Goal: Transaction & Acquisition: Purchase product/service

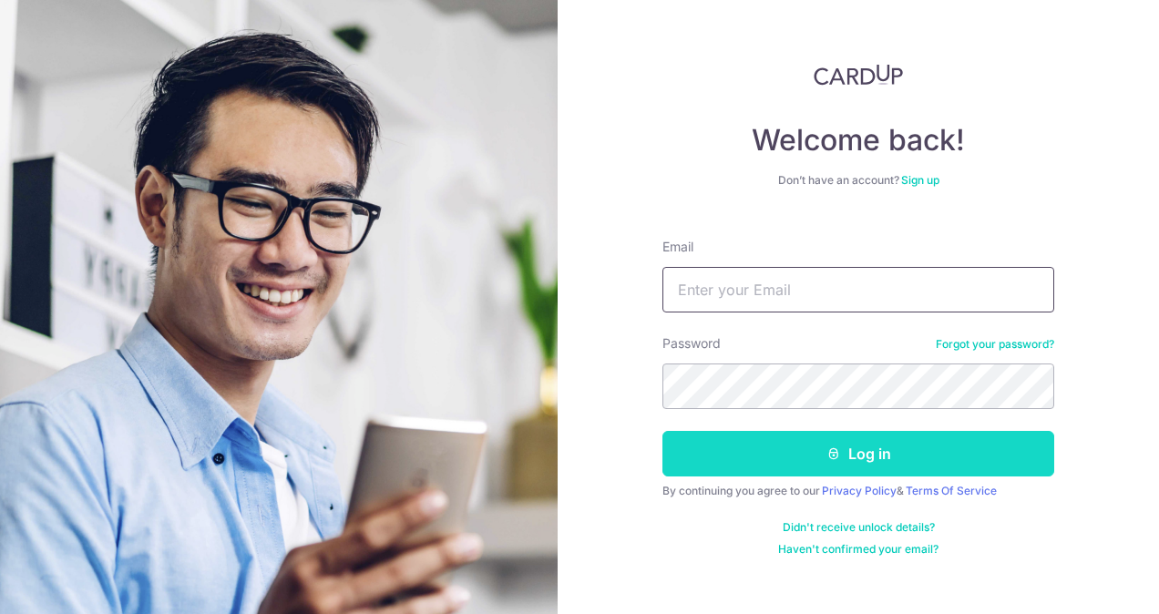
type input "elaine@successunited.com.sg"
click at [891, 449] on button "Log in" at bounding box center [858, 454] width 392 height 46
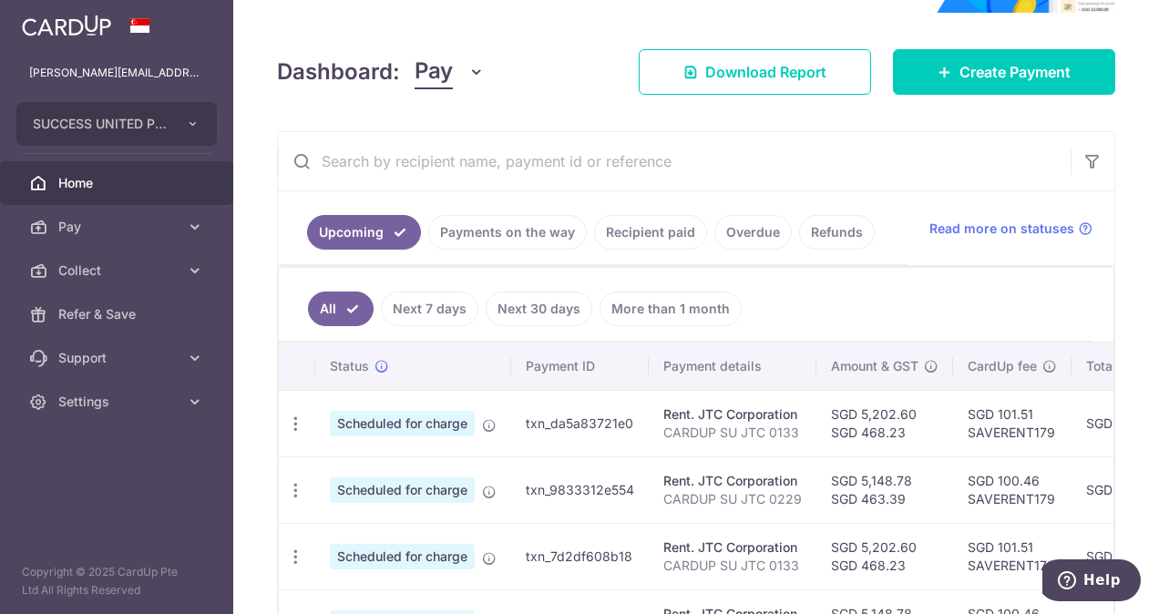
scroll to position [240, 0]
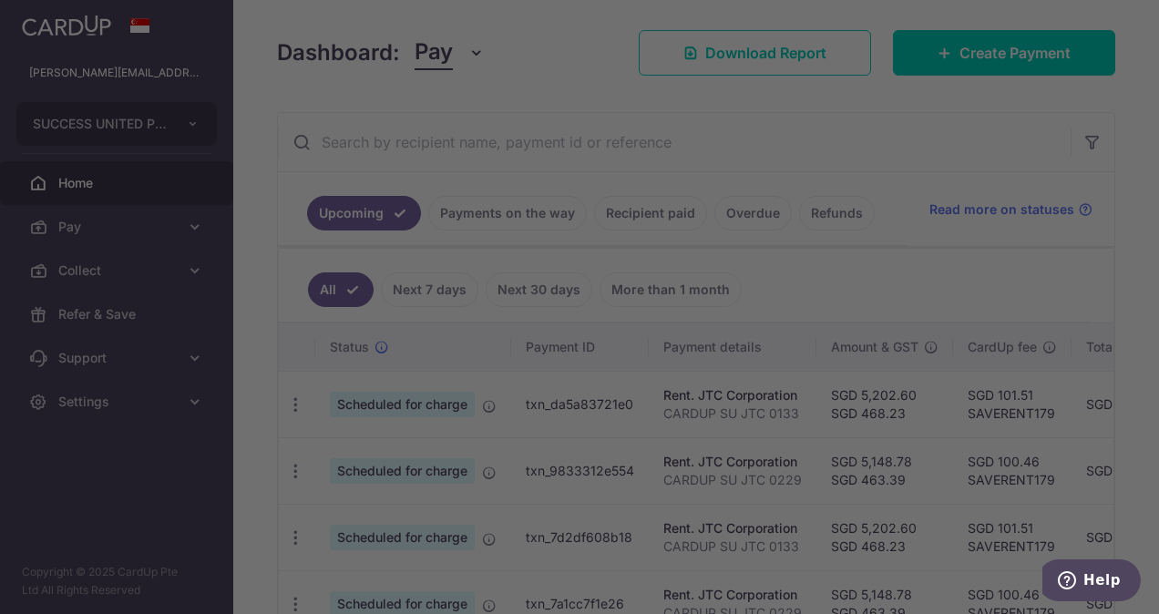
click at [120, 230] on div at bounding box center [585, 310] width 1170 height 620
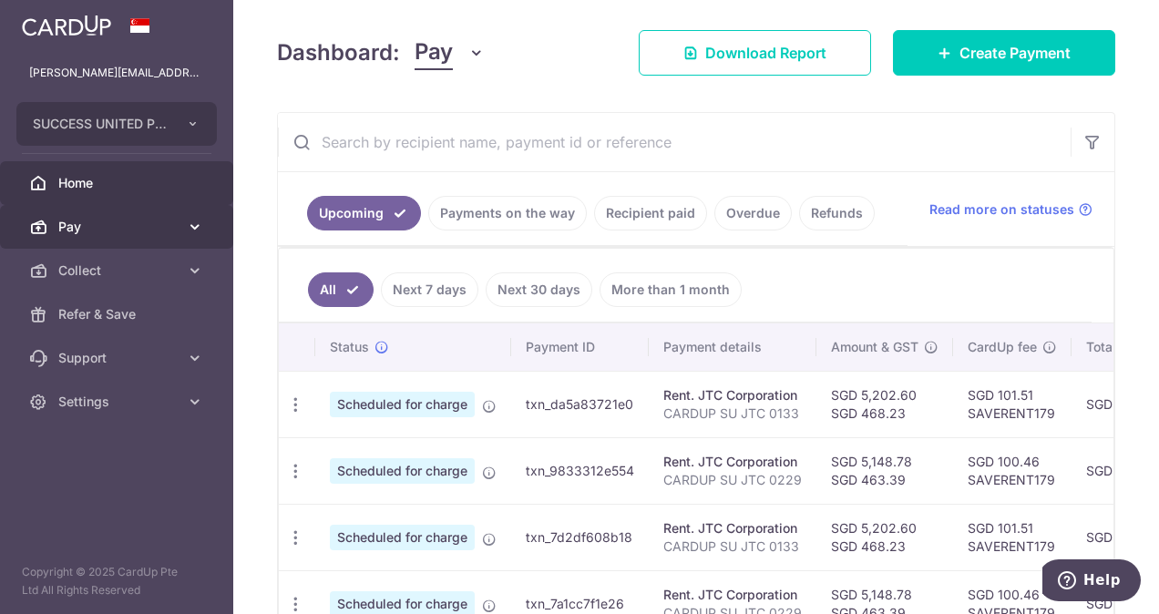
click at [148, 219] on span "Pay" at bounding box center [118, 227] width 120 height 18
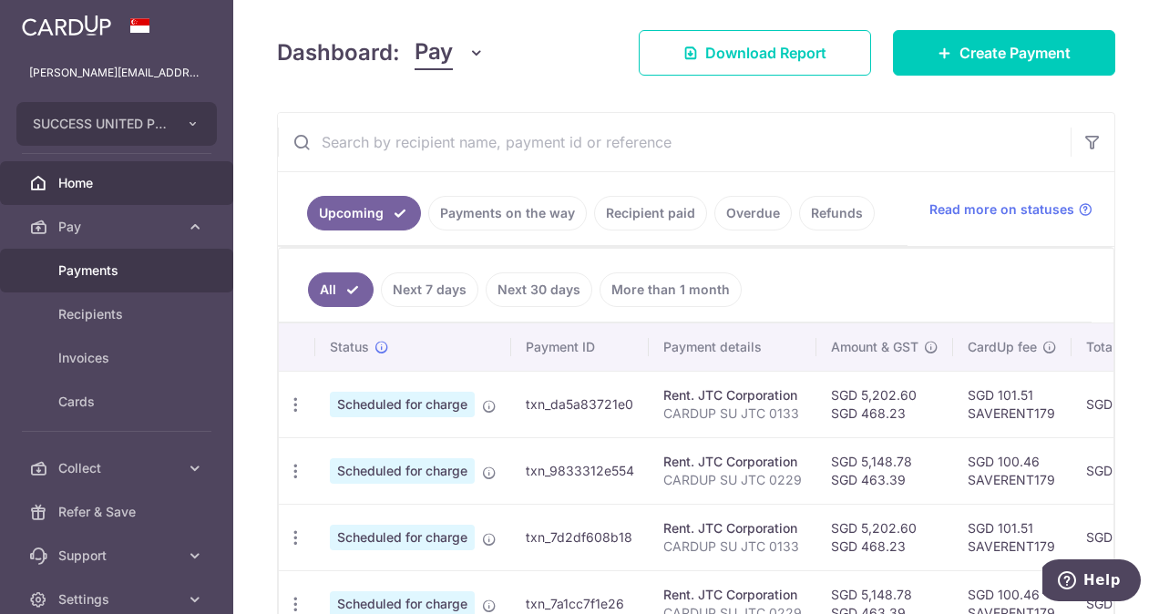
click at [87, 275] on span "Payments" at bounding box center [118, 270] width 120 height 18
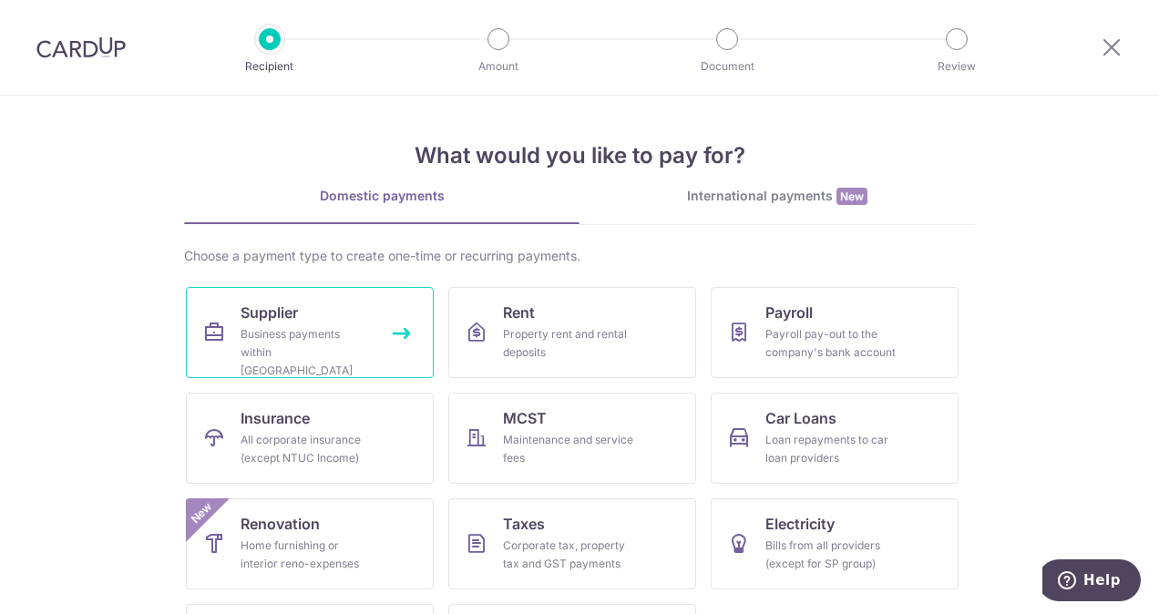
click at [216, 324] on icon at bounding box center [214, 333] width 22 height 22
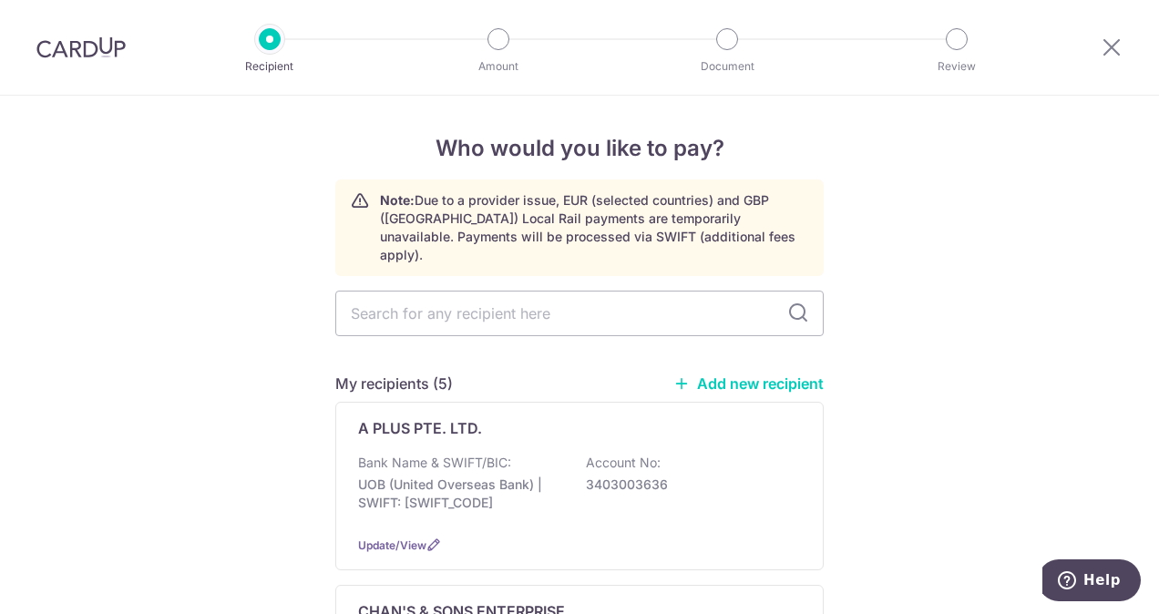
click at [676, 375] on icon at bounding box center [681, 383] width 16 height 16
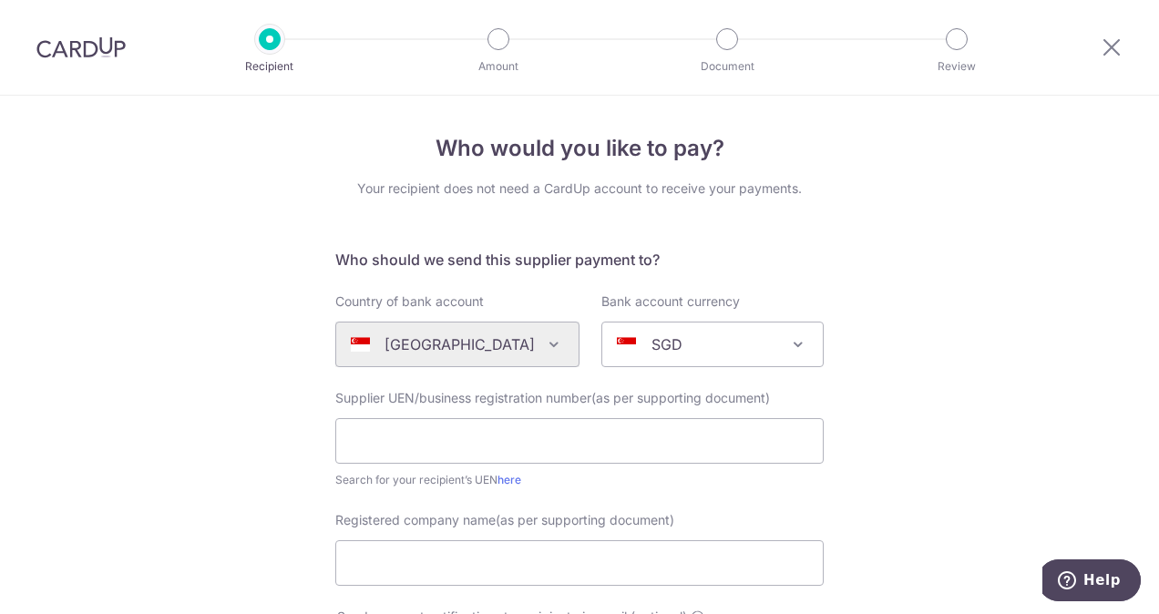
click at [678, 343] on div "SGD" at bounding box center [698, 344] width 162 height 22
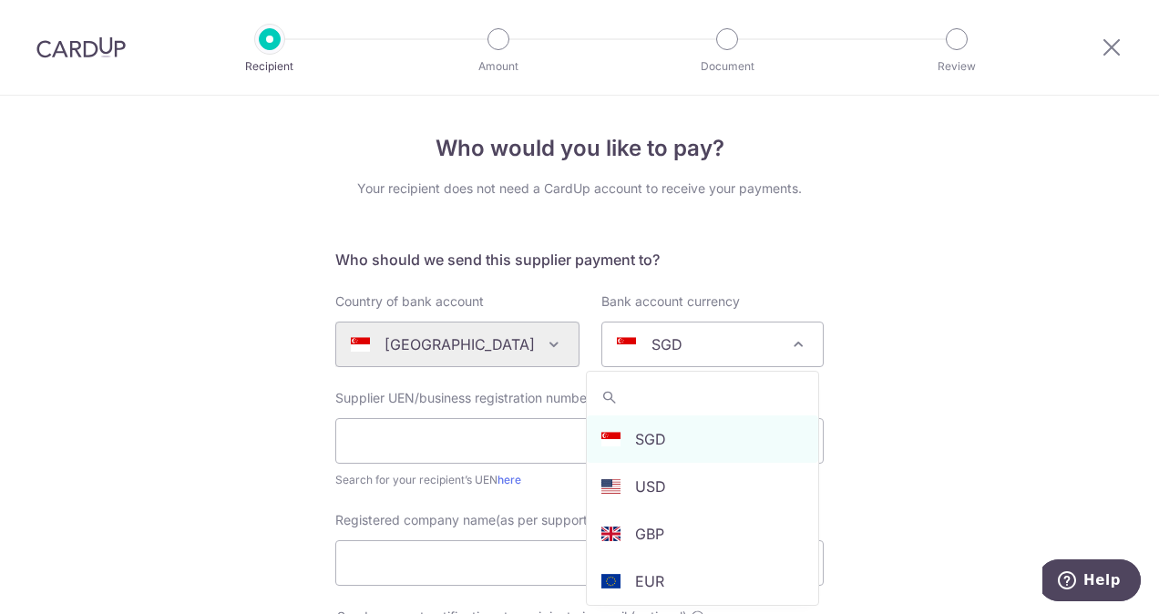
click at [678, 343] on div "SGD" at bounding box center [698, 344] width 162 height 22
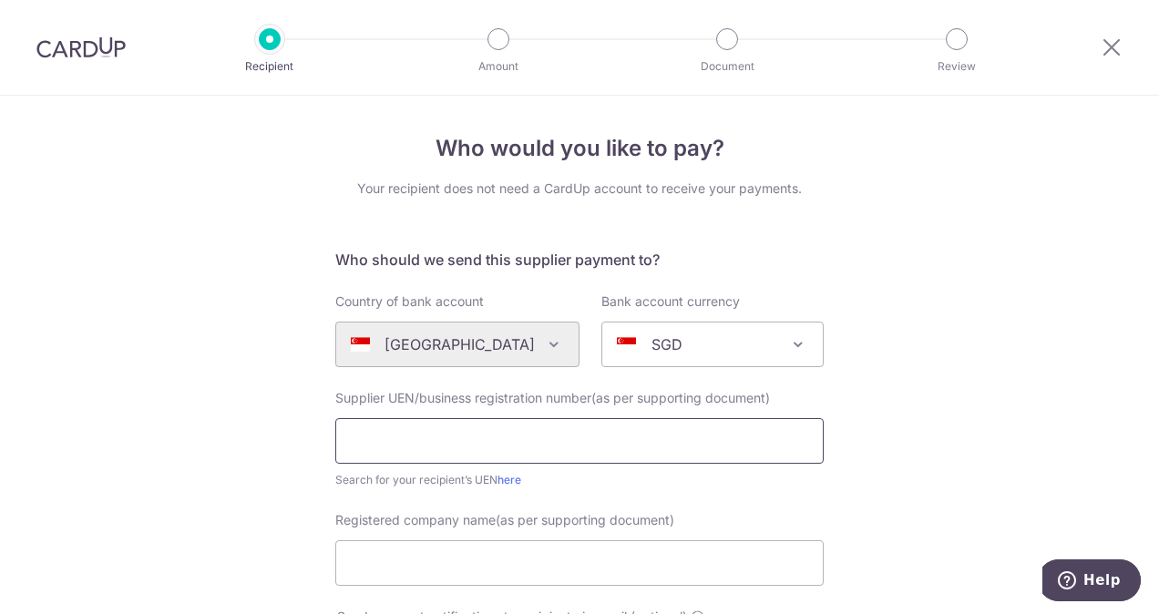
click at [535, 445] on input "text" at bounding box center [579, 441] width 488 height 46
click at [515, 450] on input "text" at bounding box center [579, 441] width 488 height 46
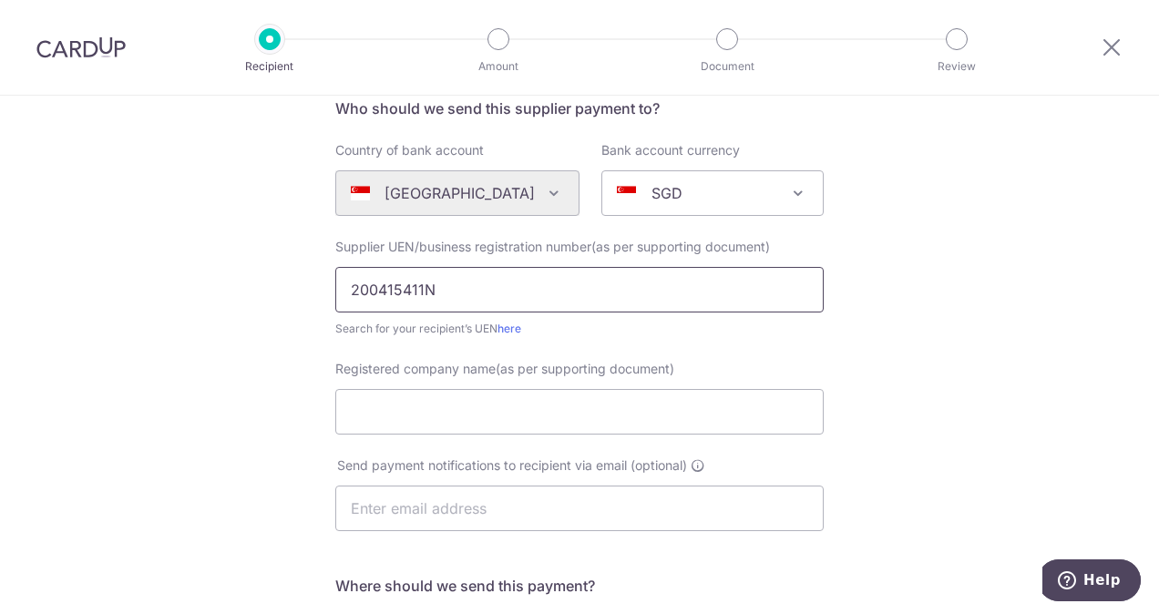
scroll to position [163, 0]
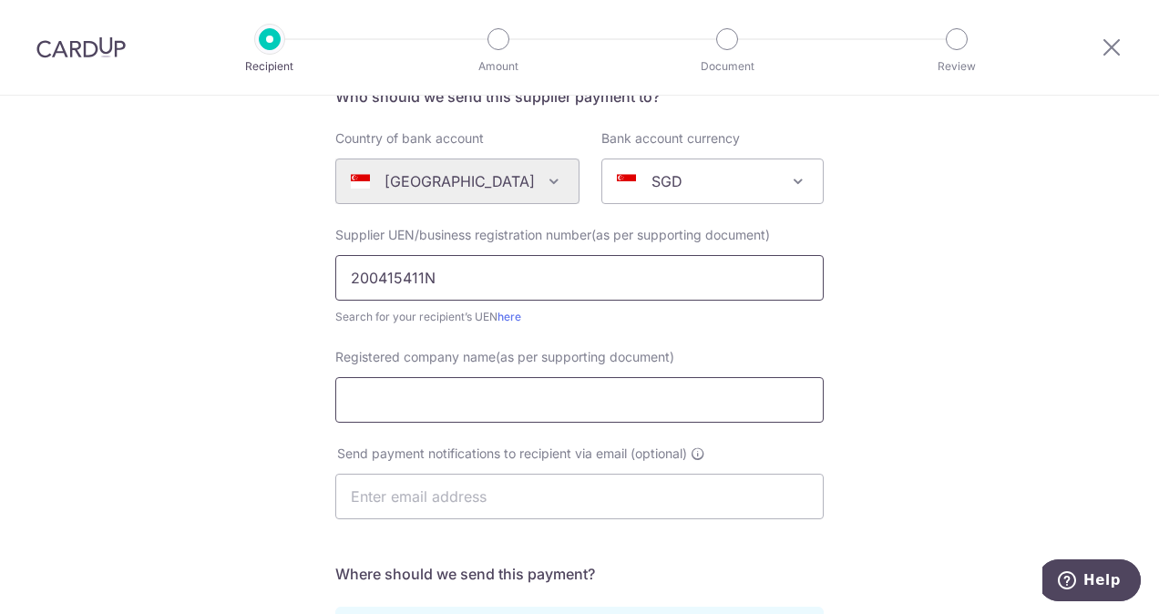
type input "200415411N"
click at [501, 394] on input "Registered company name(as per supporting document)" at bounding box center [579, 400] width 488 height 46
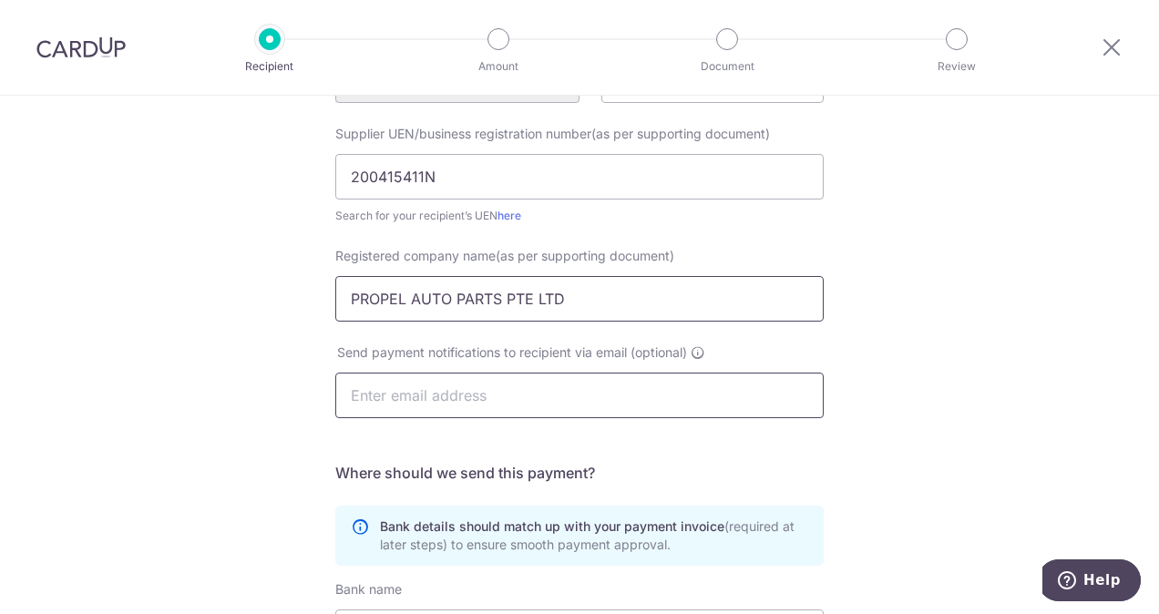
scroll to position [288, 0]
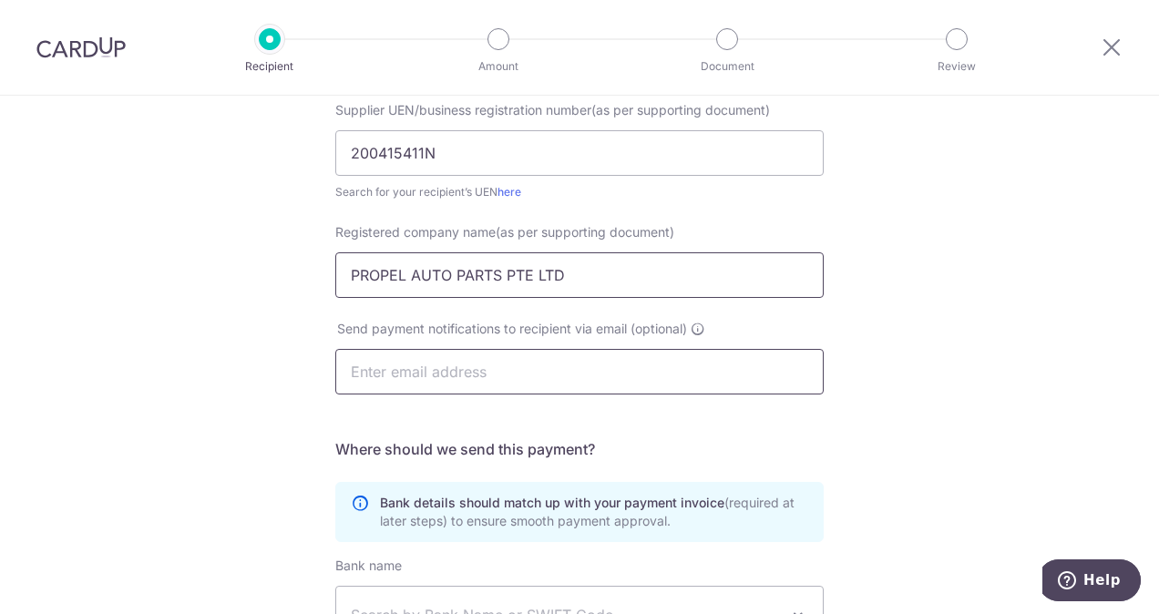
type input "PROPEL AUTO PARTS PTE LTD"
click at [465, 373] on input "text" at bounding box center [579, 372] width 488 height 46
type input "W"
type input "ELAINESOONLL@GMAIL.COM"
click at [918, 366] on div "Who would you like to pay? Your recipient does not need a CardUp account to rec…" at bounding box center [579, 360] width 1159 height 1104
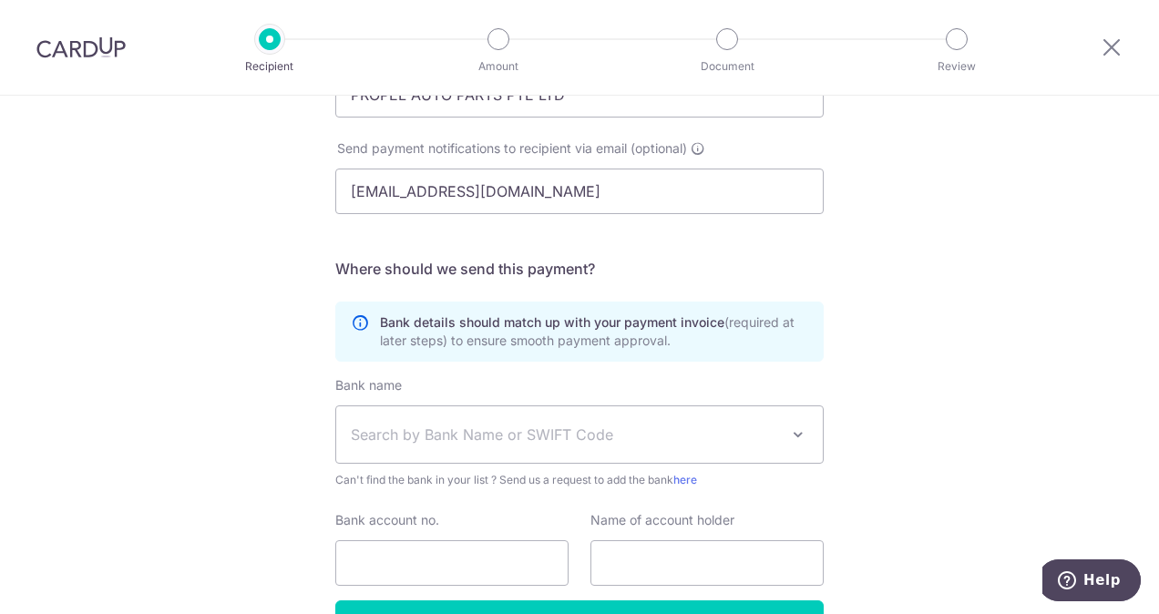
scroll to position [497, 0]
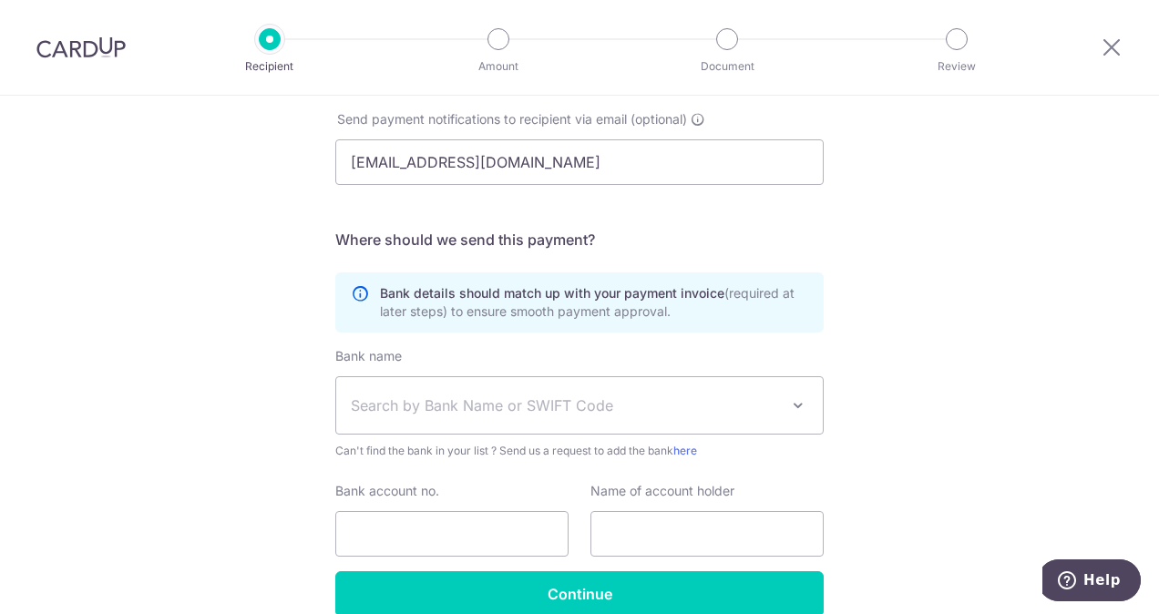
click at [467, 405] on span "Search by Bank Name or SWIFT Code" at bounding box center [565, 405] width 428 height 22
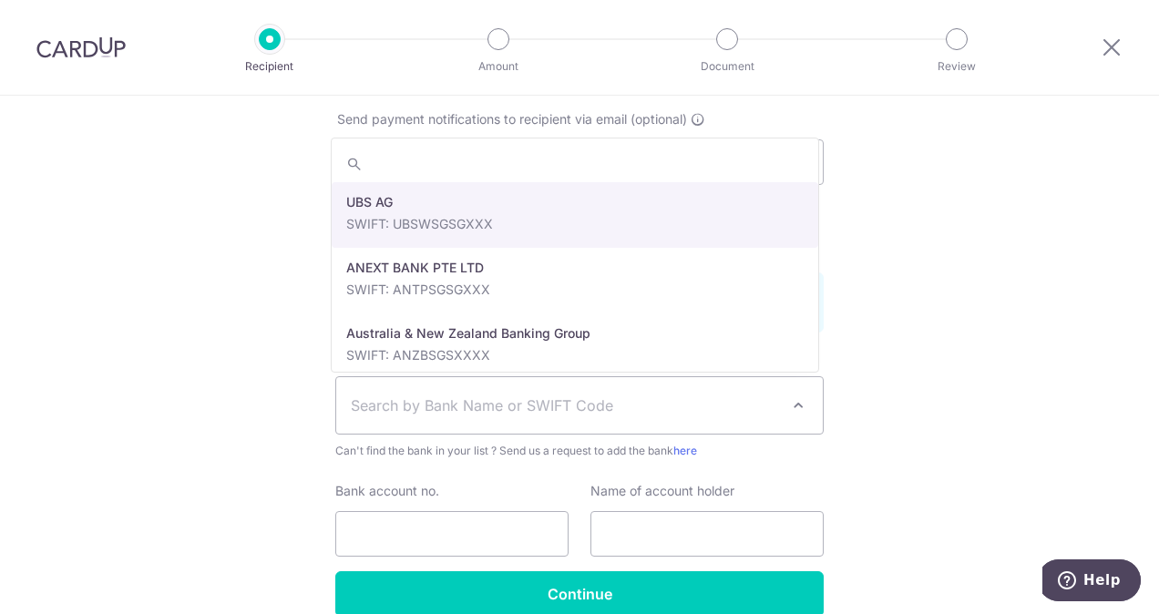
click at [467, 405] on span "Search by Bank Name or SWIFT Code" at bounding box center [565, 405] width 428 height 22
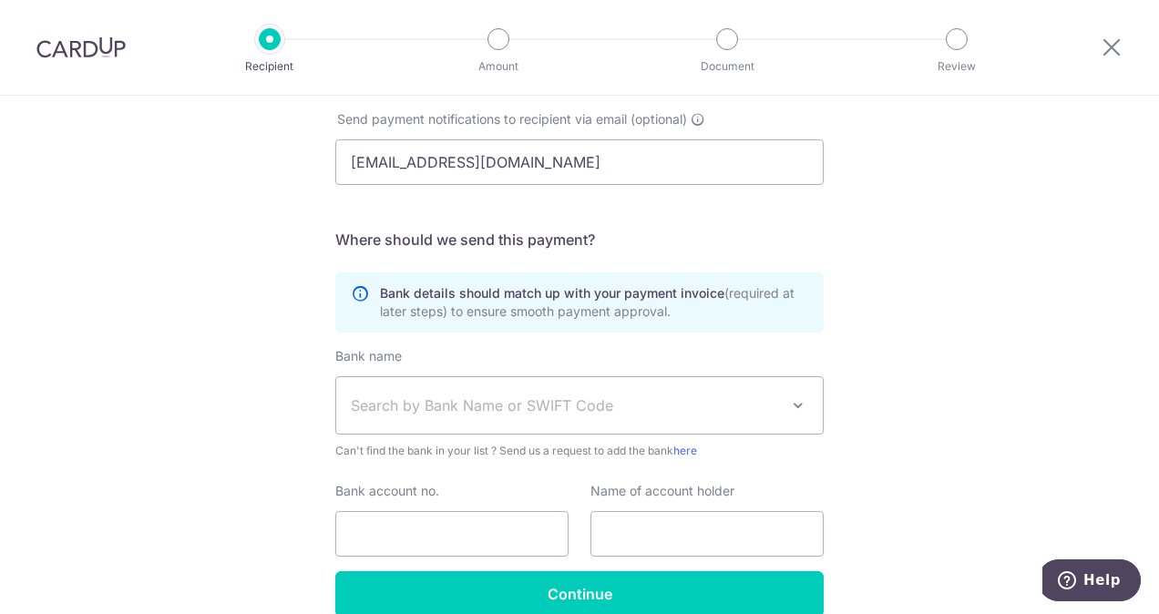
click at [798, 410] on span at bounding box center [798, 405] width 22 height 22
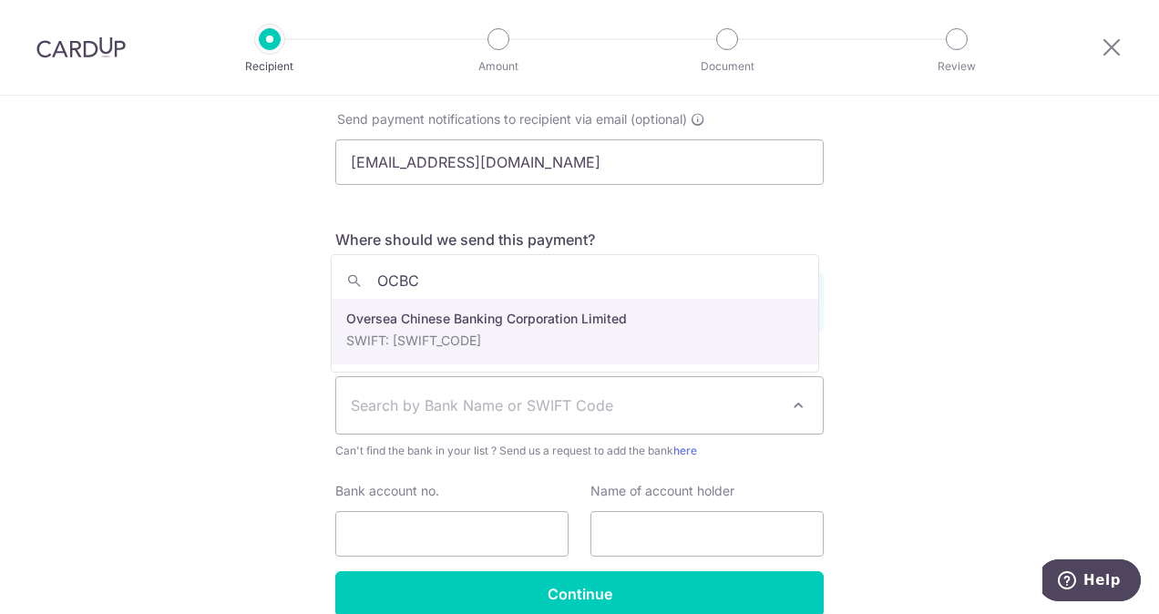
type input "OCBC"
select select "12"
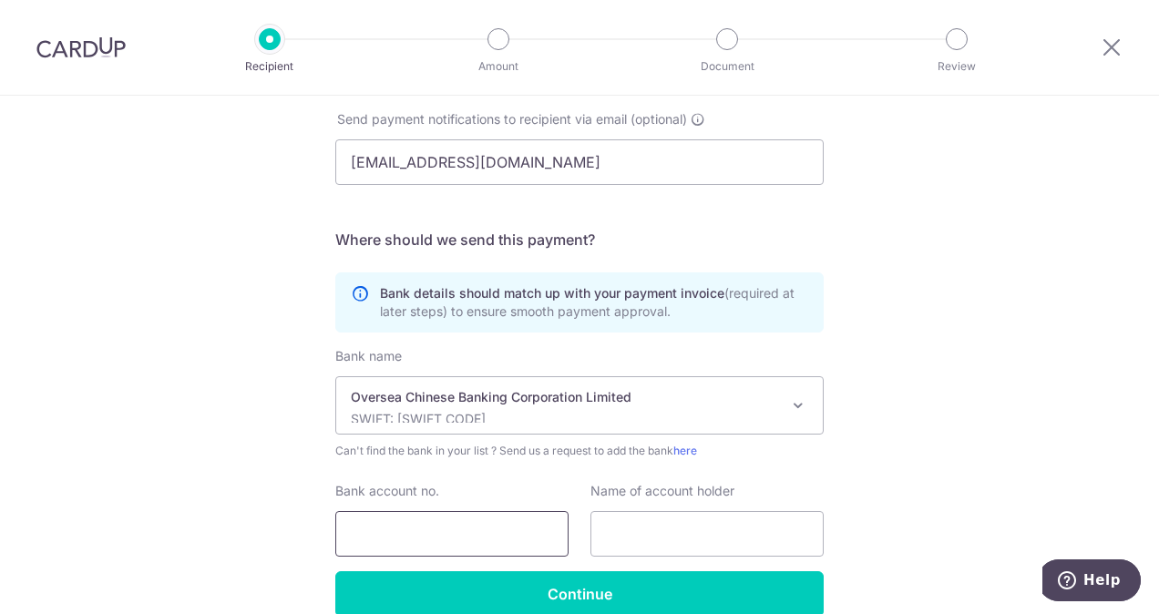
click at [446, 522] on input "Bank account no." at bounding box center [451, 534] width 233 height 46
type input "517135224001"
click at [667, 548] on input "text" at bounding box center [706, 534] width 233 height 46
click at [598, 536] on input "PROPEL AUTO PARTS PTE LTD" at bounding box center [706, 534] width 233 height 46
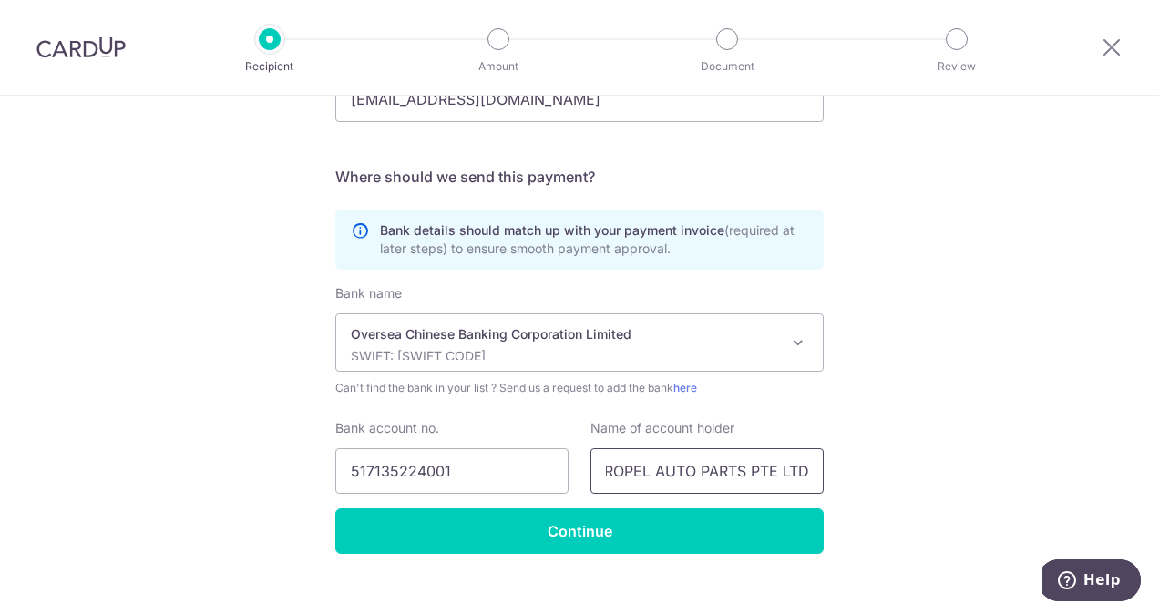
scroll to position [584, 0]
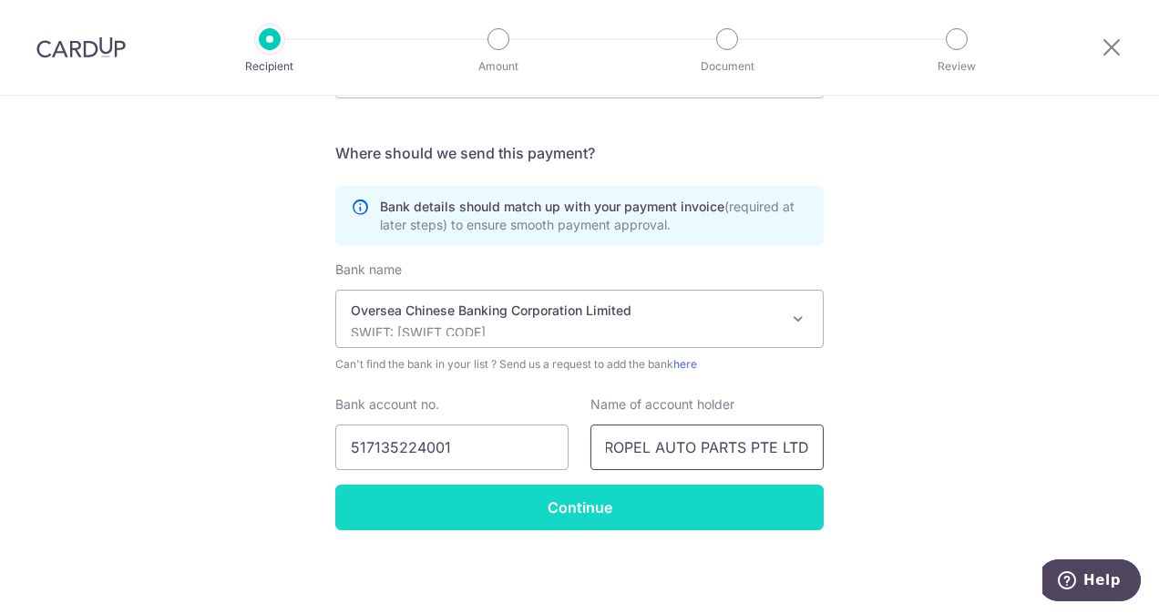
type input "PROPEL AUTO PARTS PTE LTD"
click at [607, 498] on input "Continue" at bounding box center [579, 508] width 488 height 46
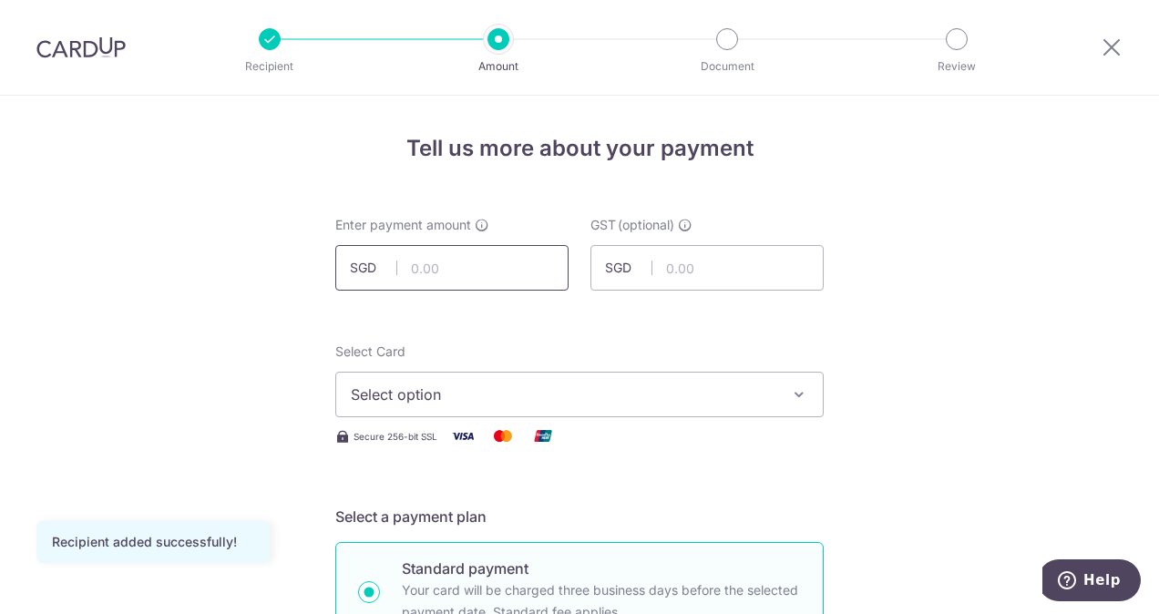
click at [450, 265] on input "text" at bounding box center [451, 268] width 233 height 46
type input "3,161.00"
click at [472, 398] on span "Select option" at bounding box center [563, 394] width 424 height 22
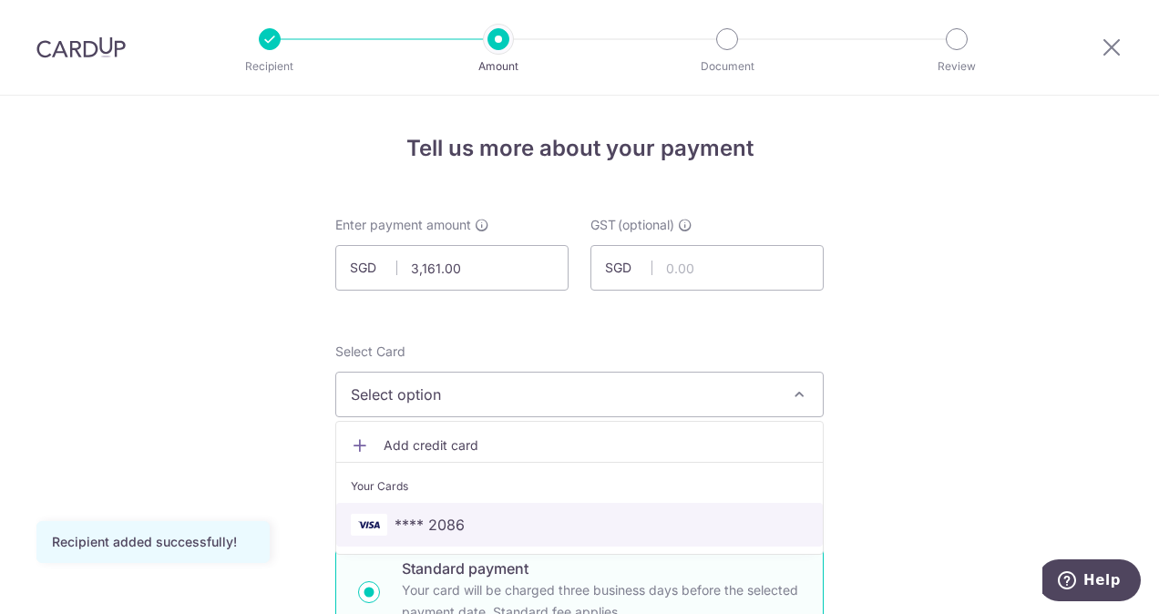
click at [450, 518] on span "**** 2086" at bounding box center [429, 525] width 70 height 22
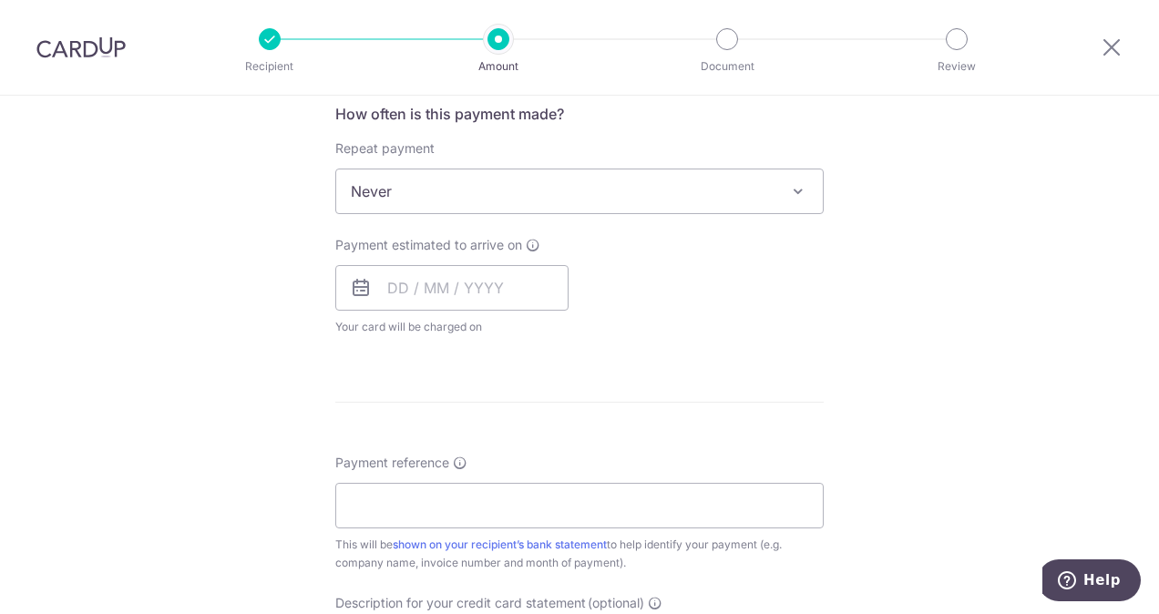
scroll to position [701, 0]
click at [495, 271] on input "text" at bounding box center [451, 284] width 233 height 46
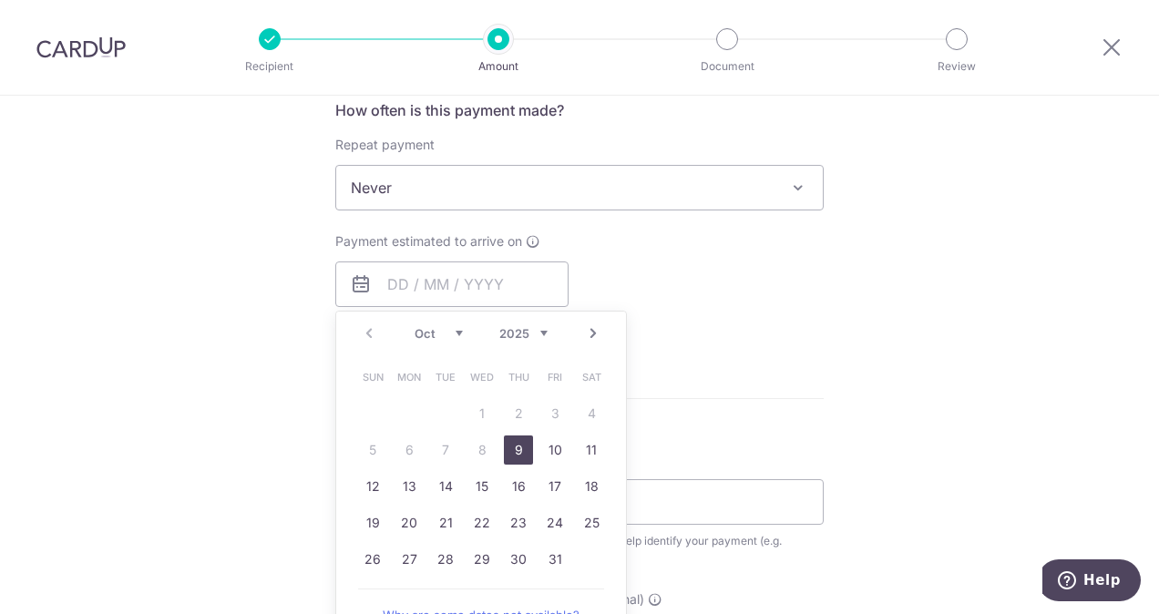
click at [516, 448] on link "9" at bounding box center [518, 449] width 29 height 29
type input "09/10/2025"
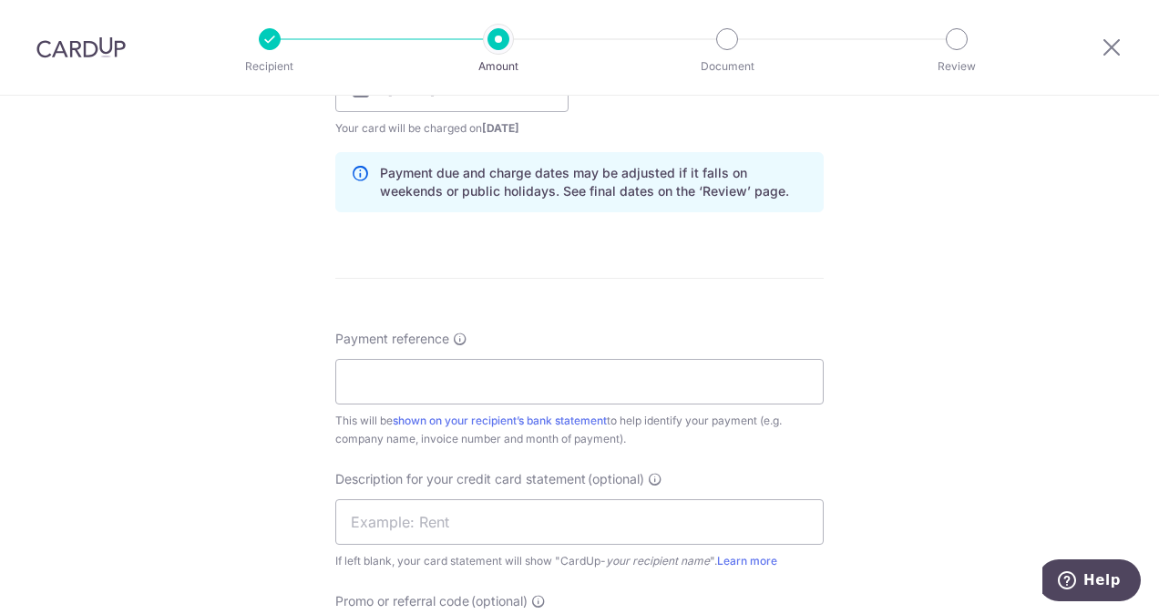
scroll to position [915, 0]
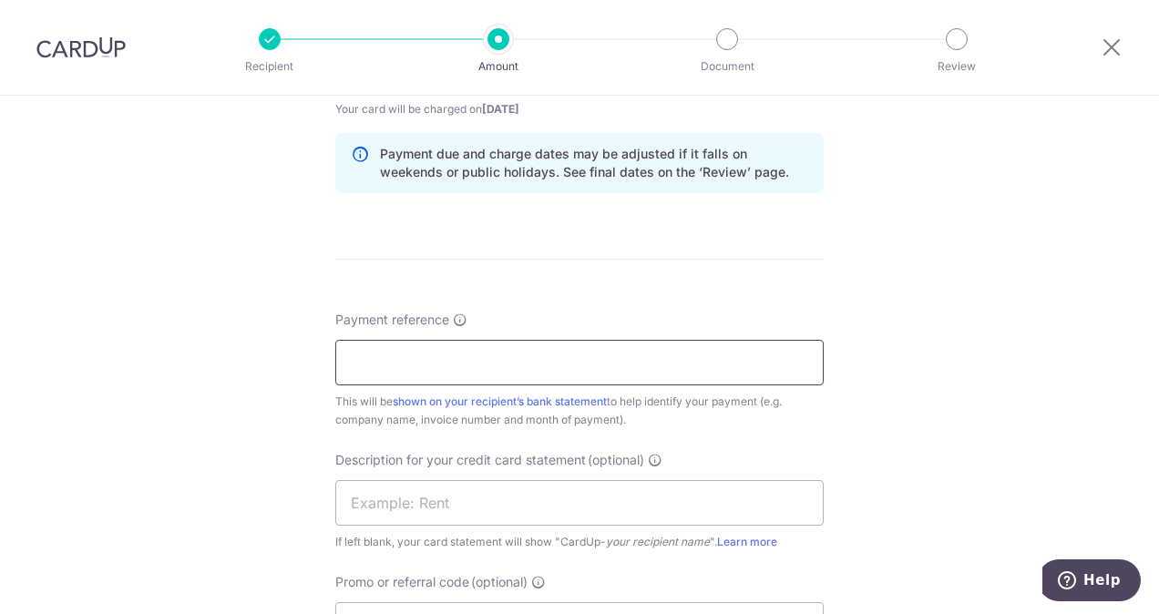
click at [558, 342] on input "Payment reference" at bounding box center [579, 363] width 488 height 46
type input "SUCCESS UNITED - JUNE N JULY"
click at [868, 455] on div "Tell us more about your payment Enter payment amount SGD 3,161.00 3161.00 GST (…" at bounding box center [579, 102] width 1159 height 1845
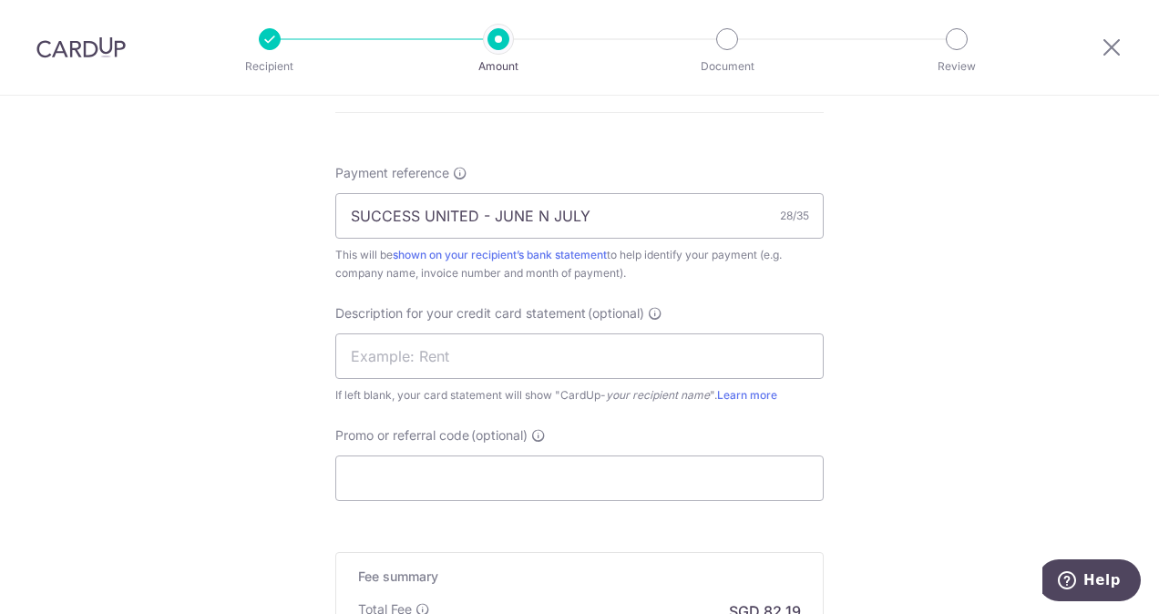
scroll to position [1102, 0]
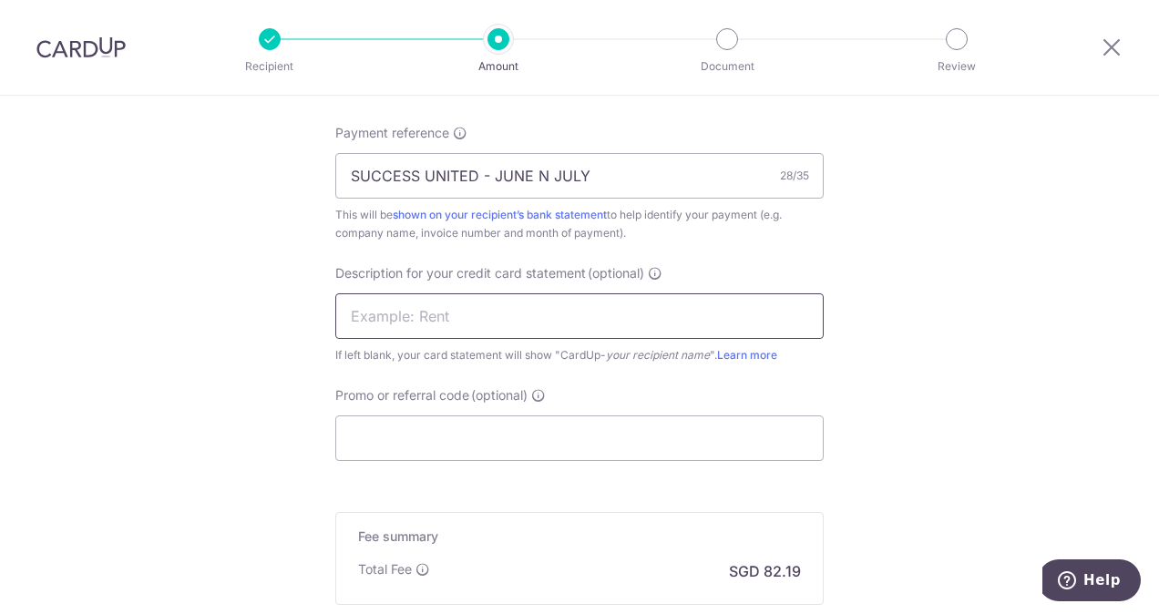
click at [503, 315] on input "text" at bounding box center [579, 316] width 488 height 46
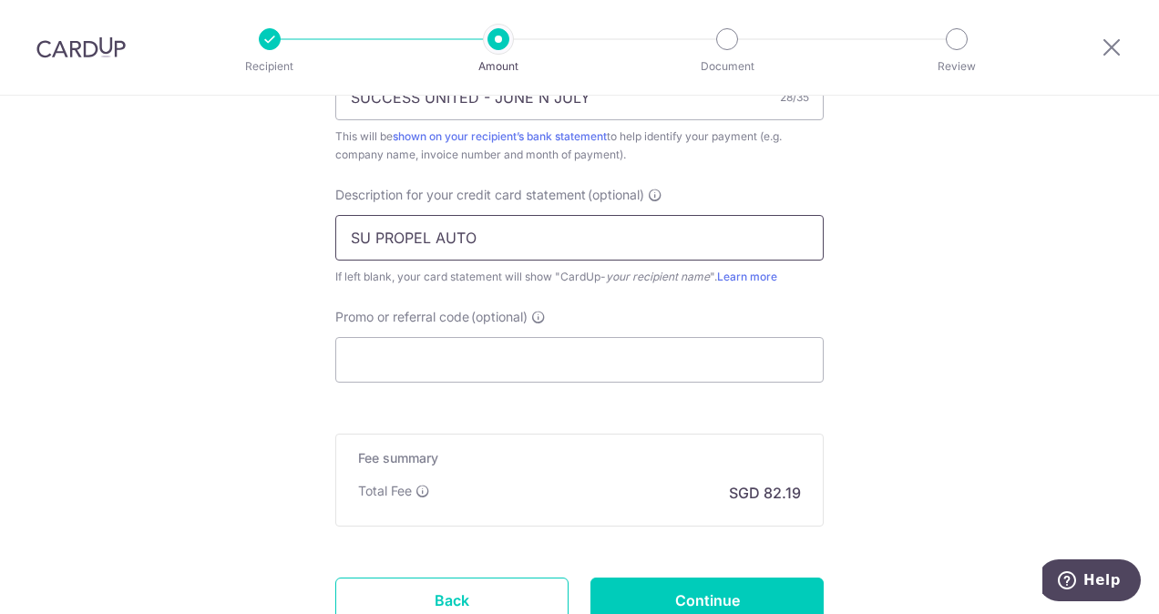
scroll to position [1223, 0]
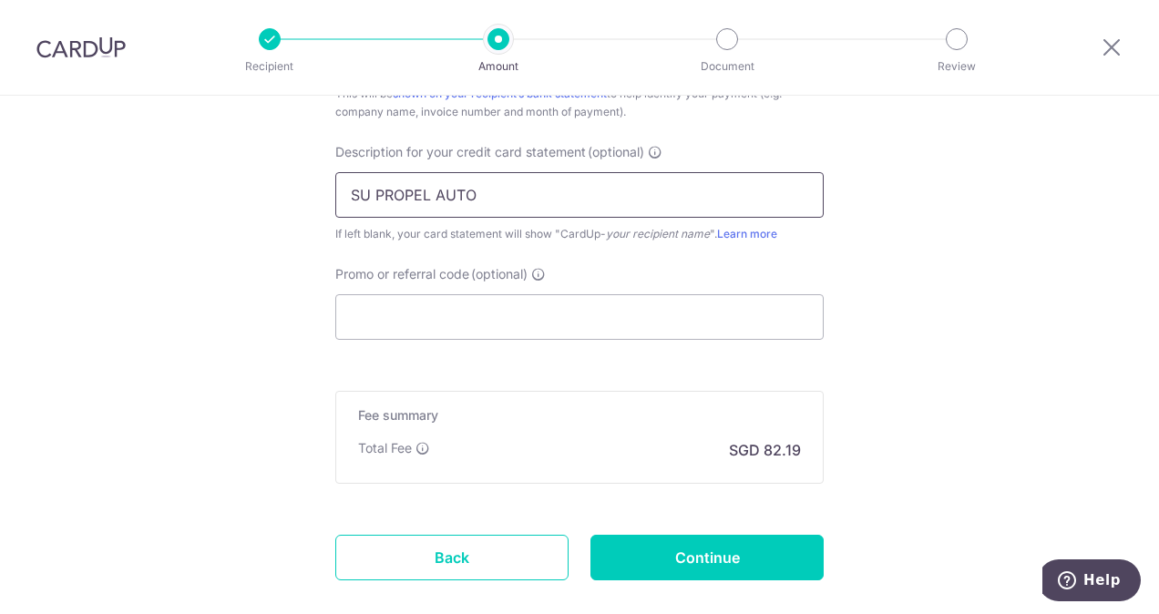
type input "SU PROPEL AUTO"
click at [445, 310] on input "Promo or referral code (optional)" at bounding box center [579, 317] width 488 height 46
paste input "BOFF185"
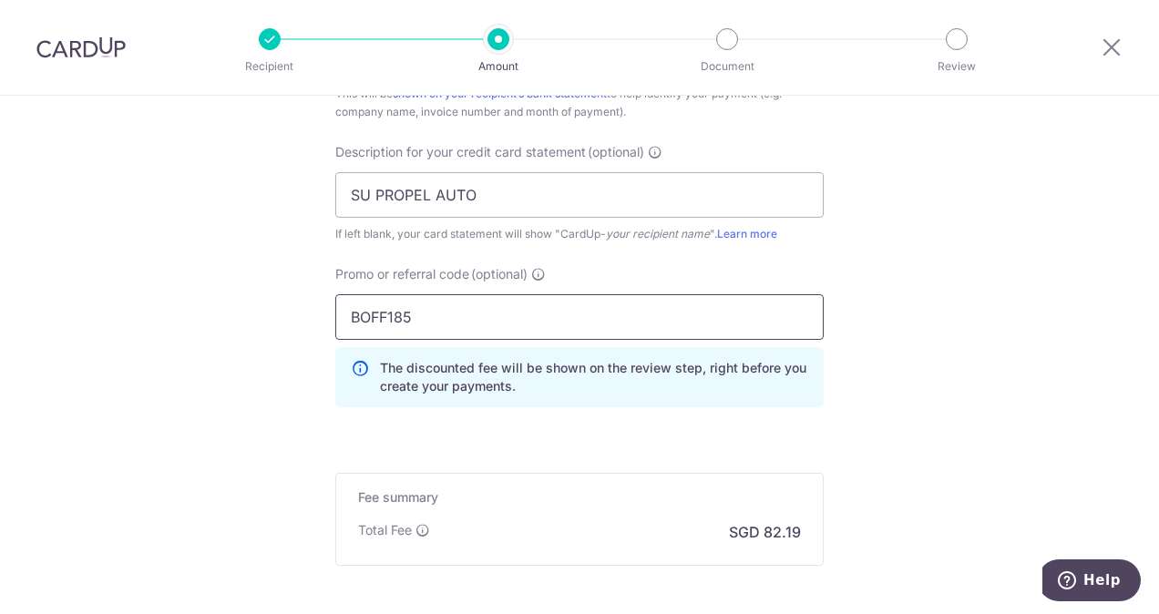
type input "BOFF185"
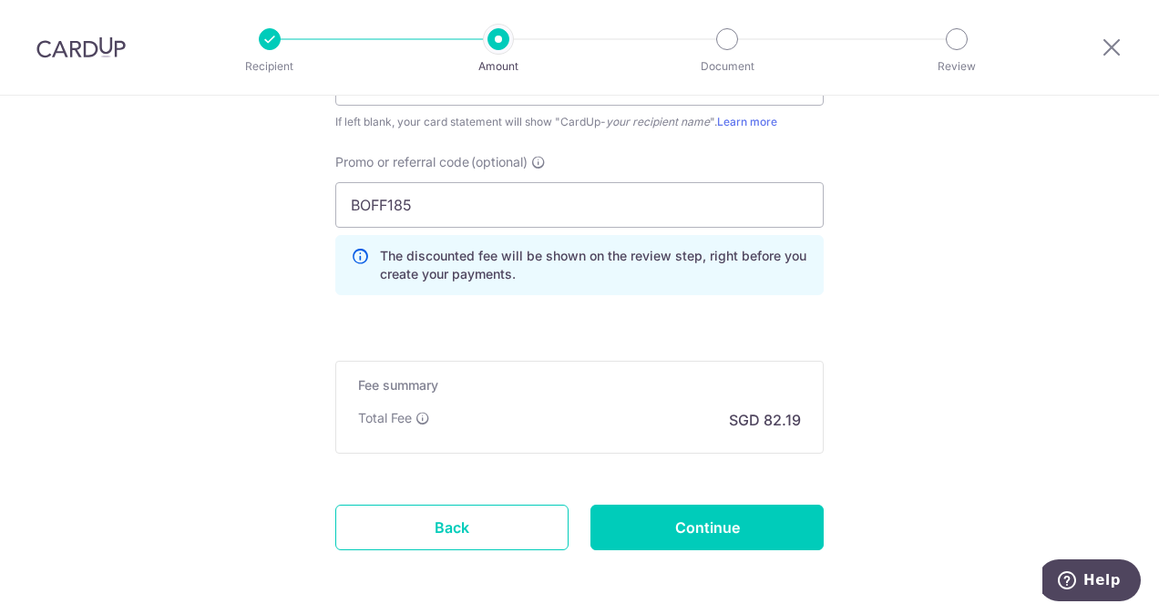
scroll to position [1403, 0]
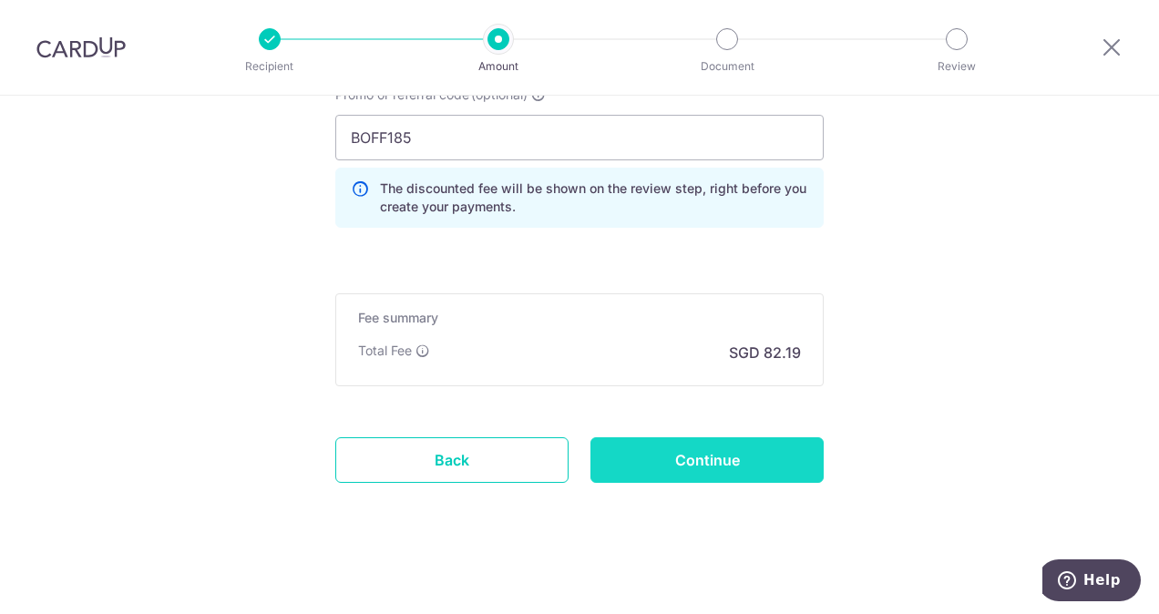
click at [707, 461] on input "Continue" at bounding box center [706, 460] width 233 height 46
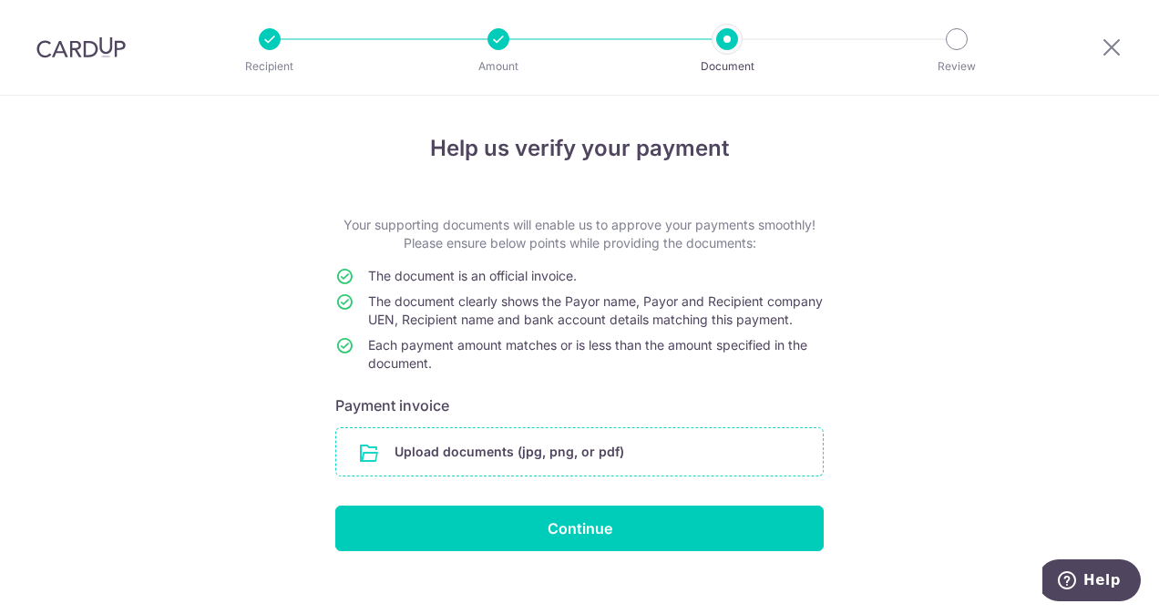
click at [530, 475] on input "file" at bounding box center [579, 451] width 486 height 47
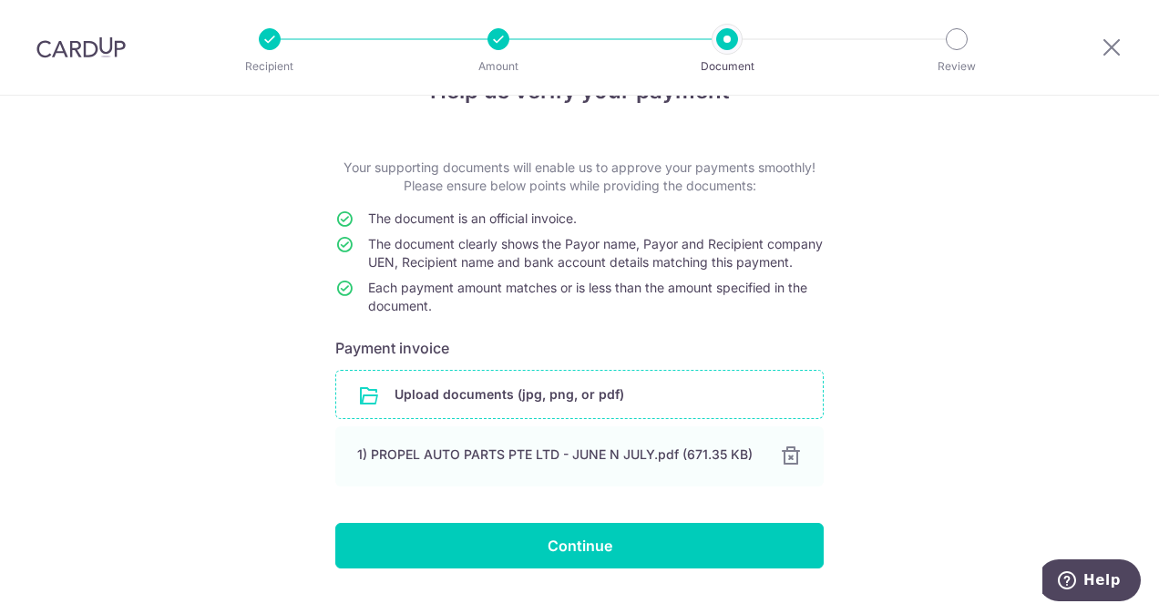
scroll to position [114, 0]
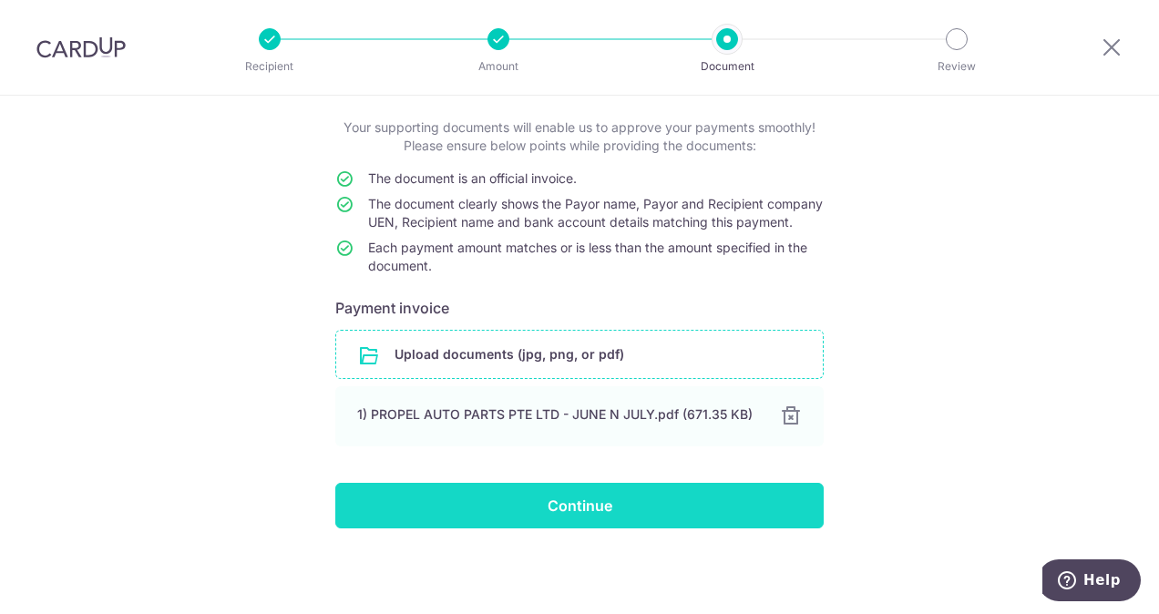
click at [611, 502] on input "Continue" at bounding box center [579, 506] width 488 height 46
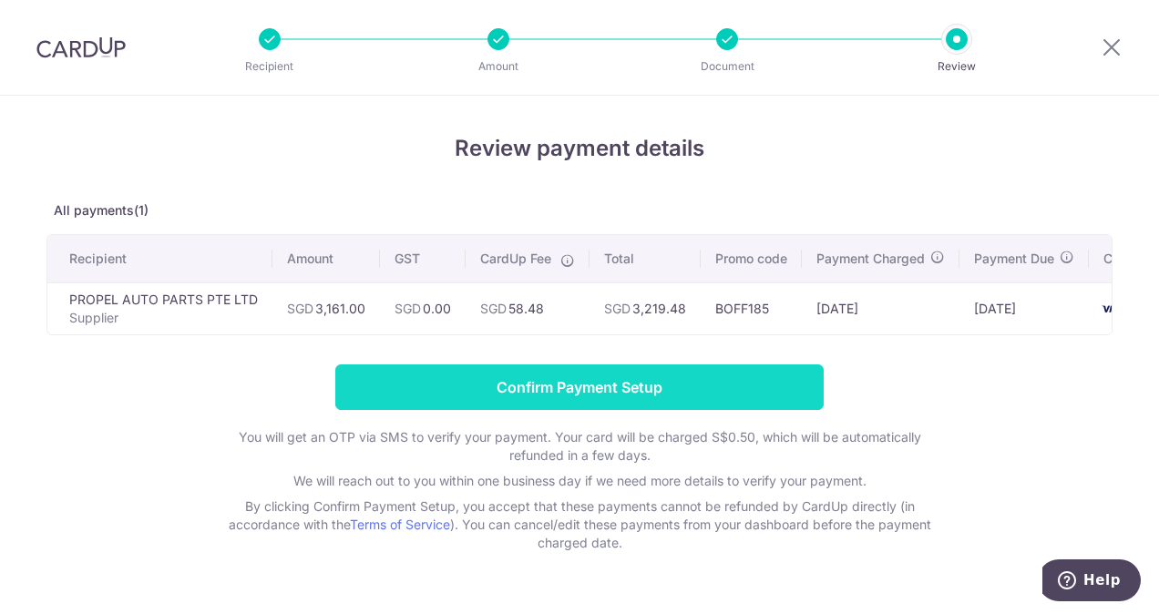
click at [661, 392] on input "Confirm Payment Setup" at bounding box center [579, 387] width 488 height 46
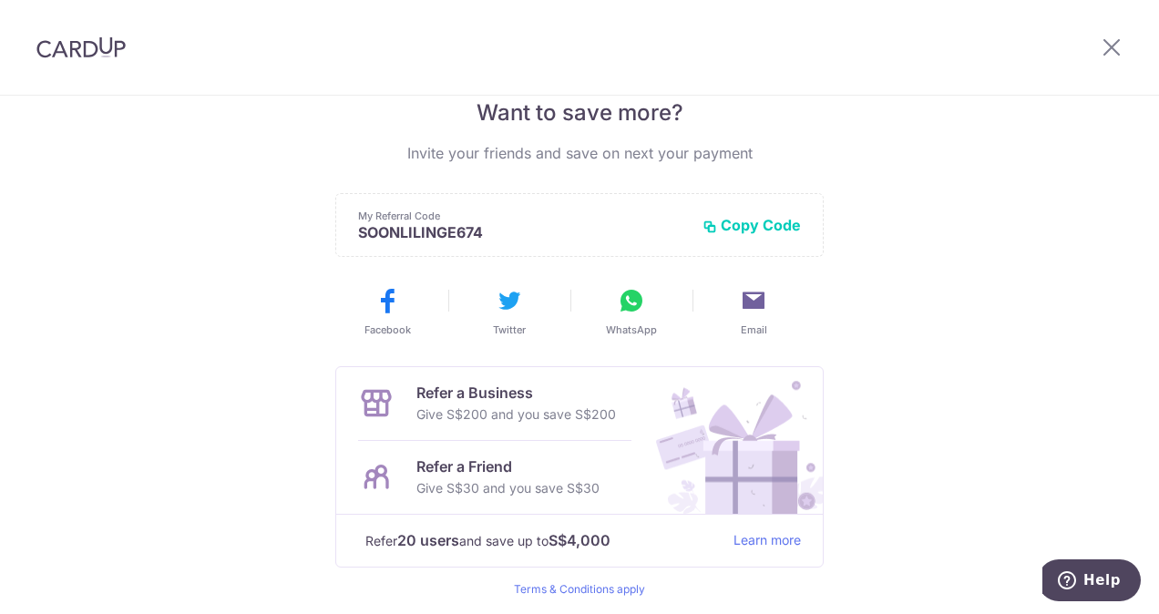
scroll to position [452, 0]
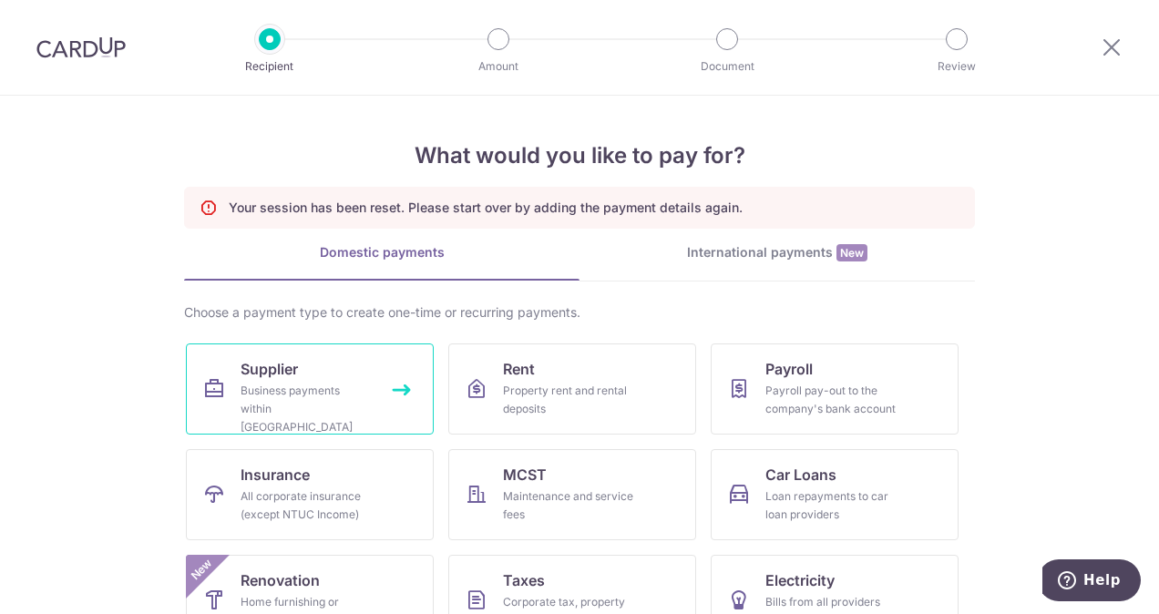
click at [296, 373] on link "Supplier Business payments within Singapore" at bounding box center [310, 388] width 248 height 91
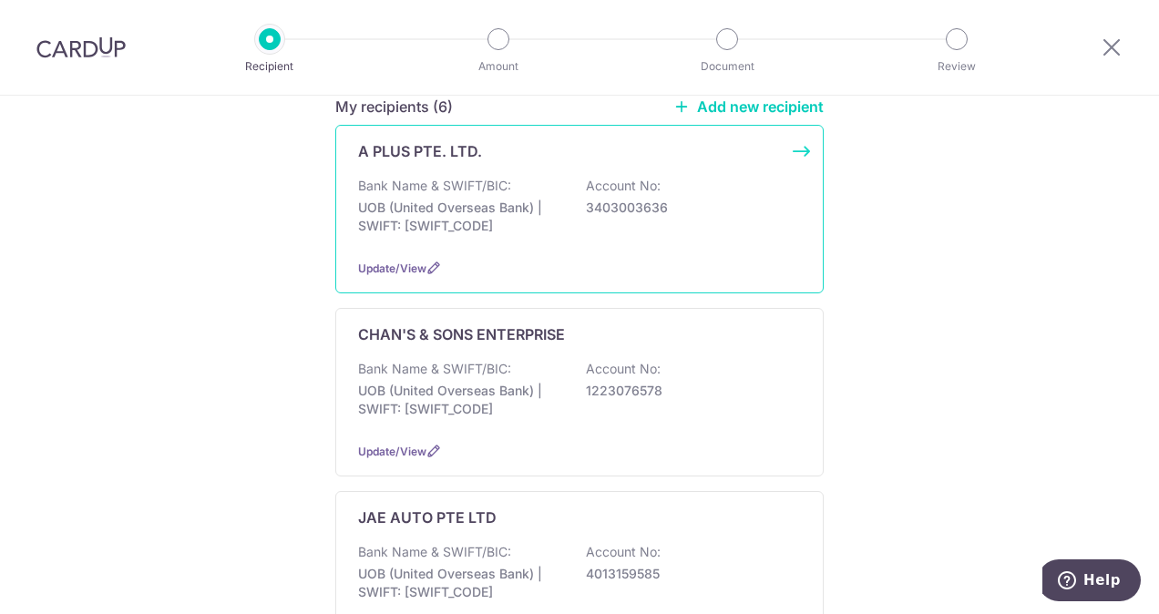
scroll to position [325, 0]
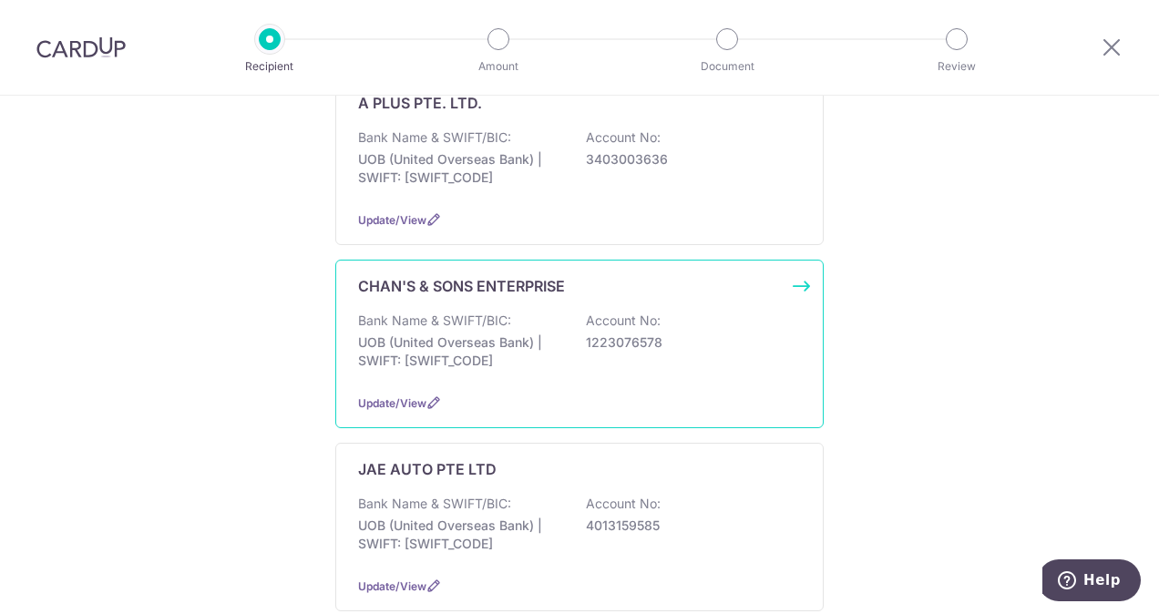
click at [463, 333] on p "UOB (United Overseas Bank) | SWIFT: [SWIFT_CODE]" at bounding box center [460, 351] width 204 height 36
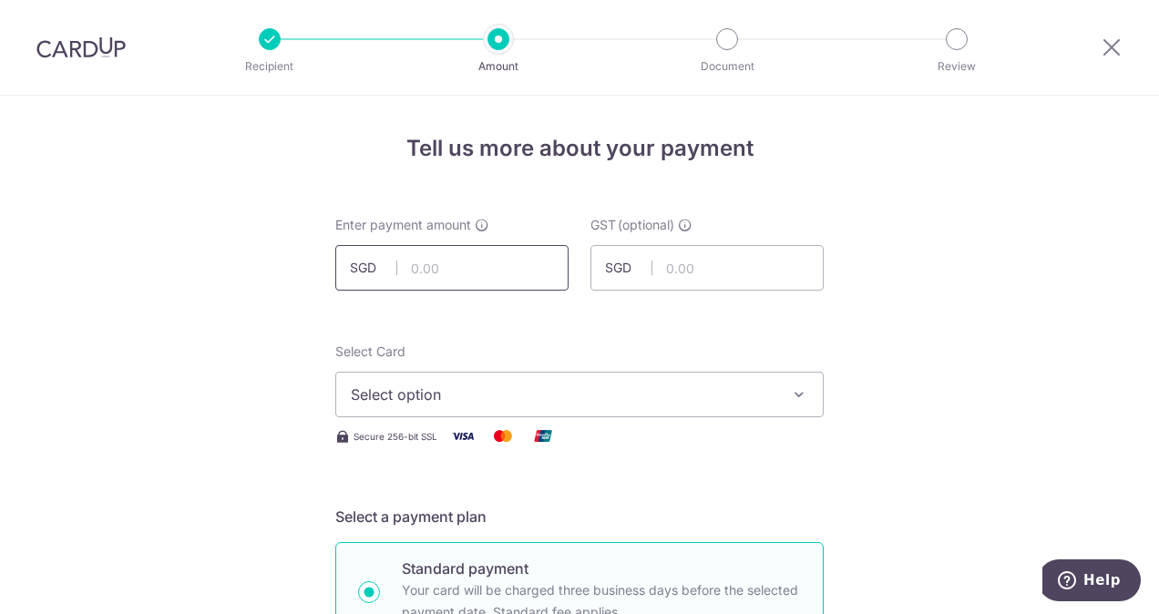
click at [479, 281] on input "text" at bounding box center [451, 268] width 233 height 46
type input "1,744.00"
click at [382, 408] on button "Select option" at bounding box center [579, 395] width 488 height 46
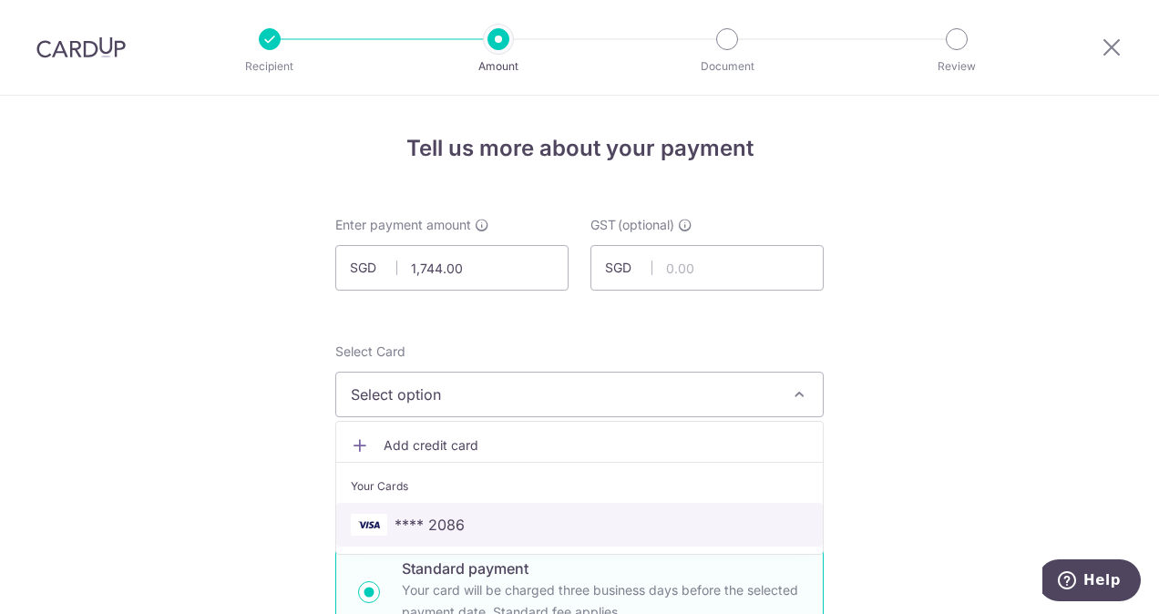
click at [395, 518] on span "**** 2086" at bounding box center [429, 525] width 70 height 22
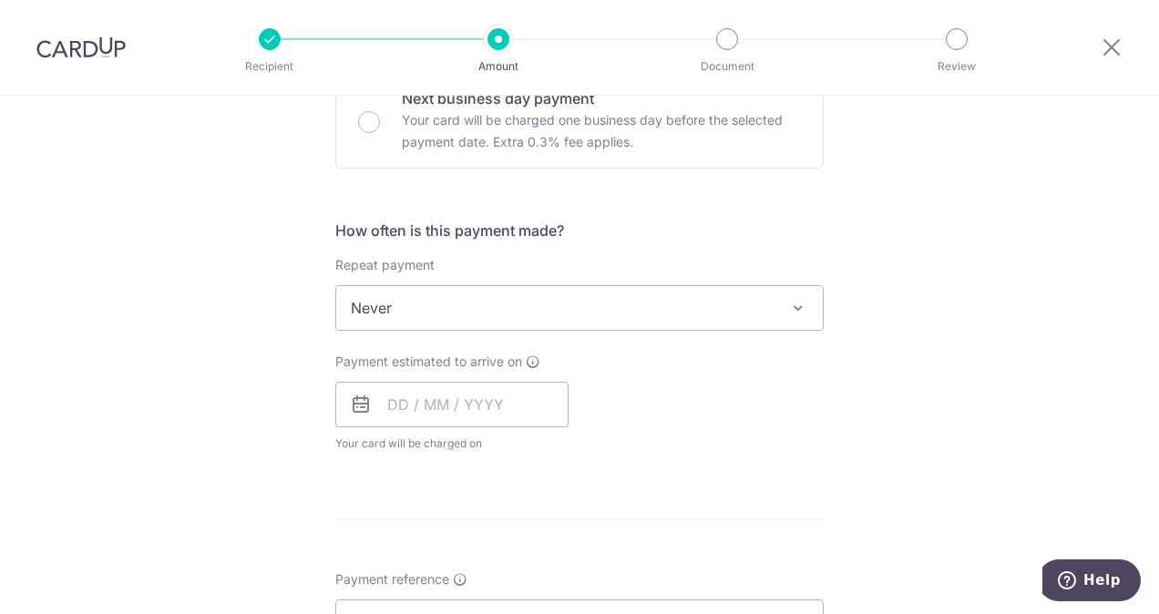
scroll to position [610, 0]
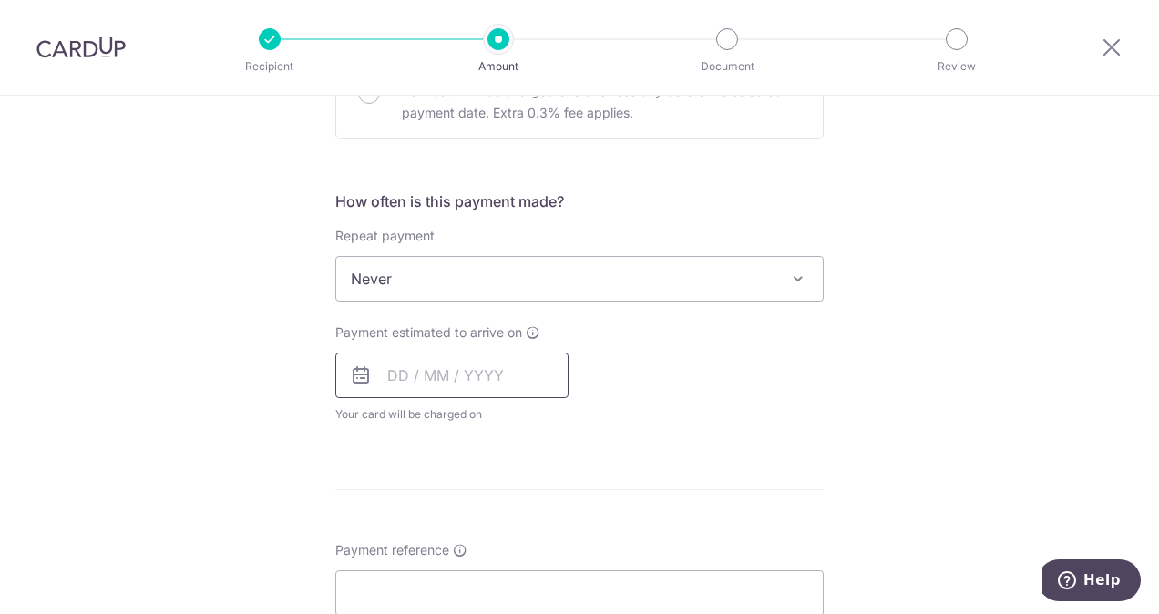
click at [439, 371] on input "text" at bounding box center [451, 376] width 233 height 46
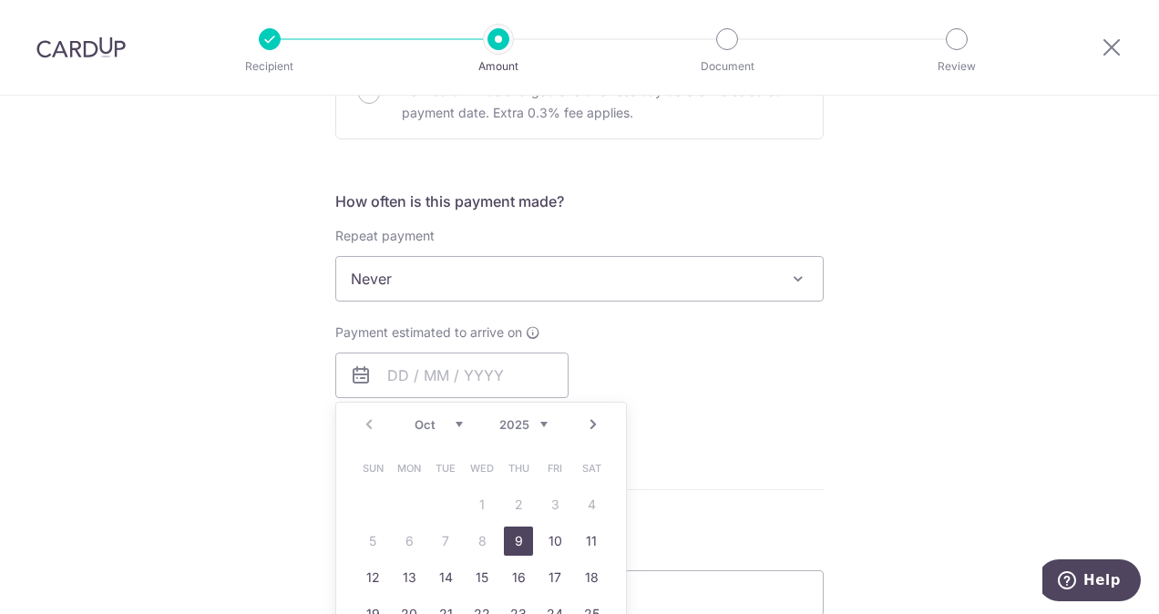
click at [519, 544] on link "9" at bounding box center [518, 540] width 29 height 29
type input "09/10/2025"
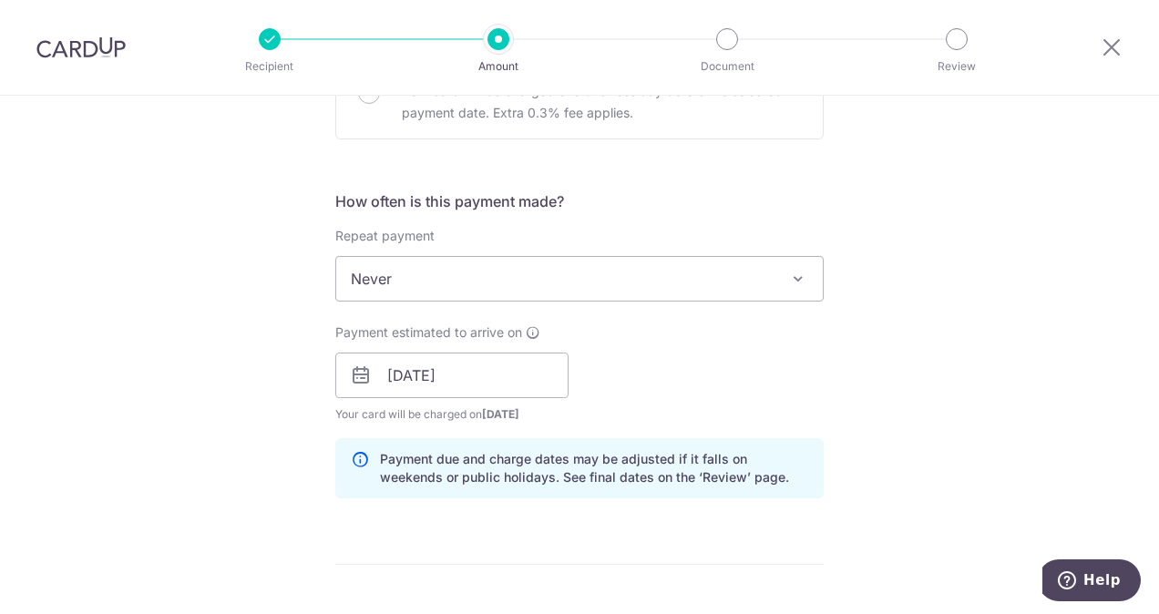
click at [955, 434] on div "Tell us more about your payment Enter payment amount SGD 1,744.00 1744.00 GST (…" at bounding box center [579, 407] width 1159 height 1845
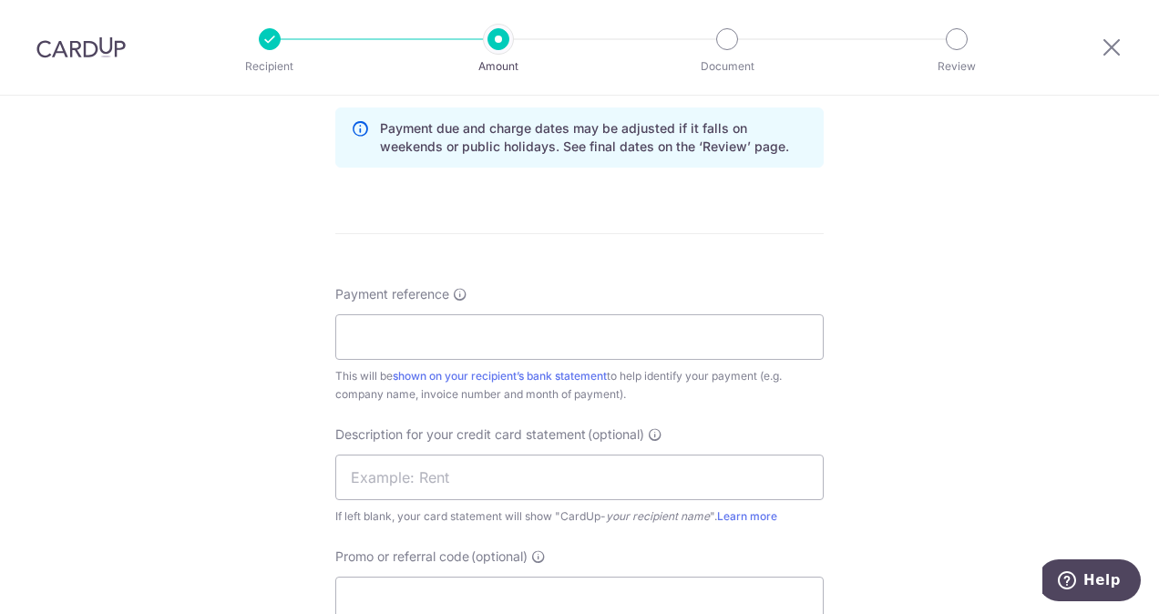
scroll to position [950, 0]
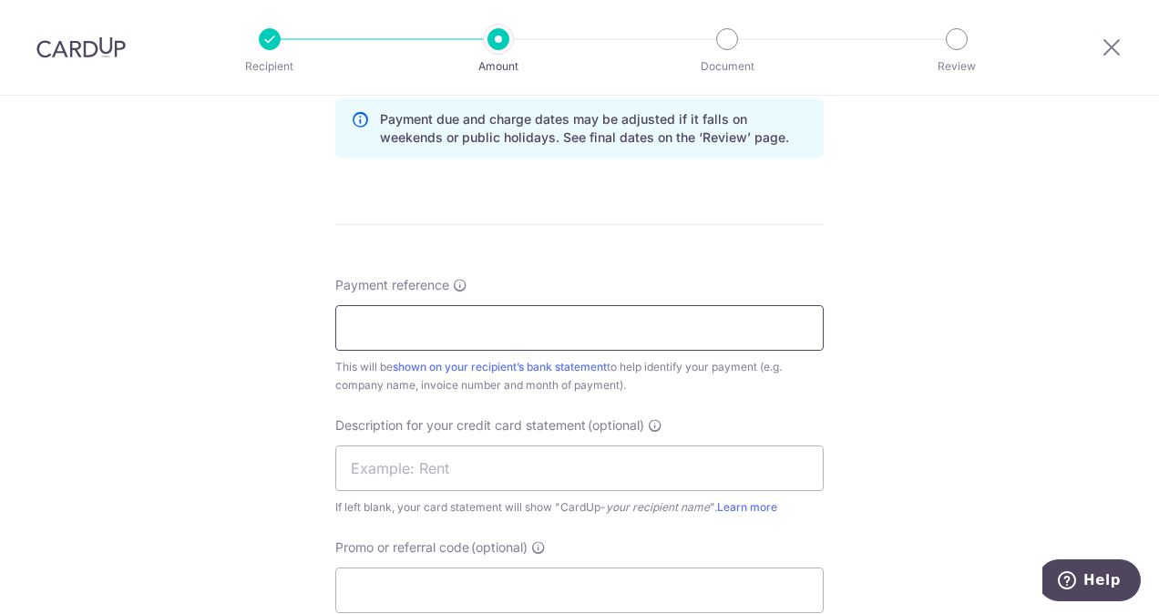
click at [450, 335] on input "Payment reference" at bounding box center [579, 328] width 488 height 46
type input "SUCCESS UNITED - APRIL"
click at [469, 479] on input "text" at bounding box center [579, 468] width 488 height 46
type input "SU CHANS N SONS"
click at [885, 474] on div "Tell us more about your payment Enter payment amount SGD 1,744.00 1744.00 GST (…" at bounding box center [579, 68] width 1159 height 1845
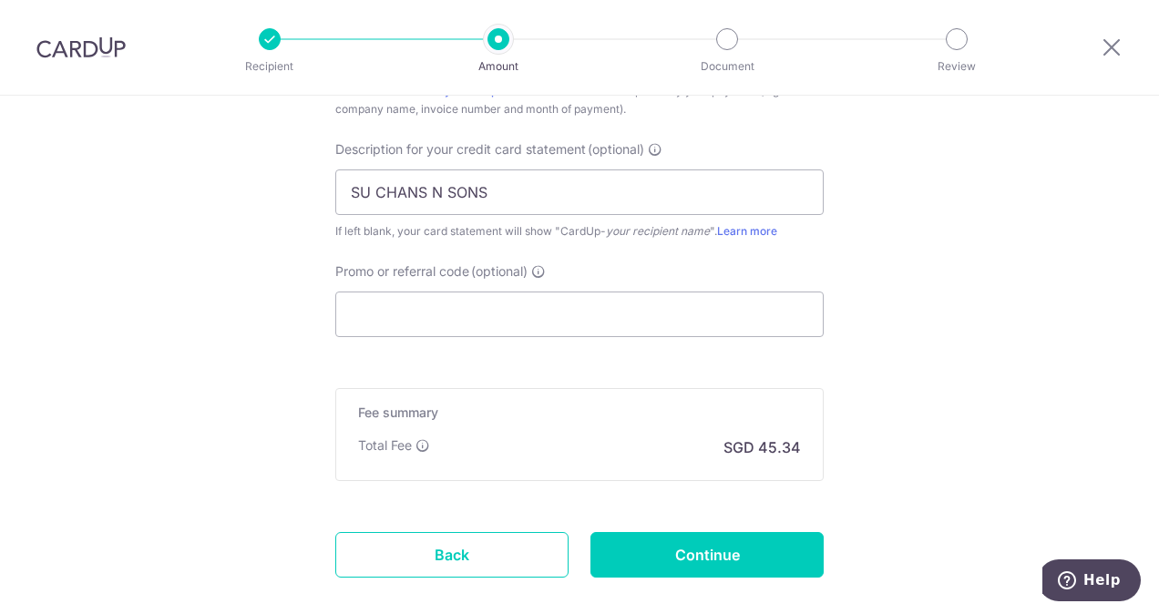
scroll to position [1232, 0]
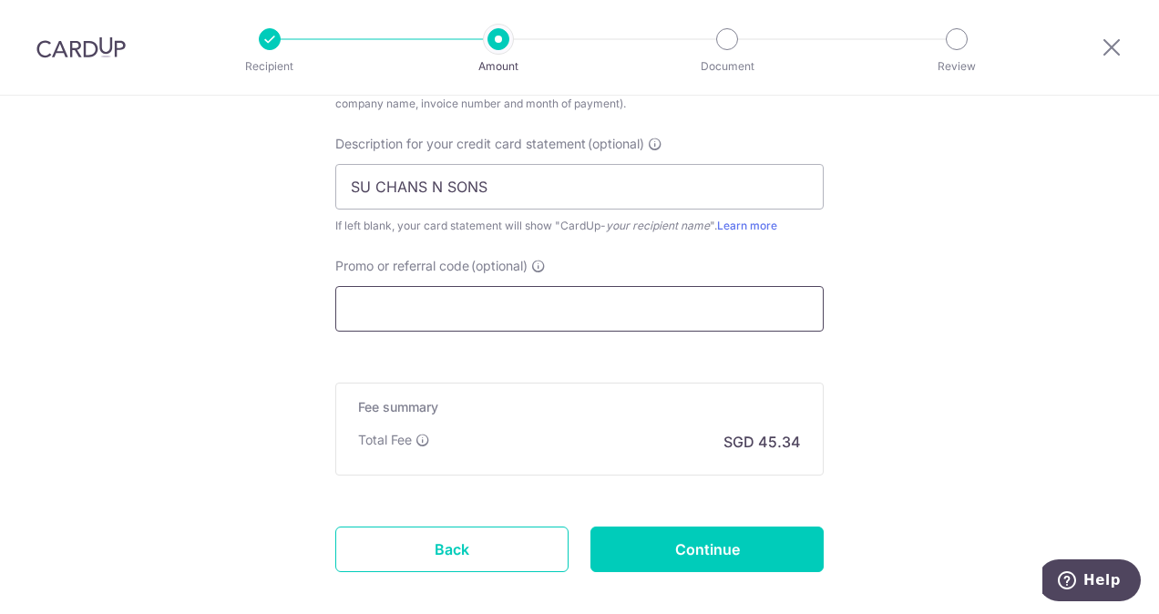
click at [445, 326] on input "Promo or referral code (optional)" at bounding box center [579, 309] width 488 height 46
paste input "BOFF185"
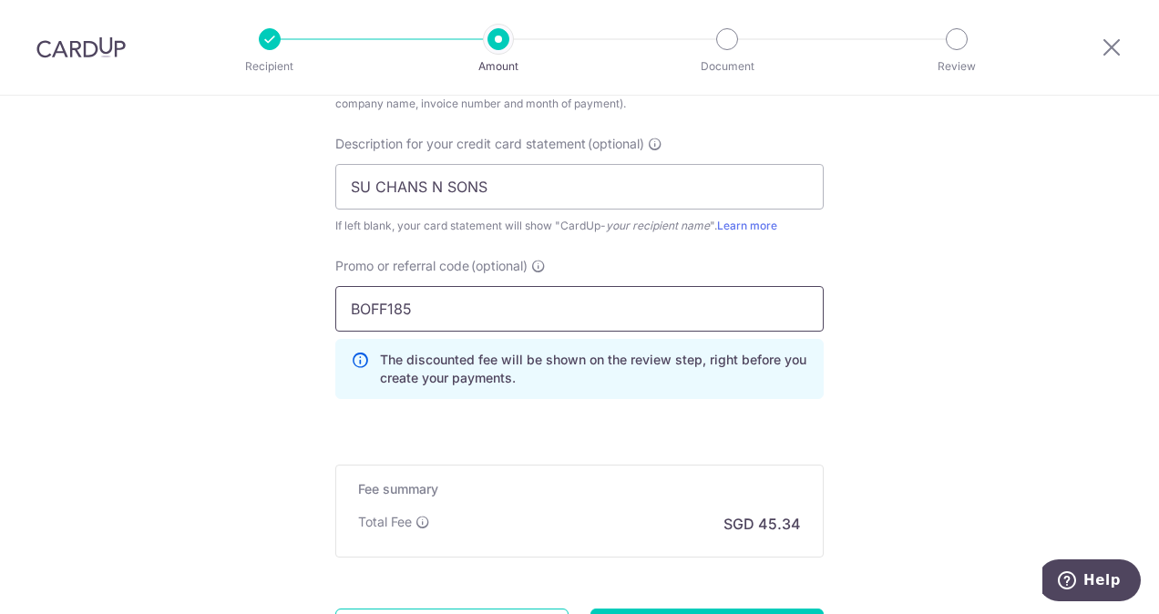
type input "BOFF185"
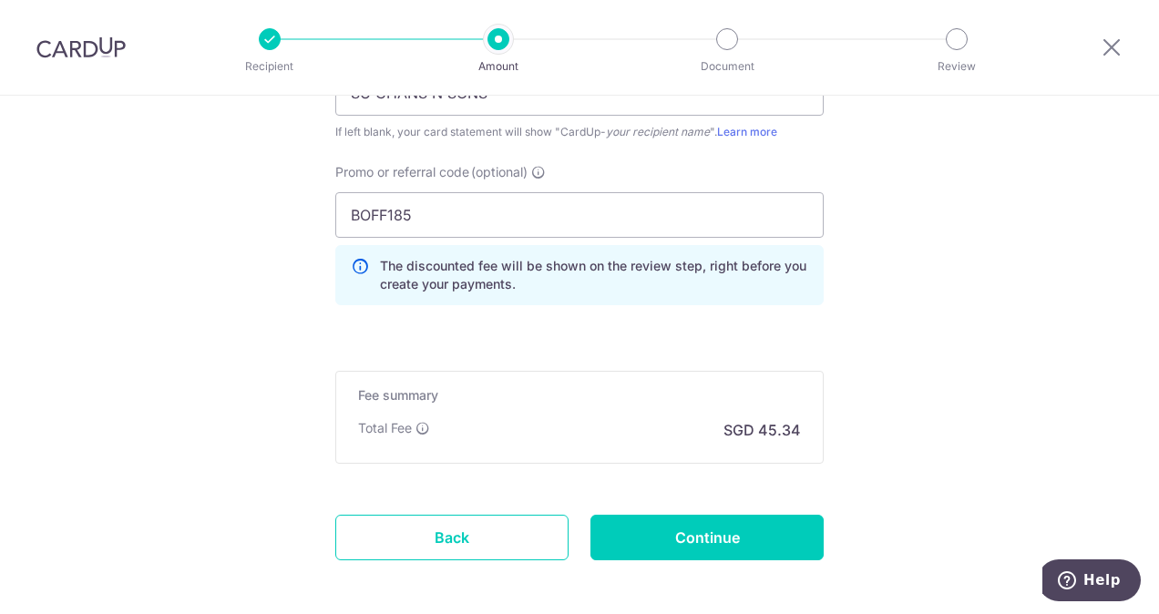
scroll to position [1403, 0]
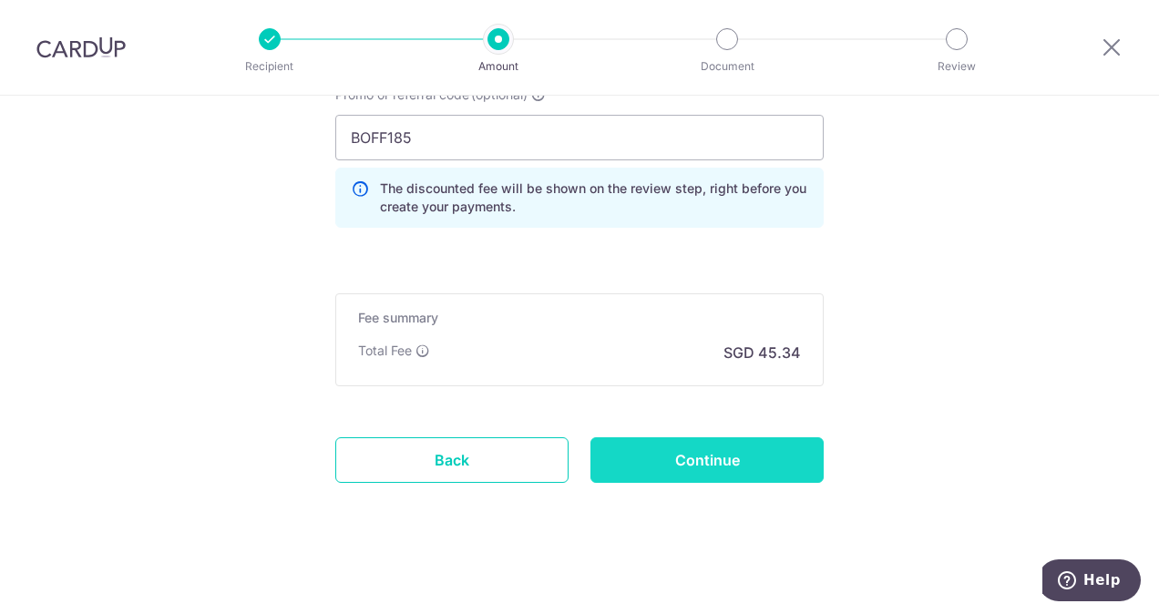
click at [741, 456] on input "Continue" at bounding box center [706, 460] width 233 height 46
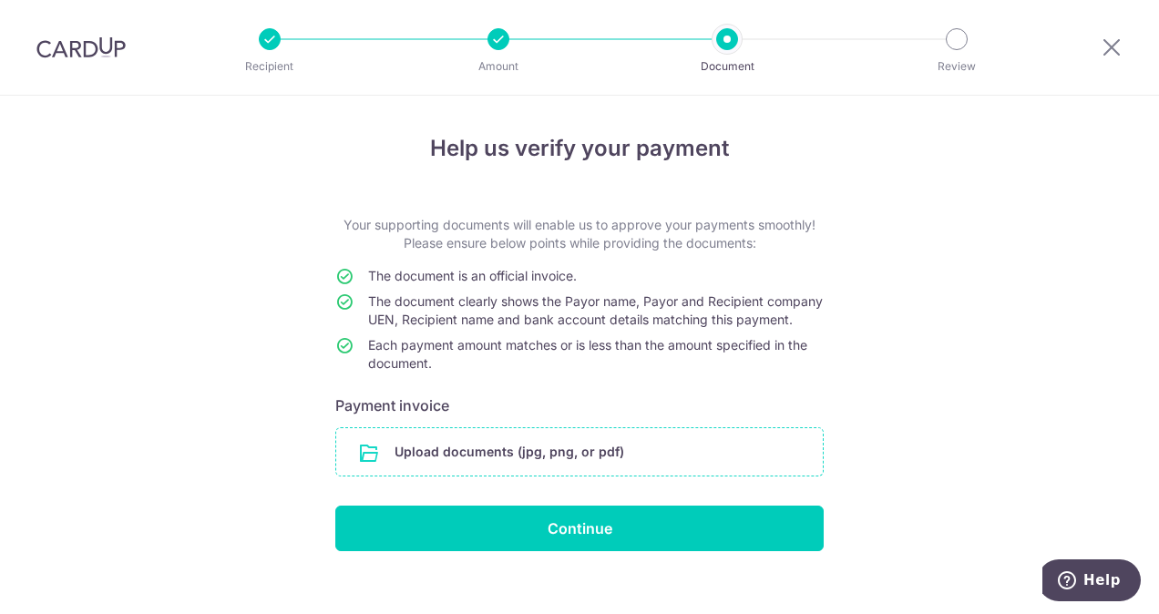
click at [486, 475] on input "file" at bounding box center [579, 451] width 486 height 47
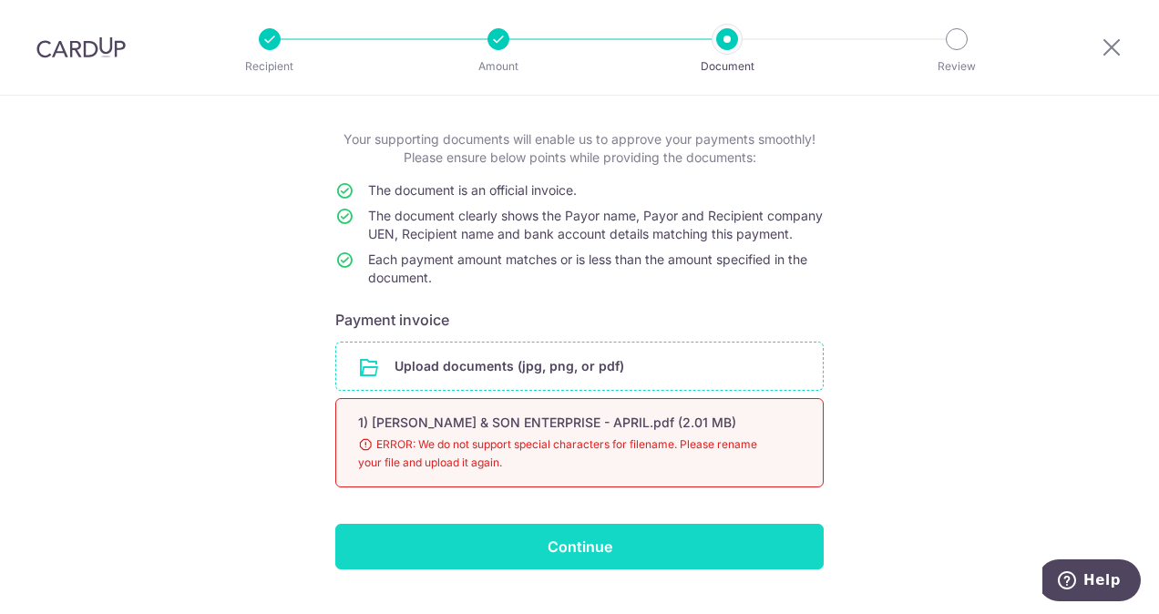
scroll to position [87, 0]
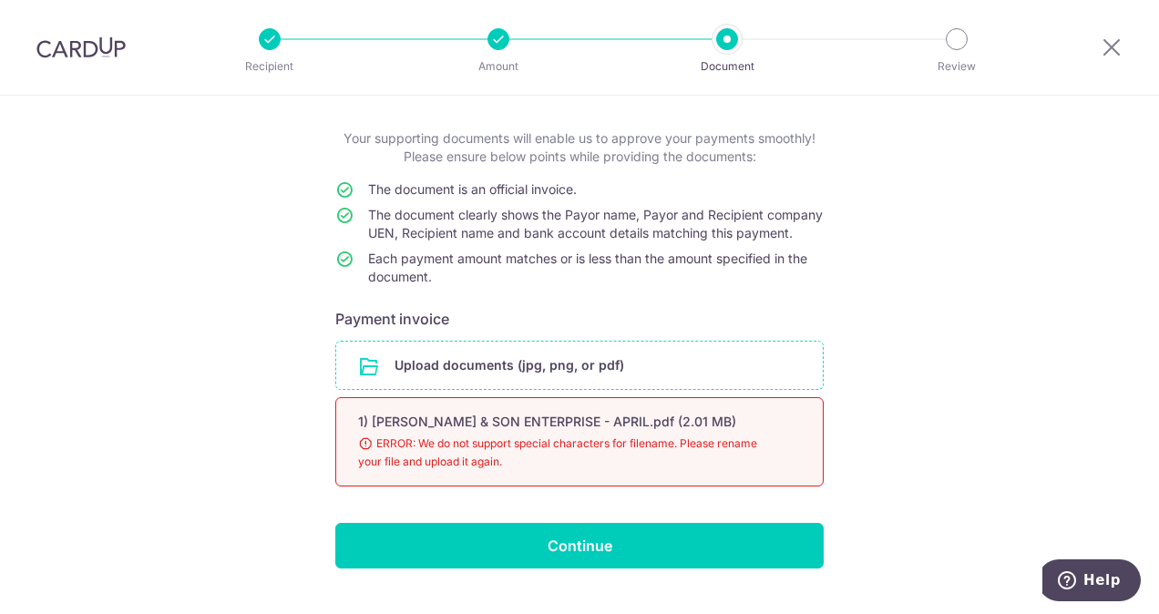
click at [38, 195] on div "Help us verify your payment Your supporting documents will enable us to approve…" at bounding box center [579, 331] width 1159 height 645
click at [449, 384] on input "file" at bounding box center [579, 365] width 486 height 47
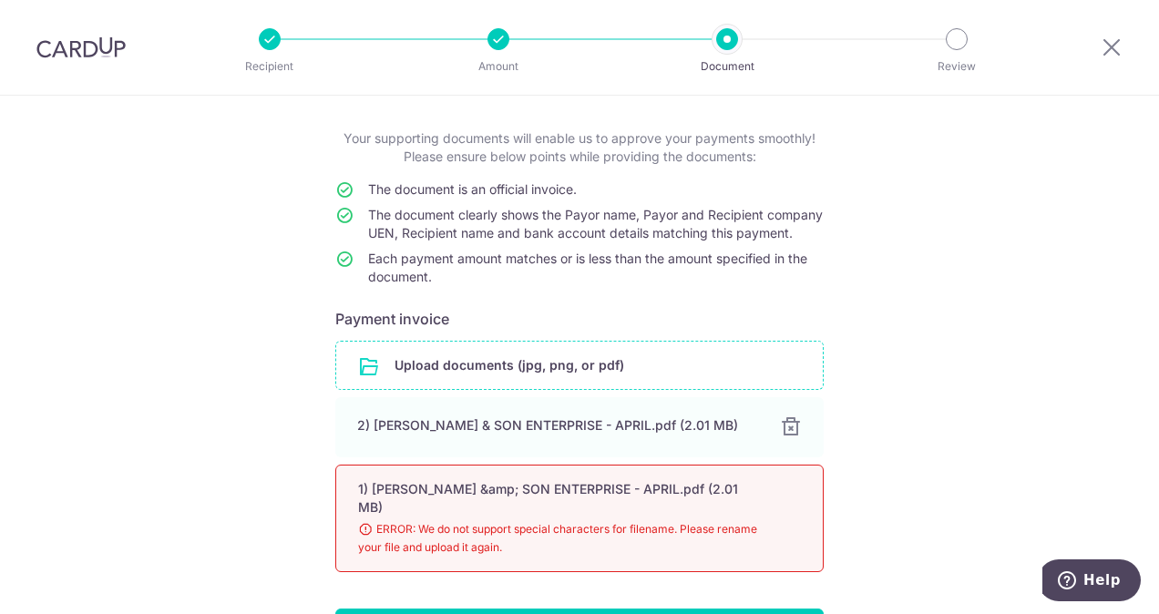
scroll to position [210, 0]
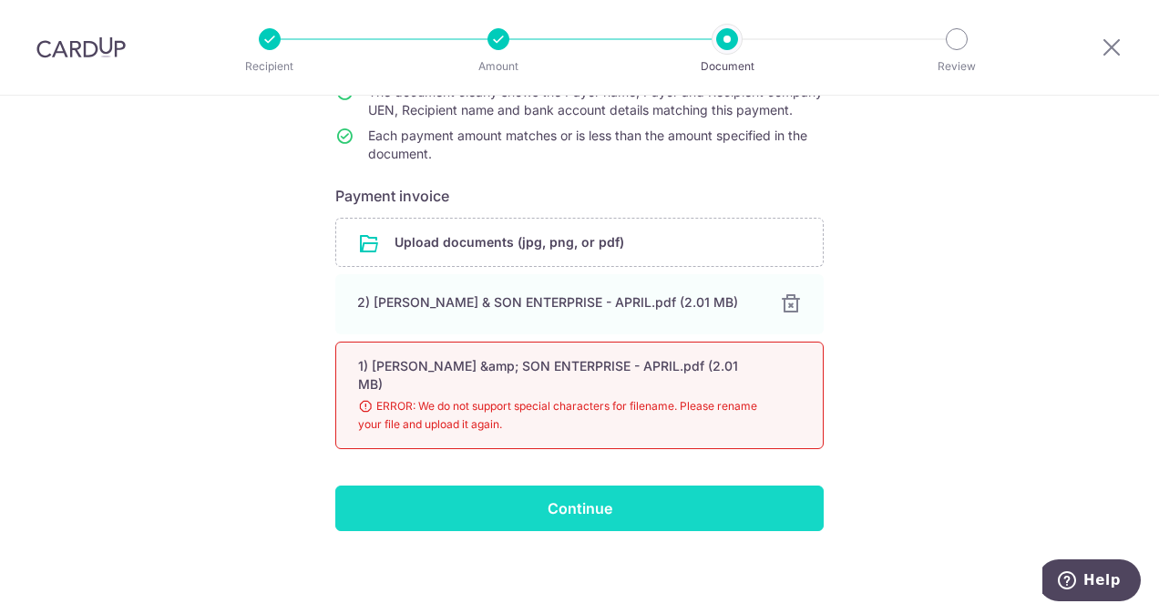
click at [573, 504] on input "Continue" at bounding box center [579, 509] width 488 height 46
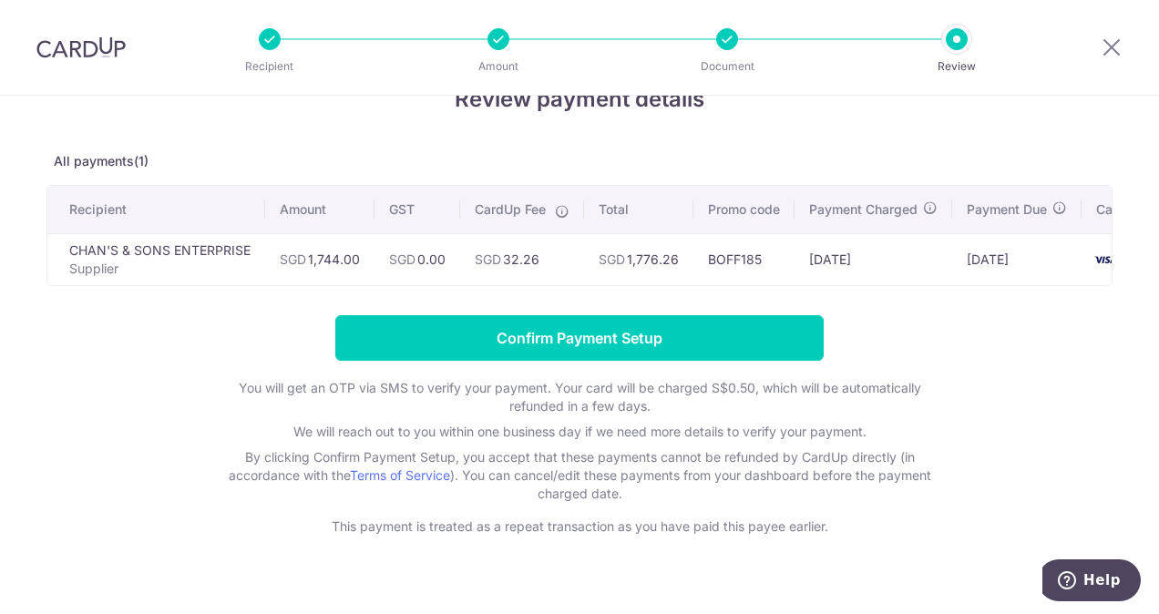
scroll to position [86, 0]
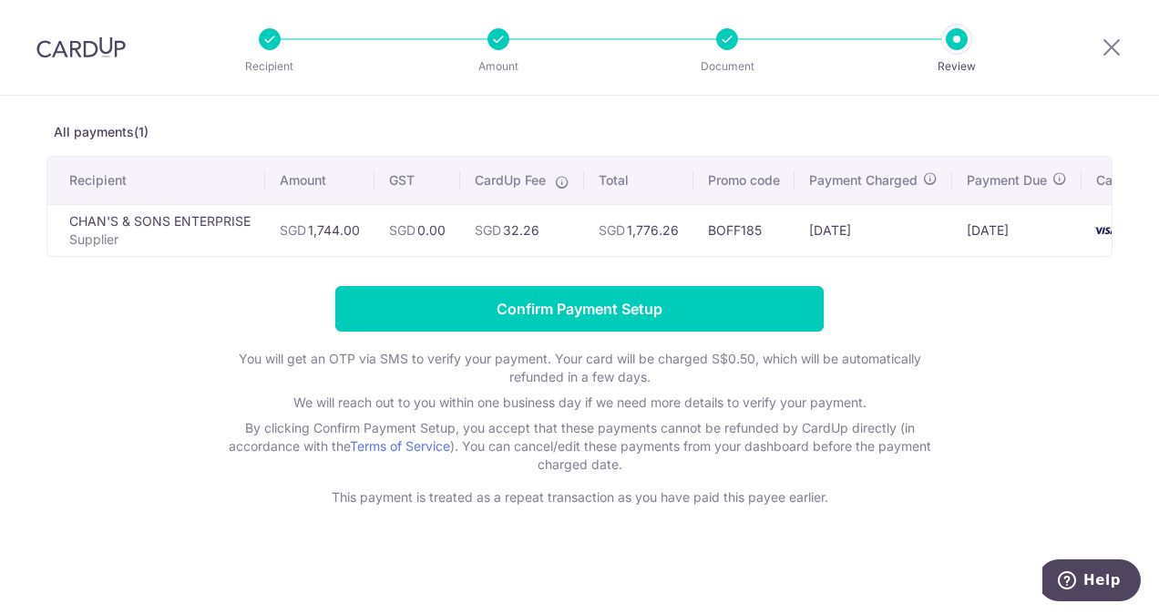
click at [11, 449] on div "Review payment details All payments(1) Recipient Amount GST CardUp Fee Total Pr…" at bounding box center [579, 315] width 1159 height 597
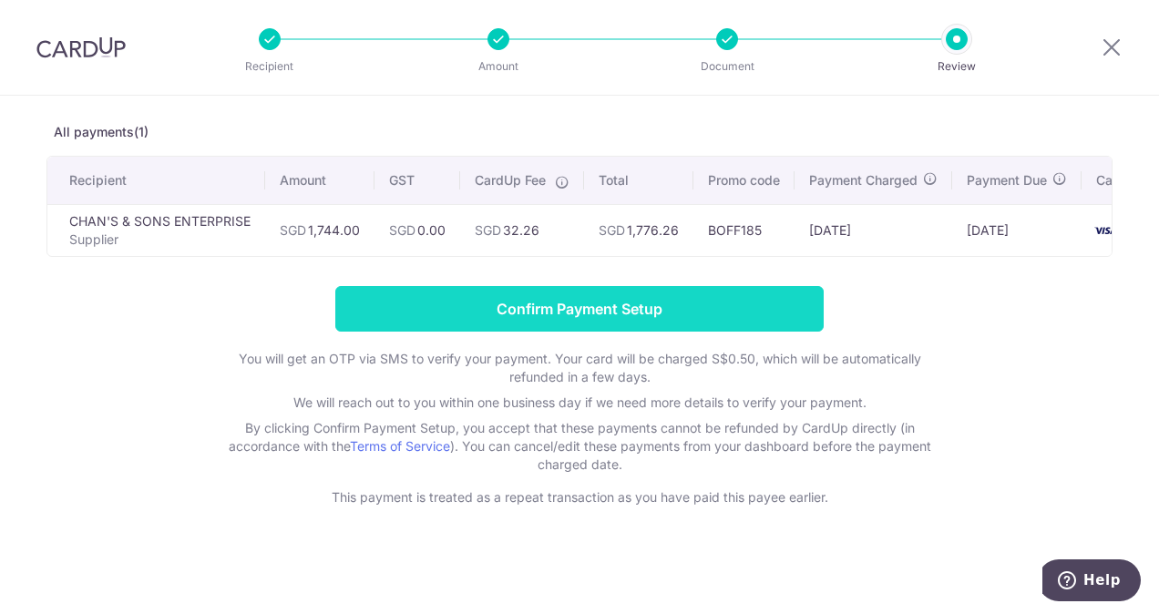
click at [576, 312] on input "Confirm Payment Setup" at bounding box center [579, 309] width 488 height 46
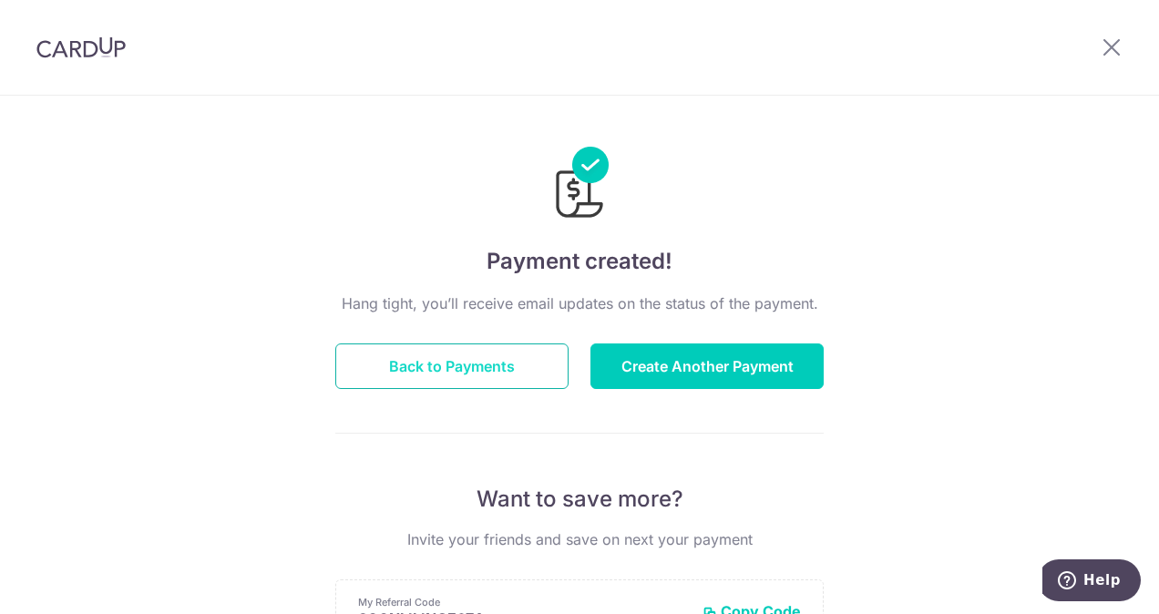
click at [499, 368] on button "Back to Payments" at bounding box center [451, 366] width 233 height 46
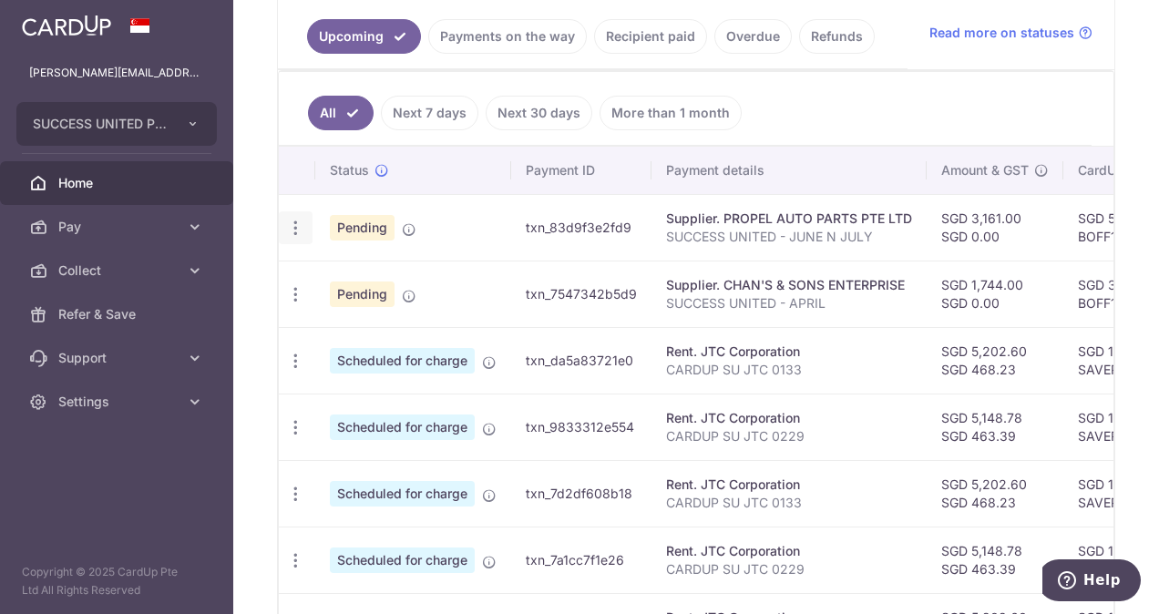
scroll to position [452, 0]
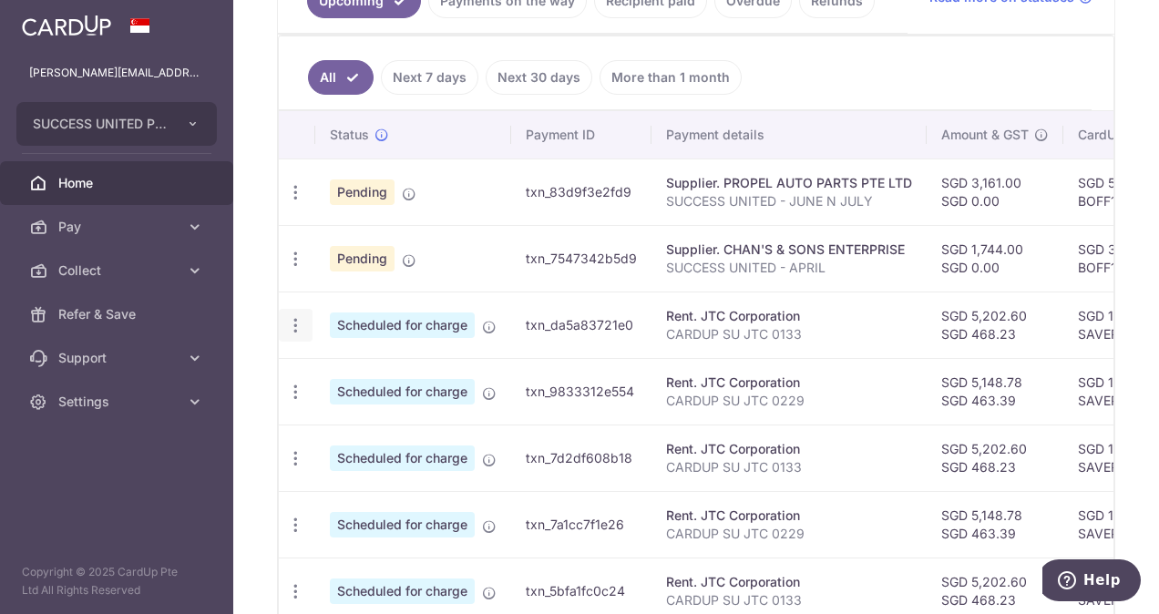
click at [297, 325] on icon "button" at bounding box center [295, 325] width 19 height 19
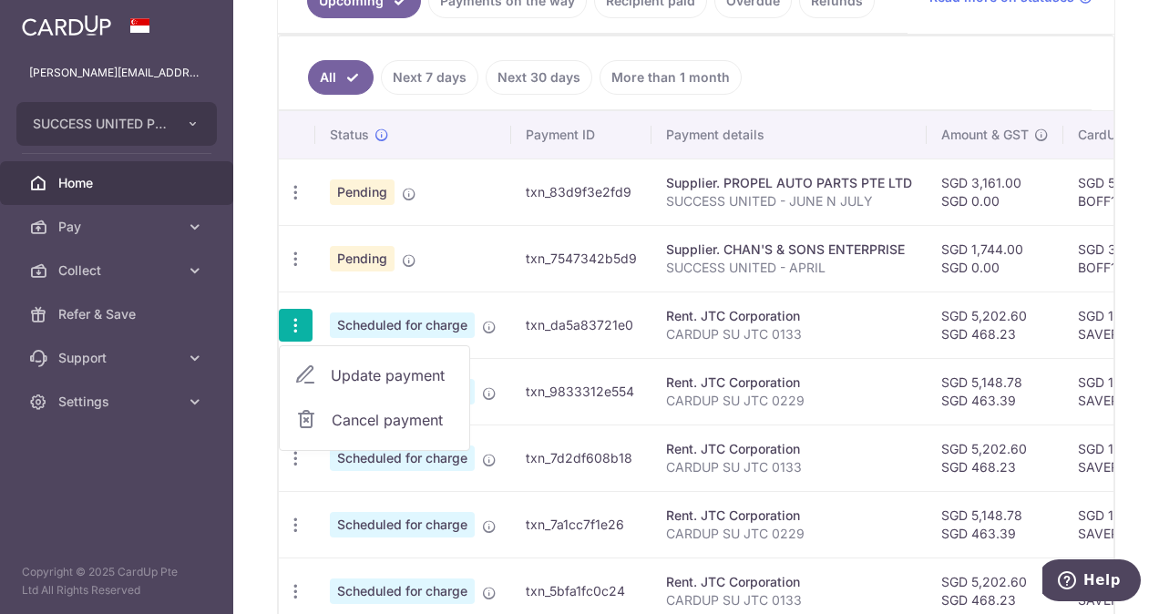
click at [340, 371] on span "Update payment" at bounding box center [393, 375] width 124 height 22
radio input "true"
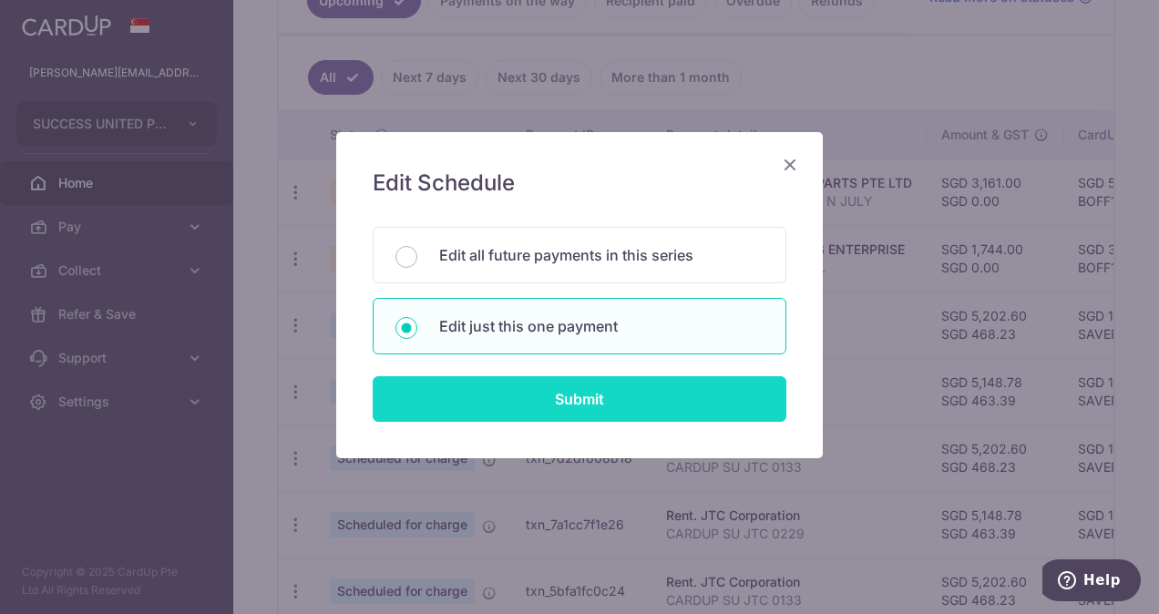
click at [538, 403] on input "Submit" at bounding box center [580, 399] width 414 height 46
radio input "true"
type input "5,202.60"
type input "468.23"
type input "25/10/2025"
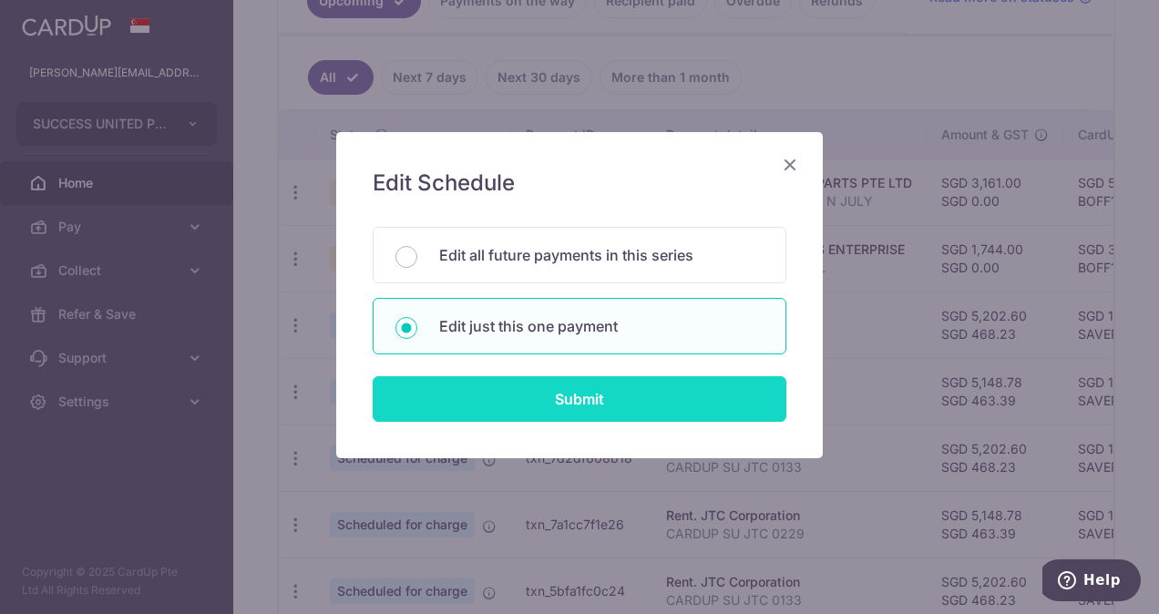
type input "CARDUP SU JTC 0133"
type input "CARDUP JTC 0133"
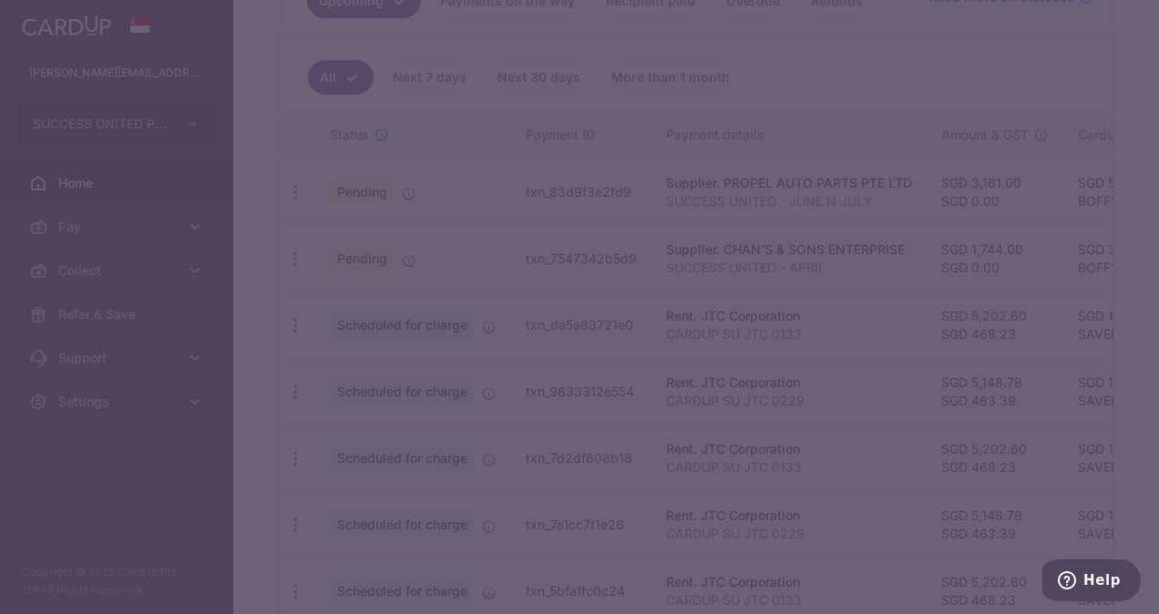
type input "SAVERENT179"
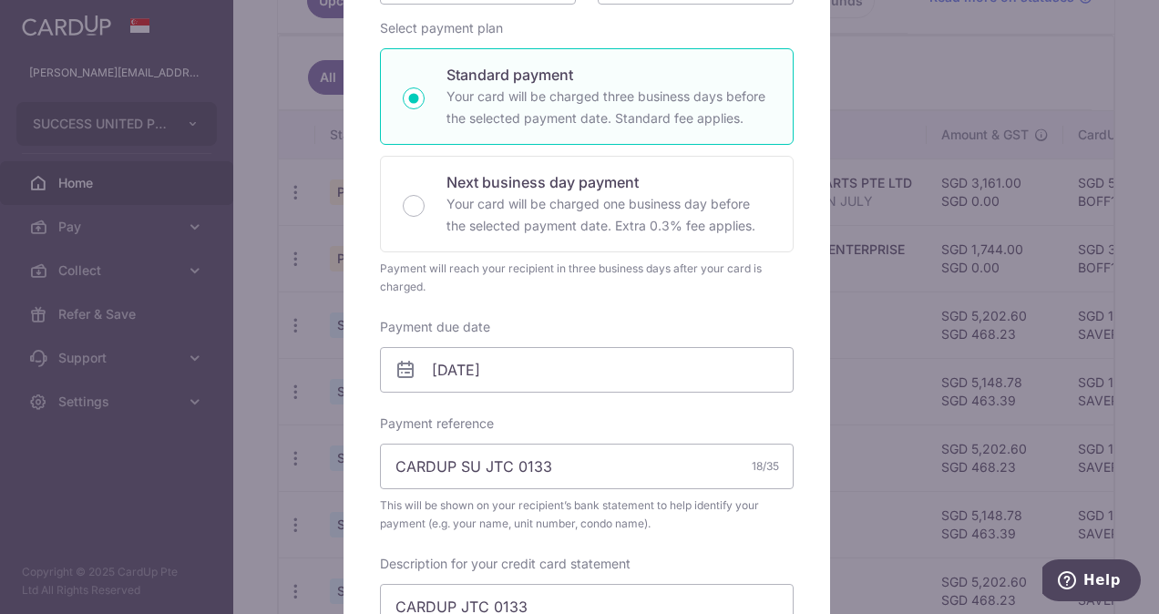
scroll to position [325, 0]
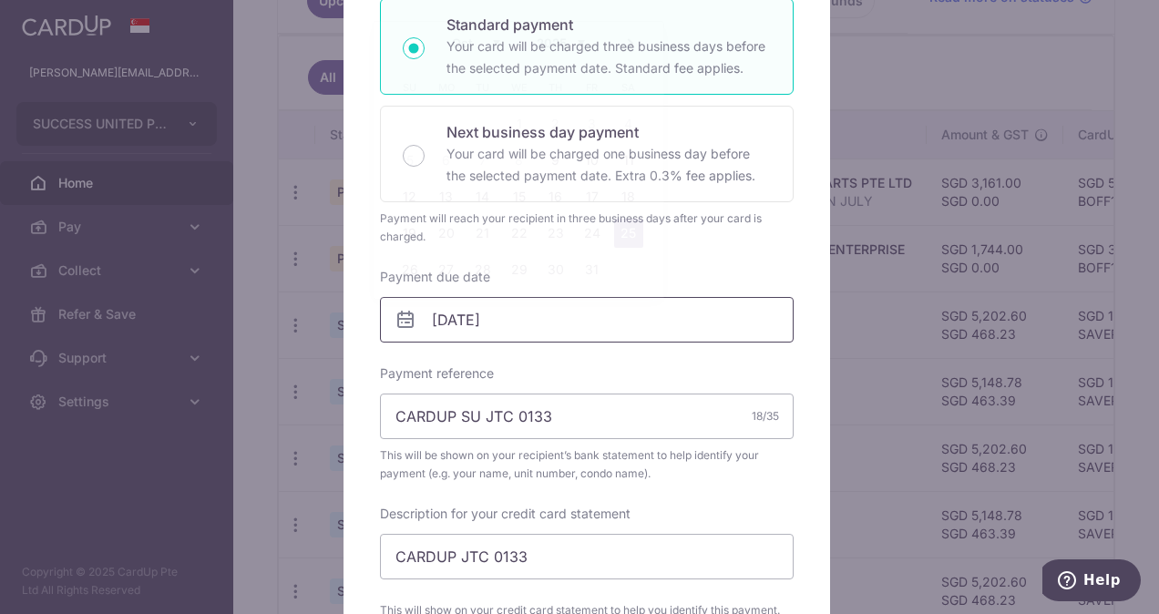
click at [383, 320] on input "25/10/2025" at bounding box center [587, 320] width 414 height 46
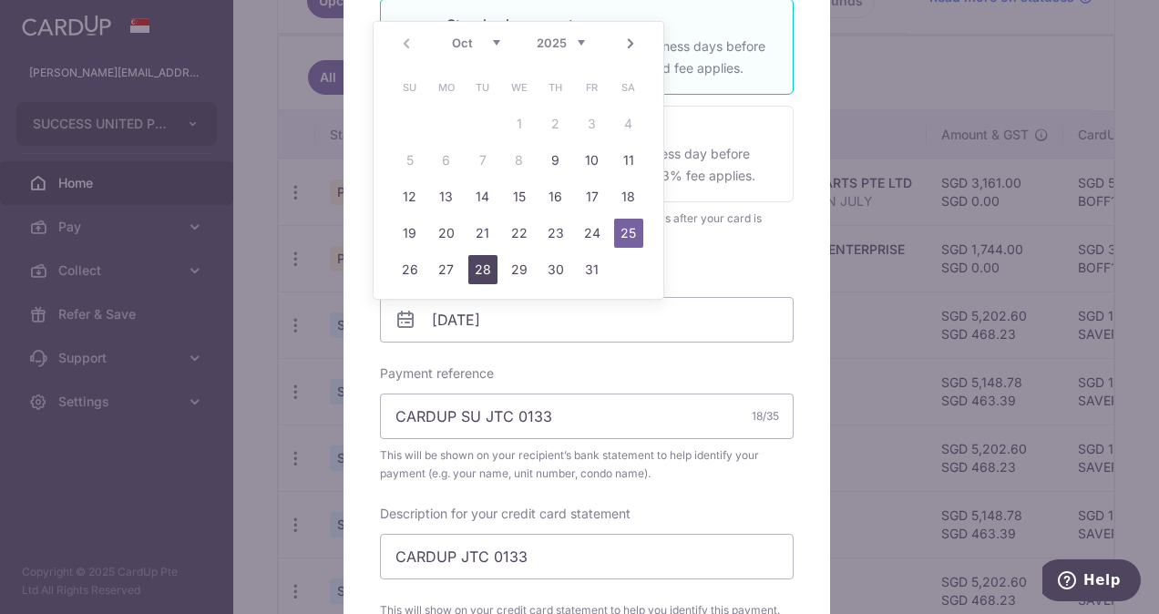
click at [472, 276] on link "28" at bounding box center [482, 269] width 29 height 29
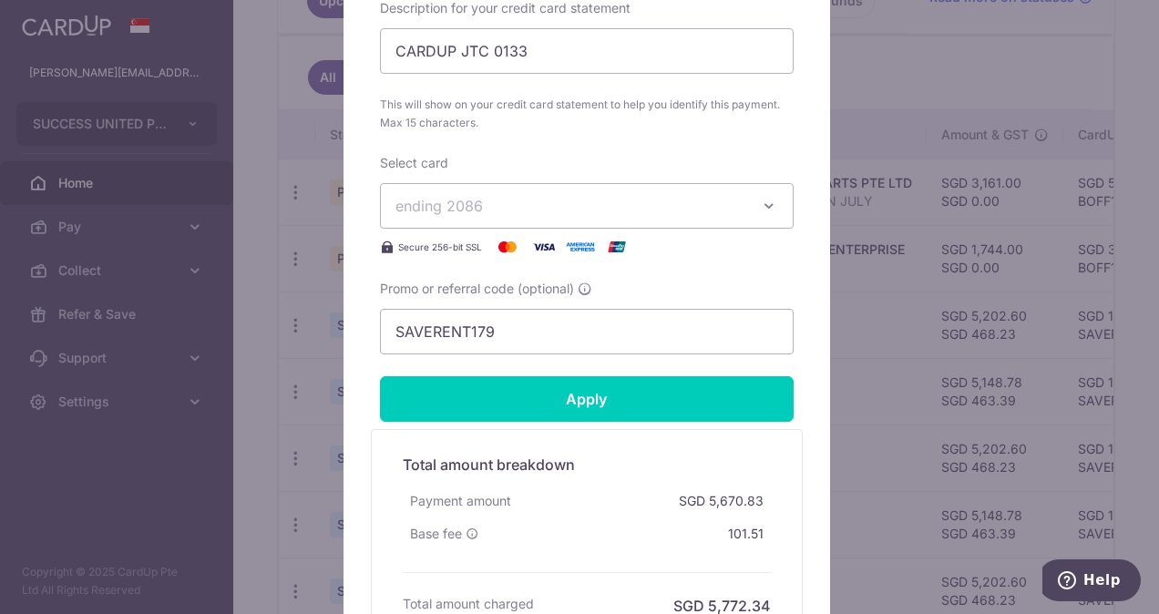
scroll to position [905, 0]
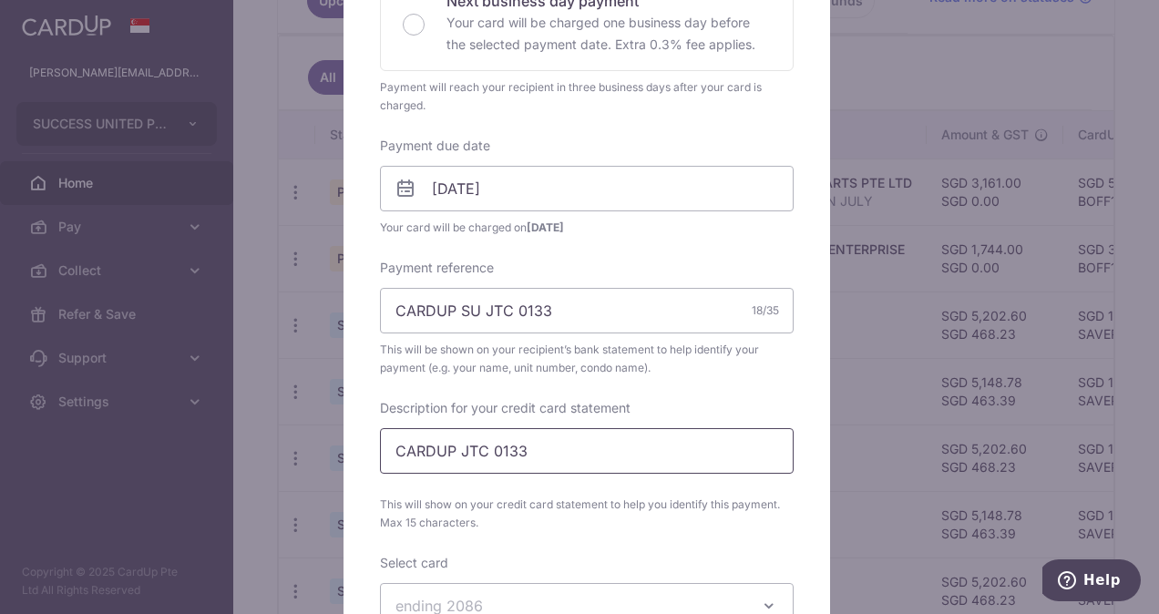
scroll to position [431, 0]
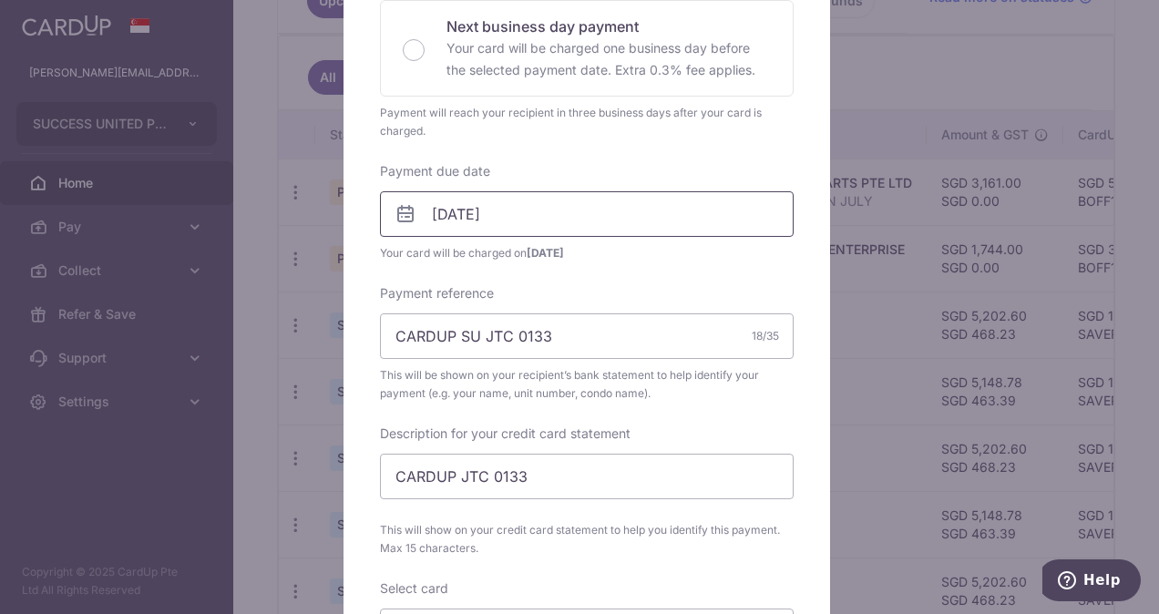
click at [532, 222] on input "28/10/2025" at bounding box center [587, 214] width 414 height 46
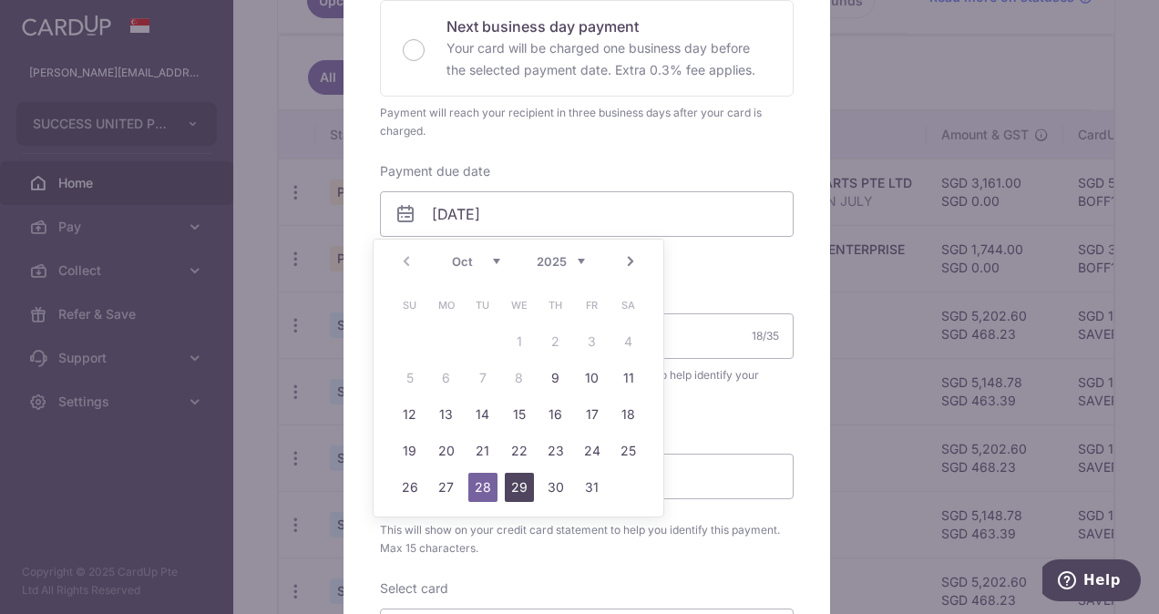
click at [522, 482] on link "29" at bounding box center [519, 487] width 29 height 29
type input "[DATE]"
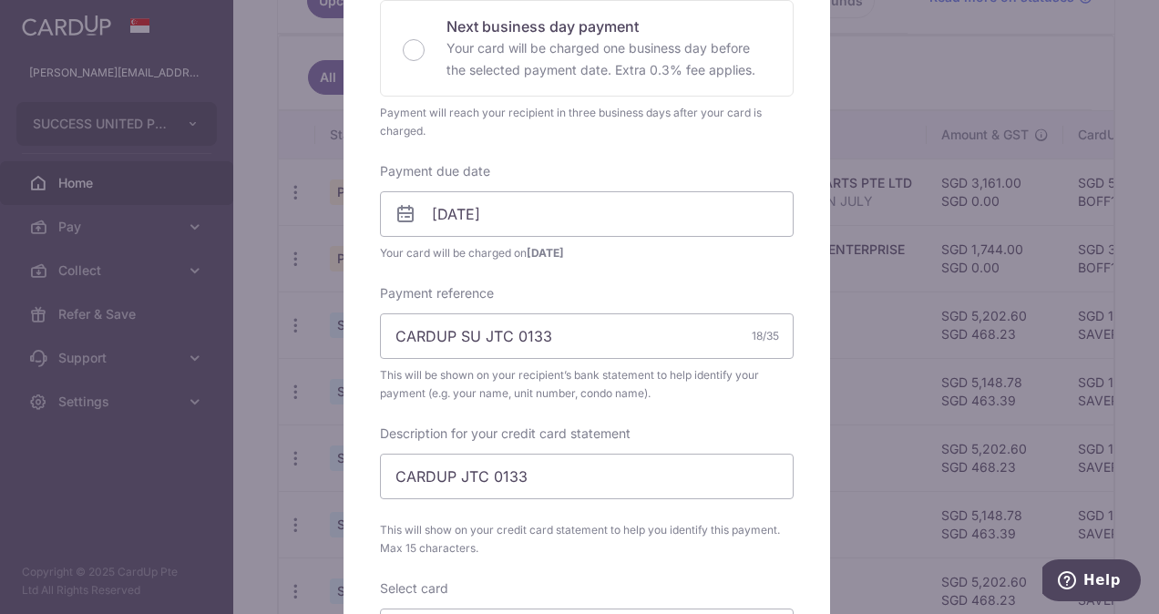
click at [661, 284] on div "Payment reference CARDUP SU JTC 0133 18/35 This will be shown on your recipient…" at bounding box center [587, 343] width 414 height 118
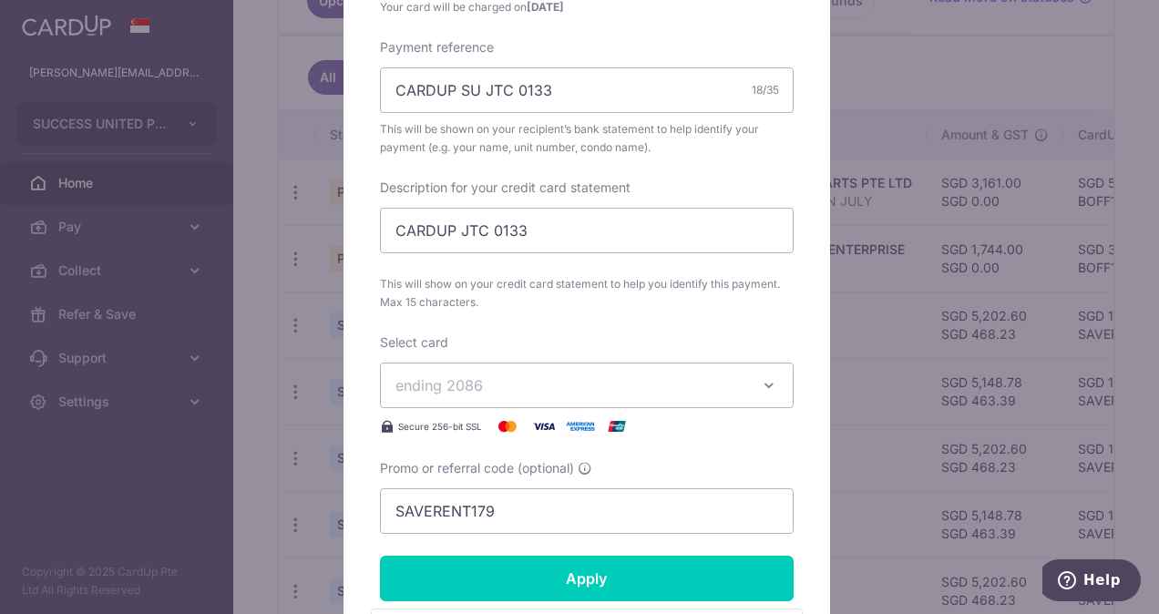
scroll to position [716, 0]
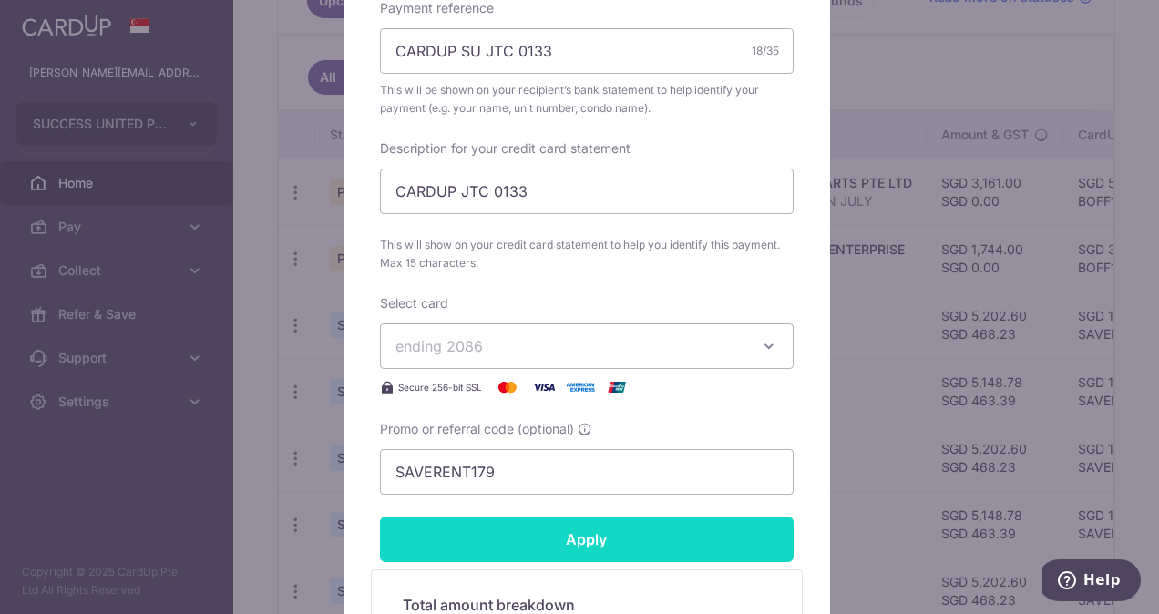
click at [623, 543] on input "Apply" at bounding box center [587, 539] width 414 height 46
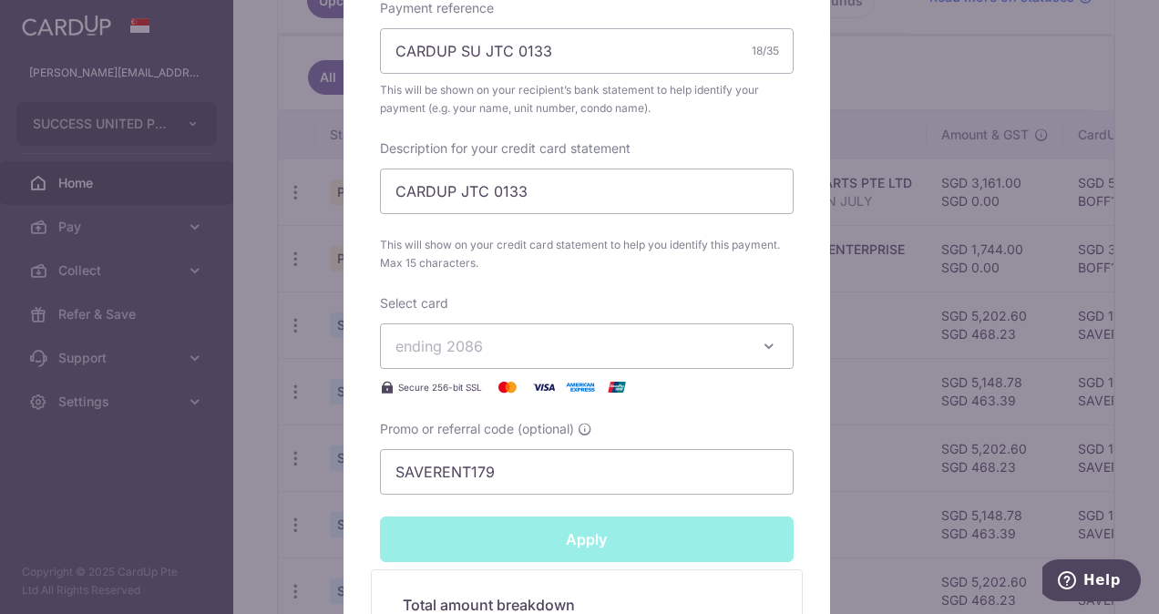
type input "Successfully Applied"
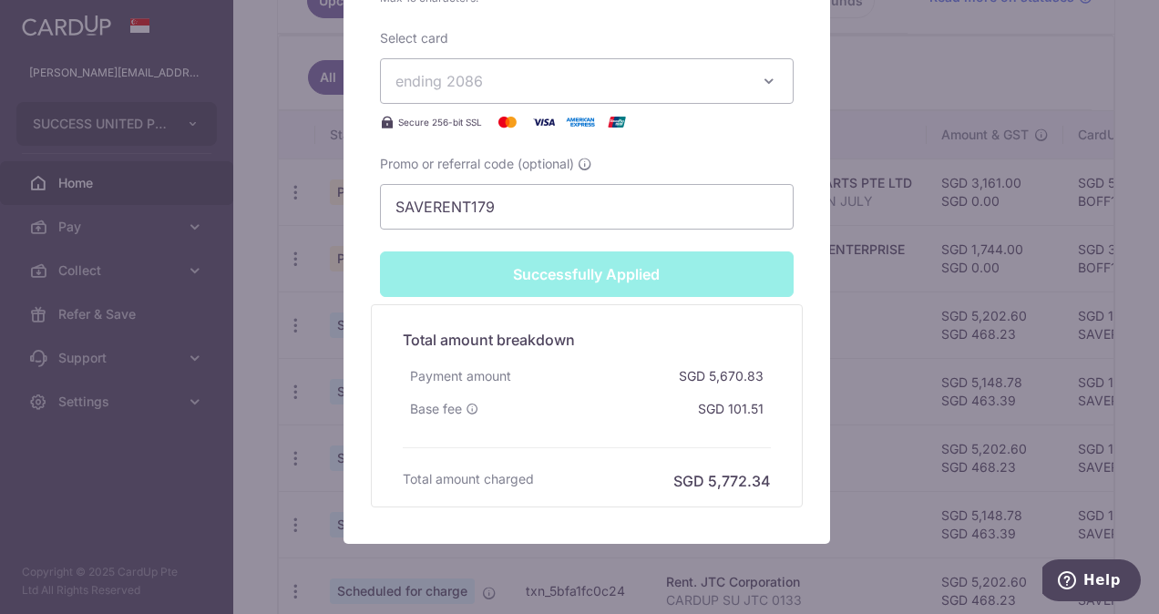
scroll to position [1102, 0]
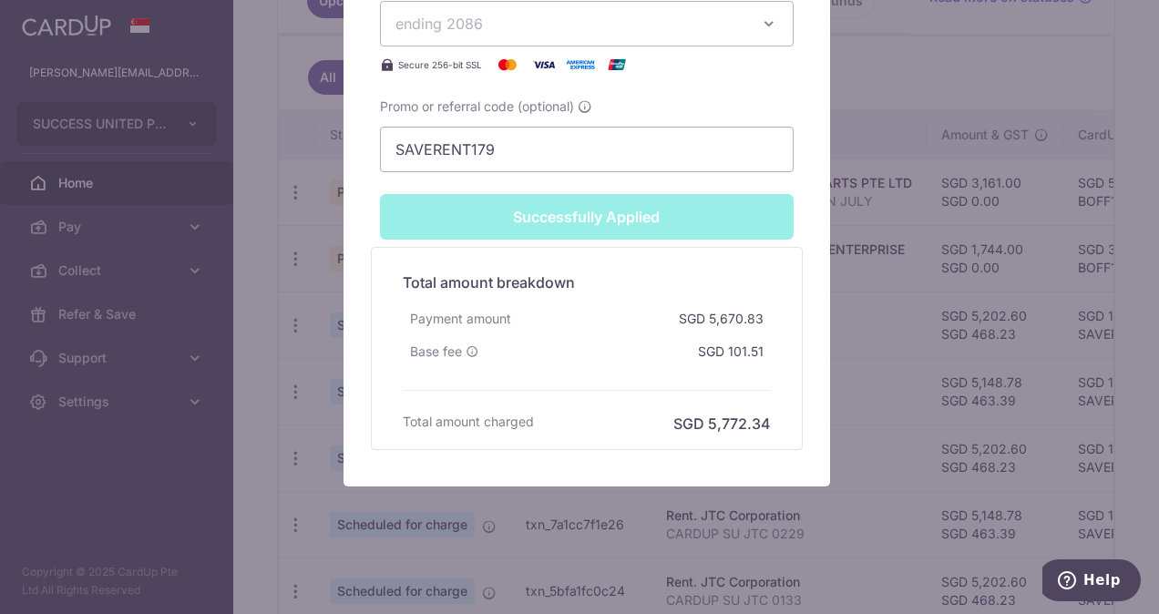
click at [560, 211] on div "Successfully Applied" at bounding box center [586, 217] width 435 height 46
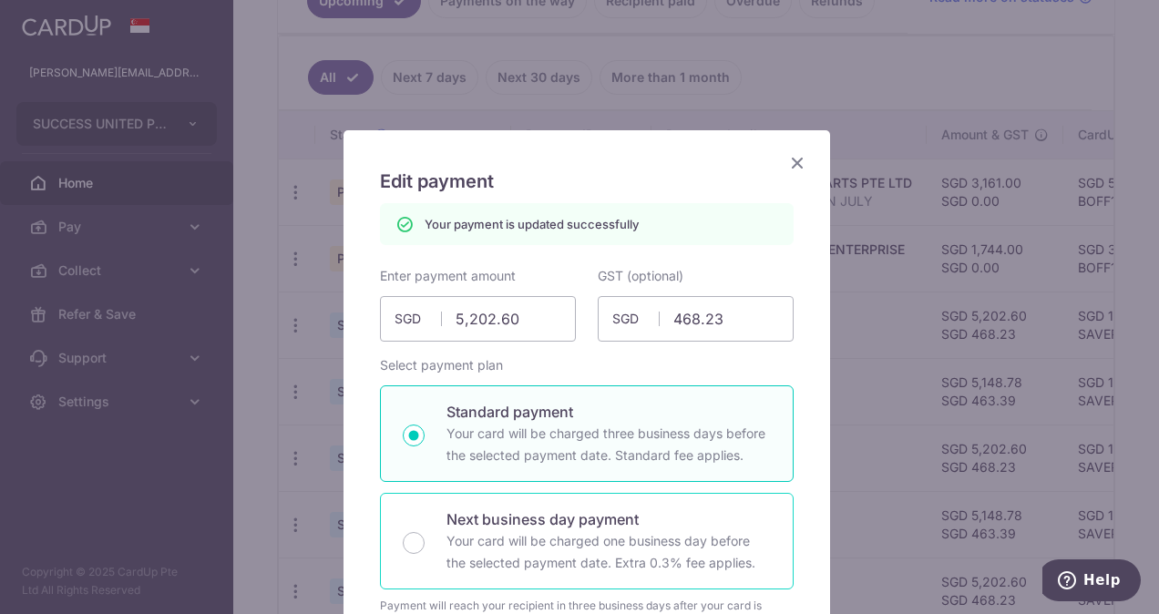
scroll to position [0, 0]
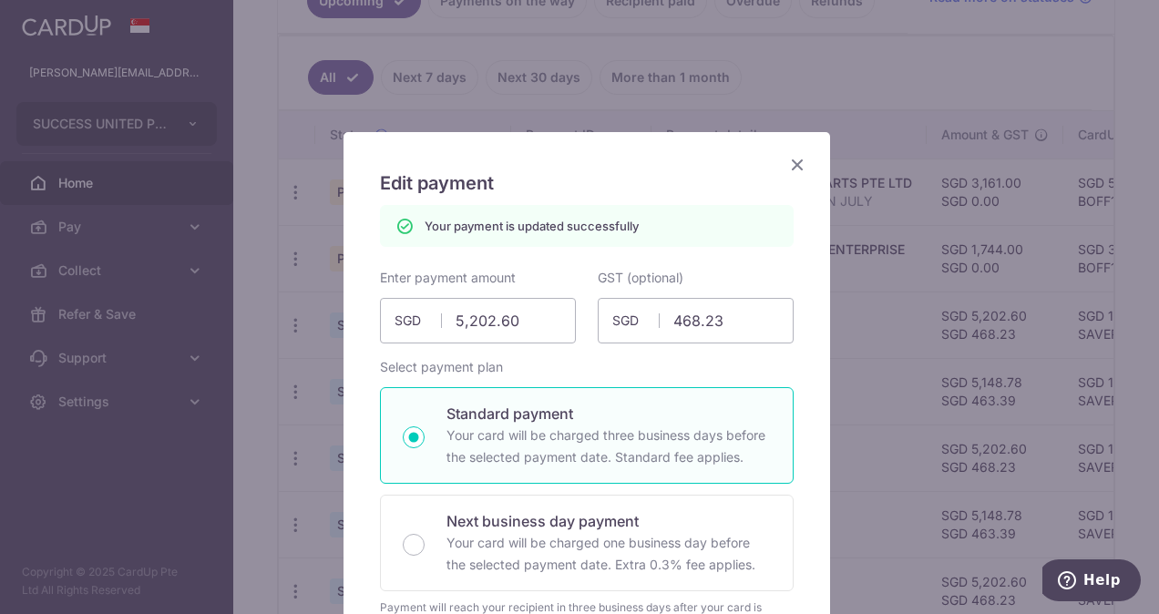
click at [796, 162] on icon "Close" at bounding box center [797, 164] width 22 height 23
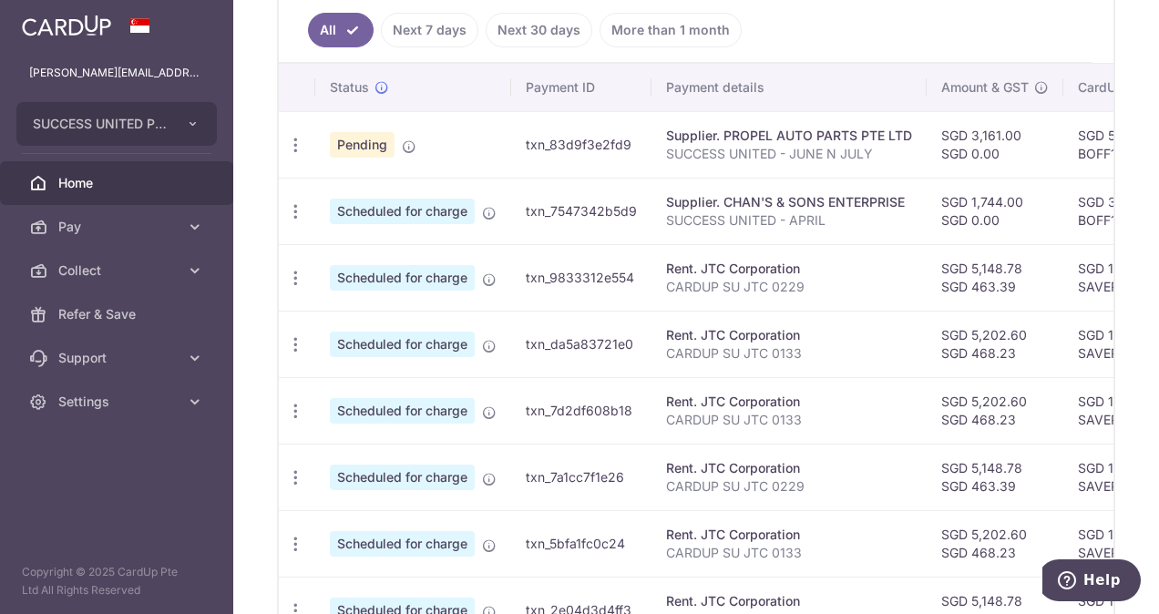
scroll to position [519, 0]
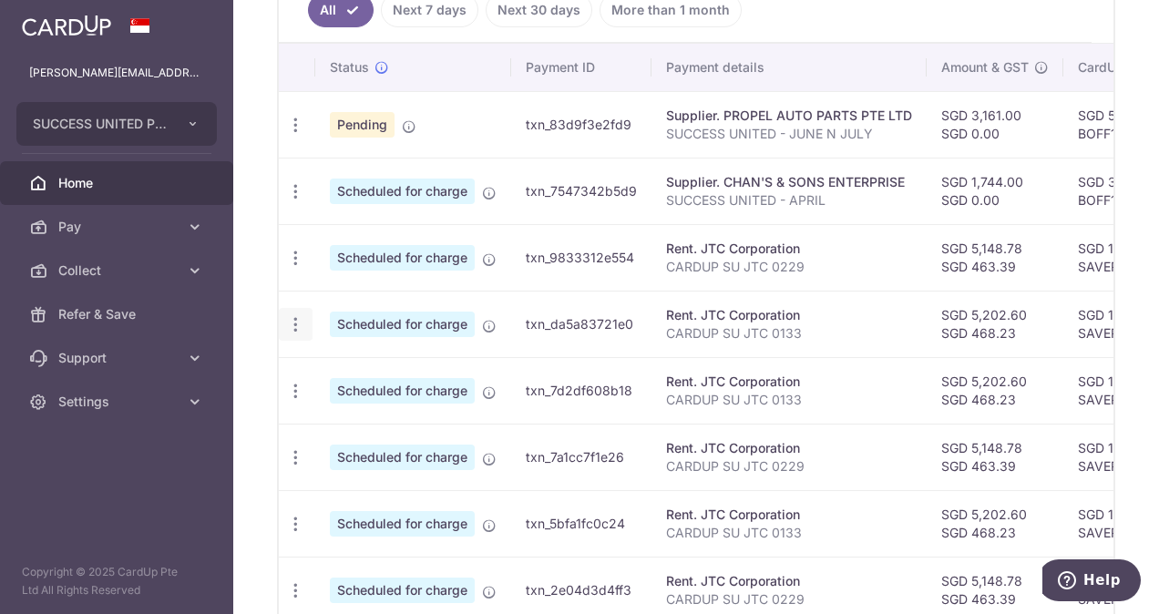
click at [292, 321] on icon "button" at bounding box center [295, 324] width 19 height 19
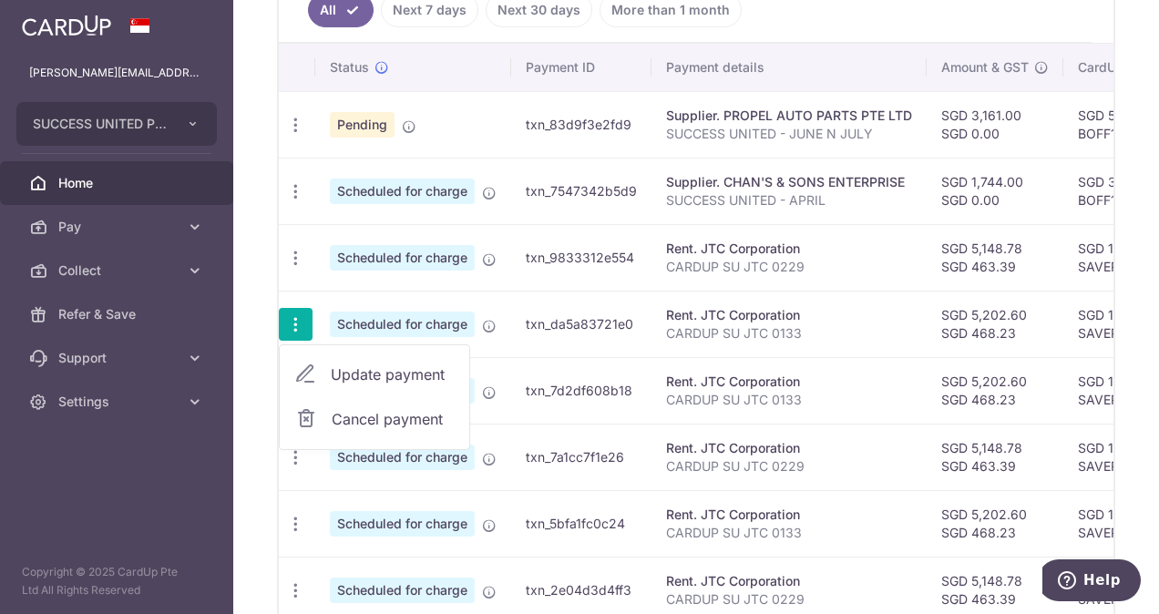
click at [384, 368] on span "Update payment" at bounding box center [393, 374] width 124 height 22
radio input "true"
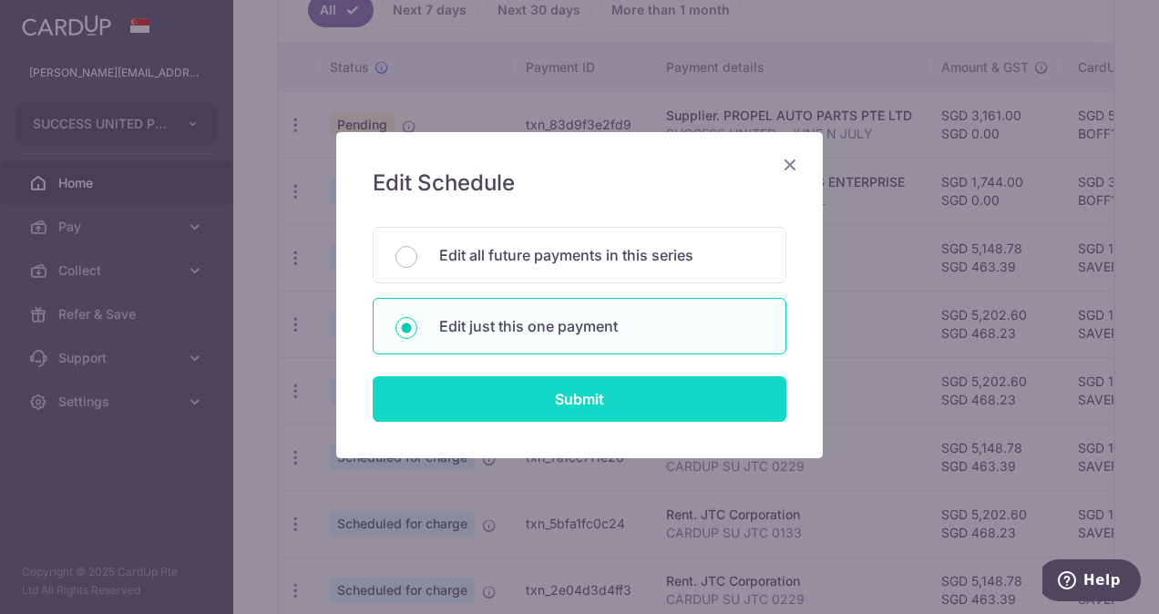
click at [625, 388] on input "Submit" at bounding box center [580, 399] width 414 height 46
radio input "true"
type input "5,202.60"
type input "468.23"
type input "[DATE]"
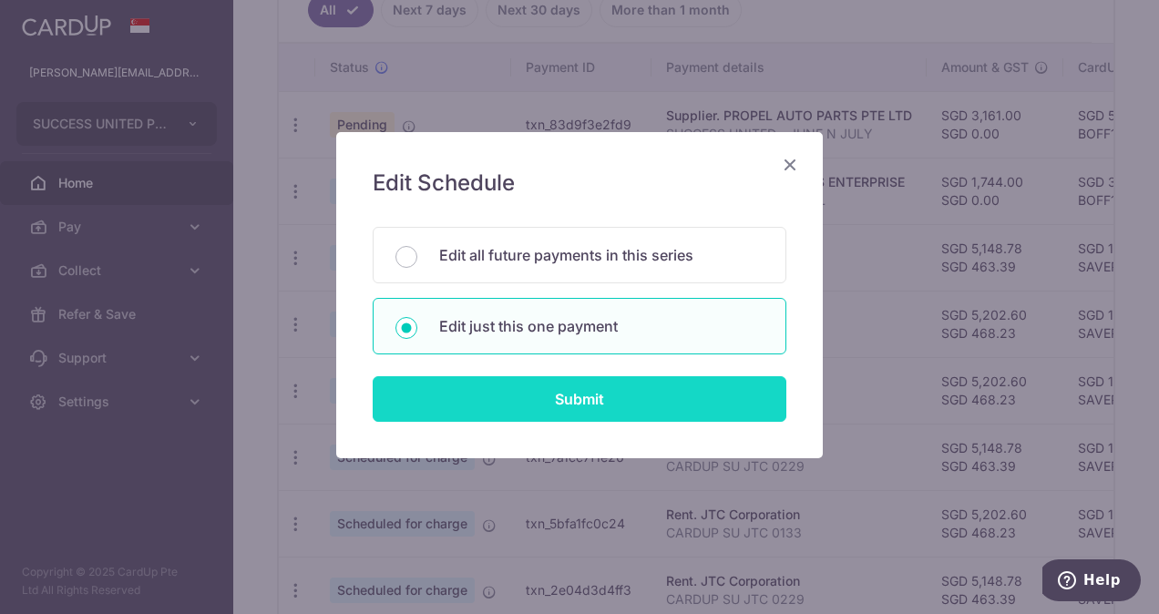
type input "CARDUP SU JTC 0133"
type input "CARDUP JTC 0133"
type input "SAVERENT179"
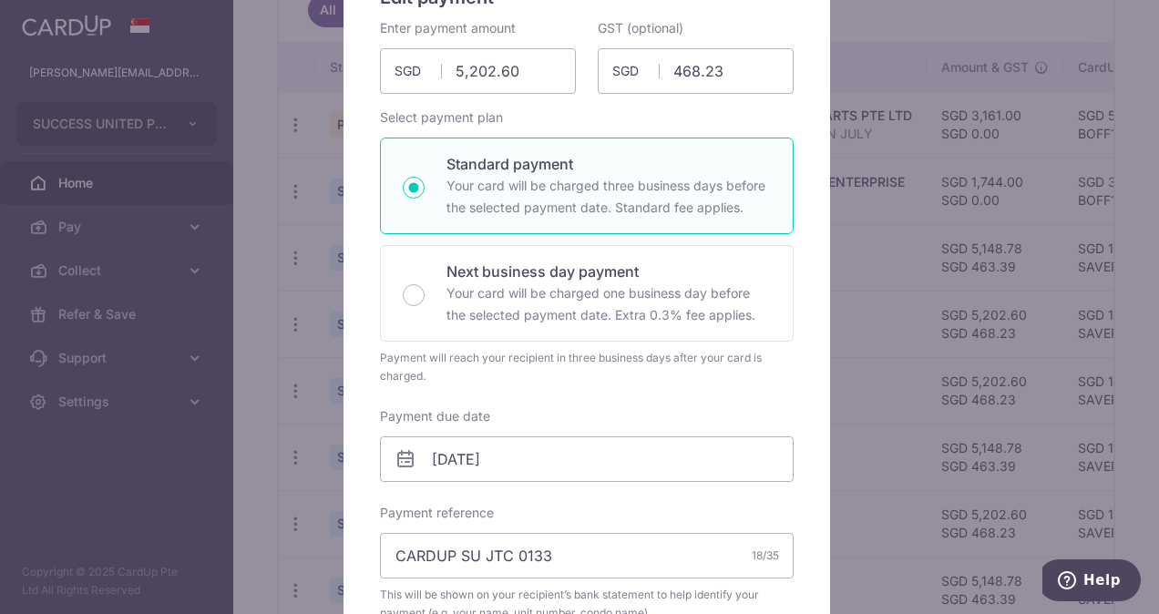
scroll to position [226, 0]
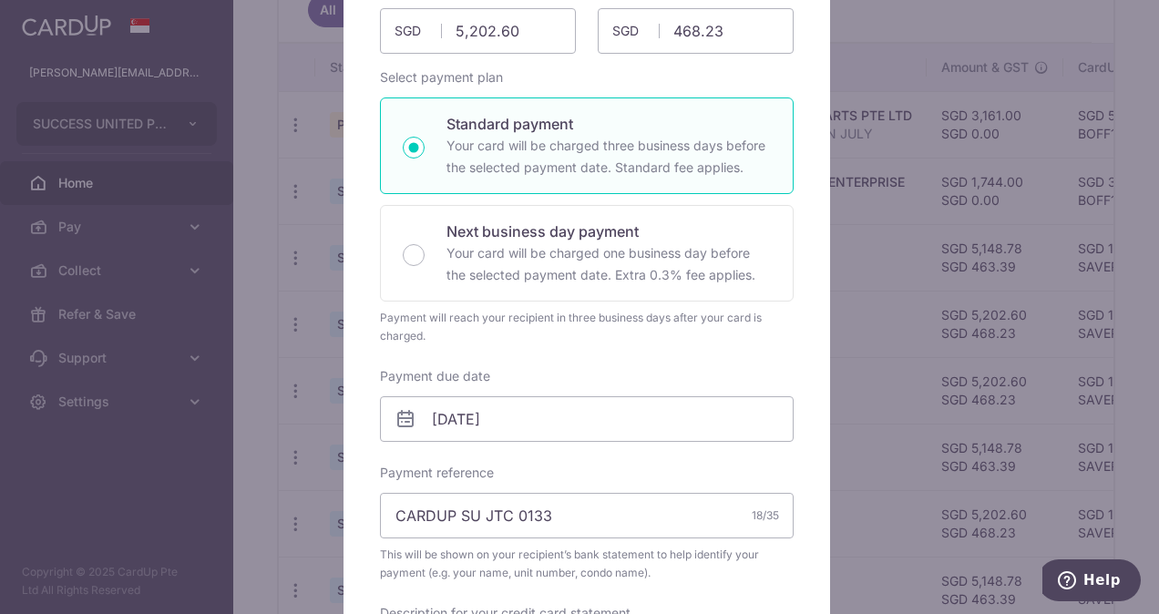
click at [250, 128] on div "Edit payment By clicking apply, you will make changes to all payments to JTC Co…" at bounding box center [579, 307] width 1159 height 614
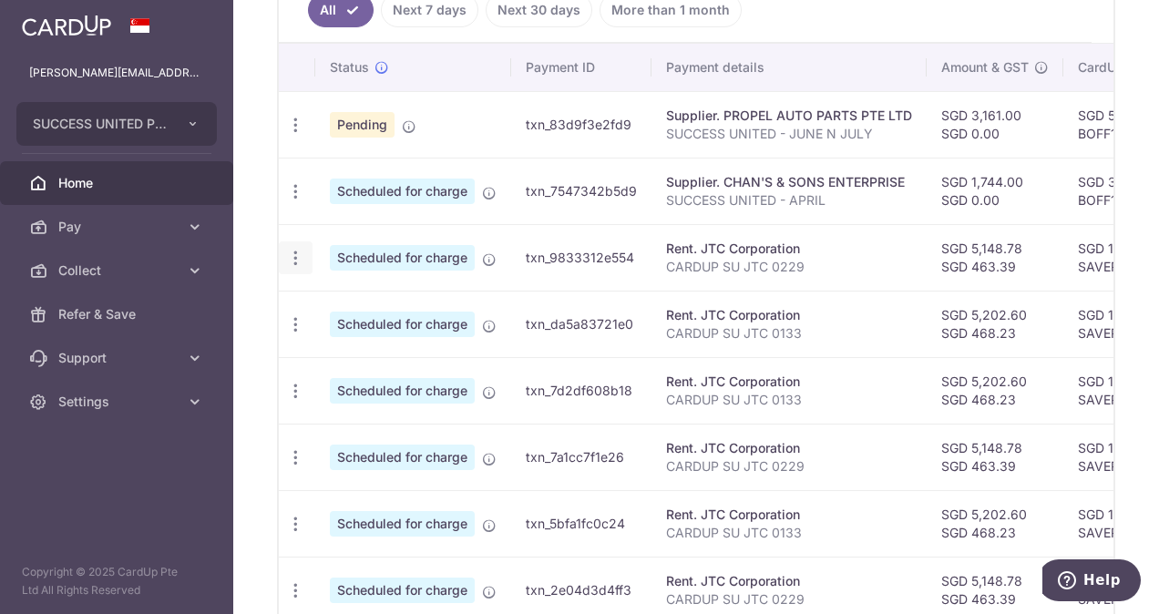
click at [295, 250] on icon "button" at bounding box center [295, 258] width 19 height 19
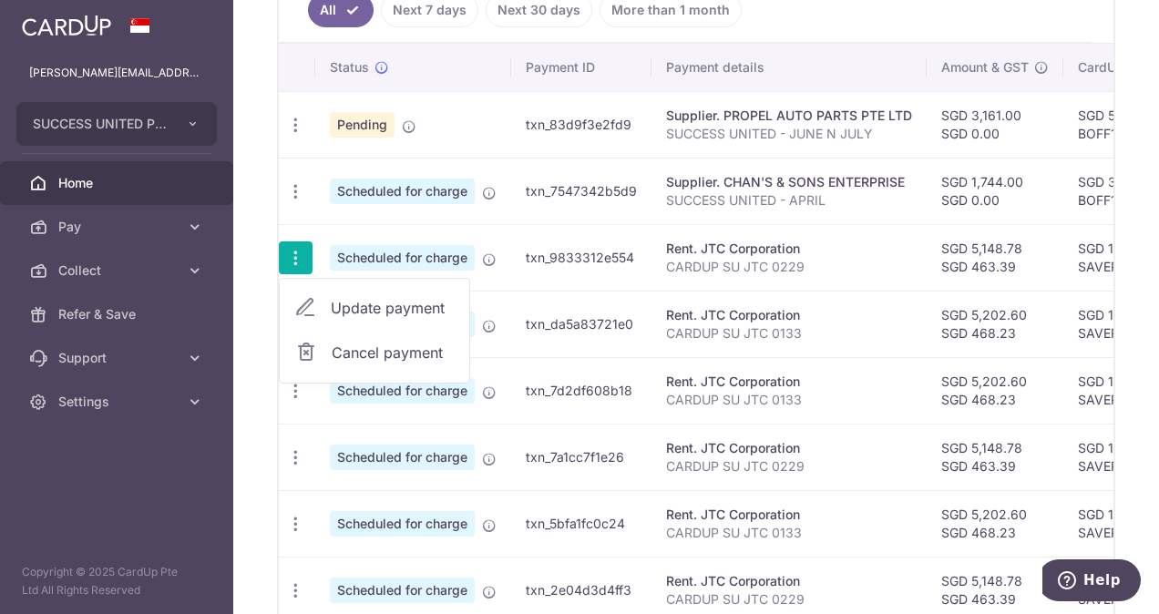
click at [335, 299] on span "Update payment" at bounding box center [393, 308] width 124 height 22
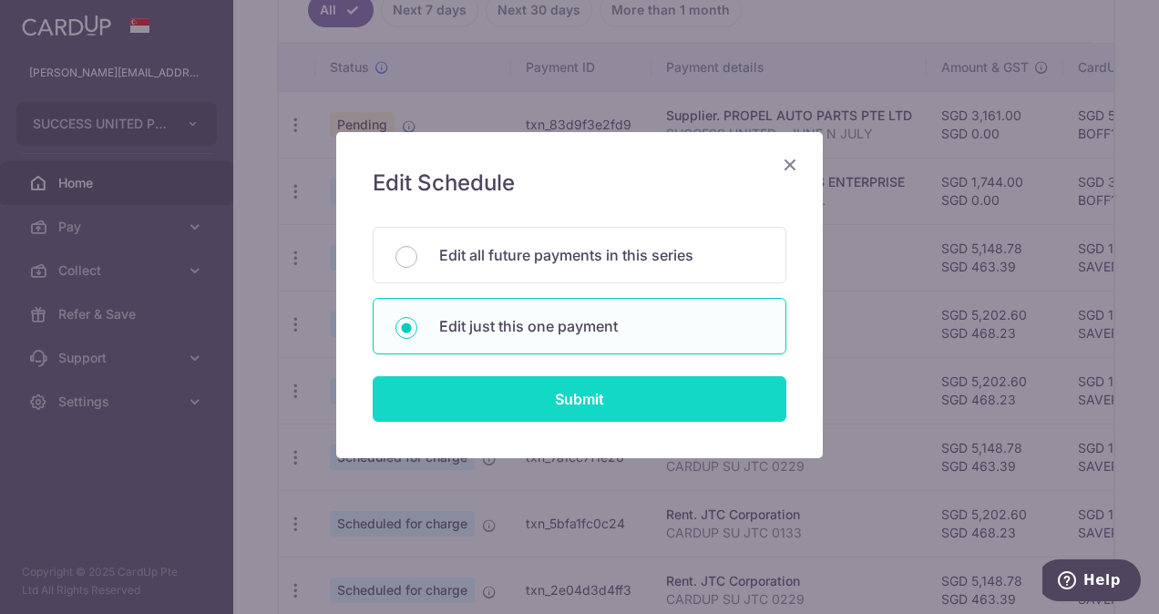
click at [494, 390] on input "Submit" at bounding box center [580, 399] width 414 height 46
type input "5,148.78"
type input "463.39"
radio input "true"
type input "25/10/2025"
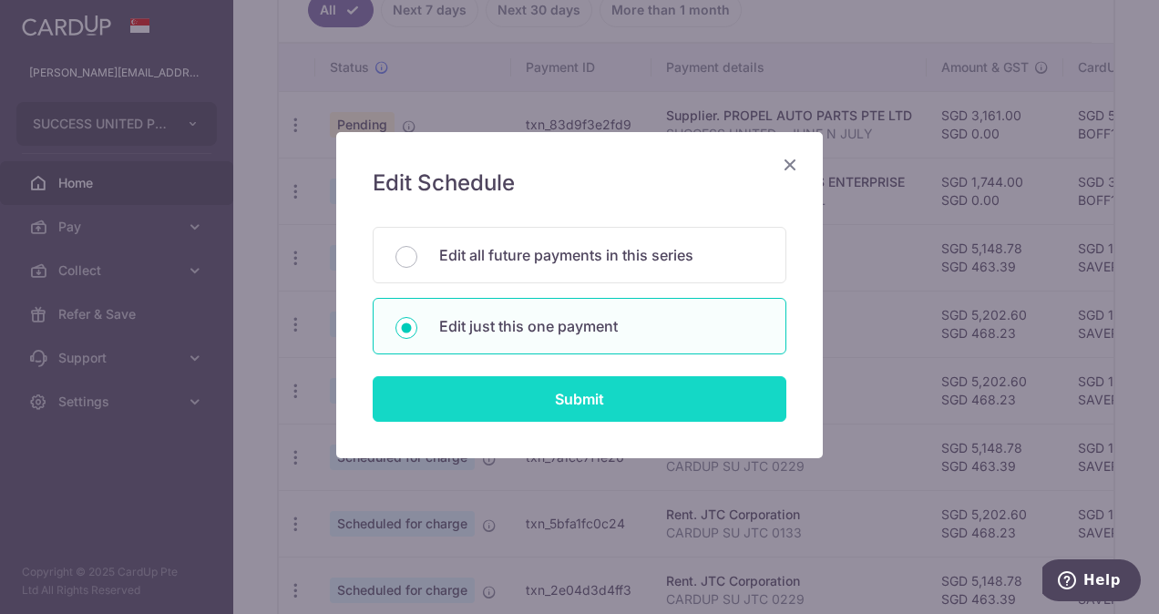
type input "CARDUP SU JTC 0229"
type input "CARDUP JTC 0229"
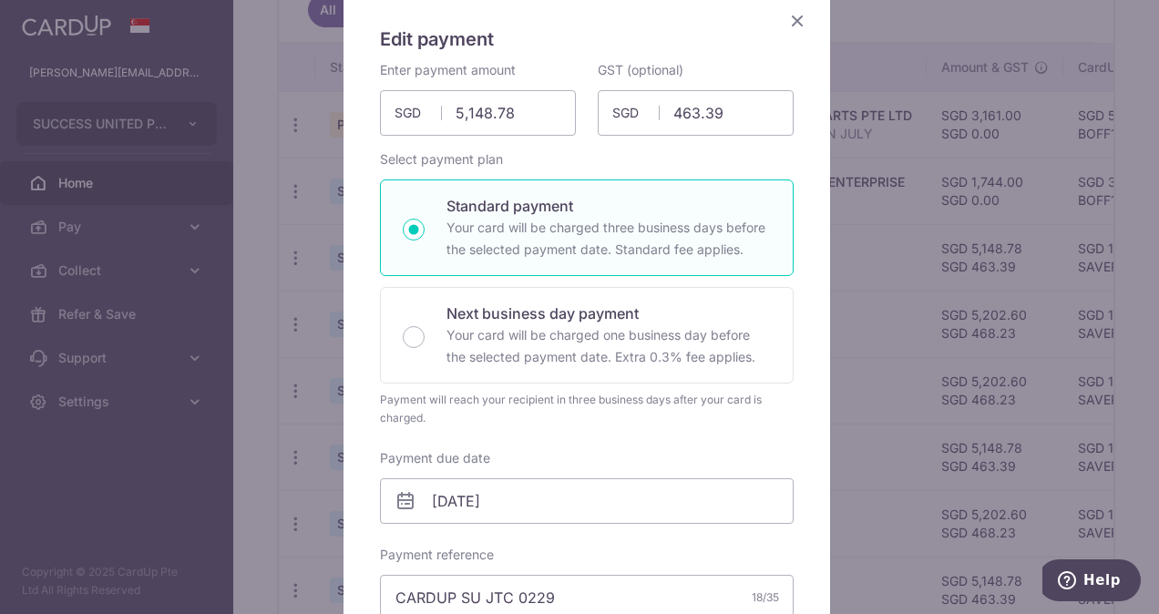
scroll to position [202, 0]
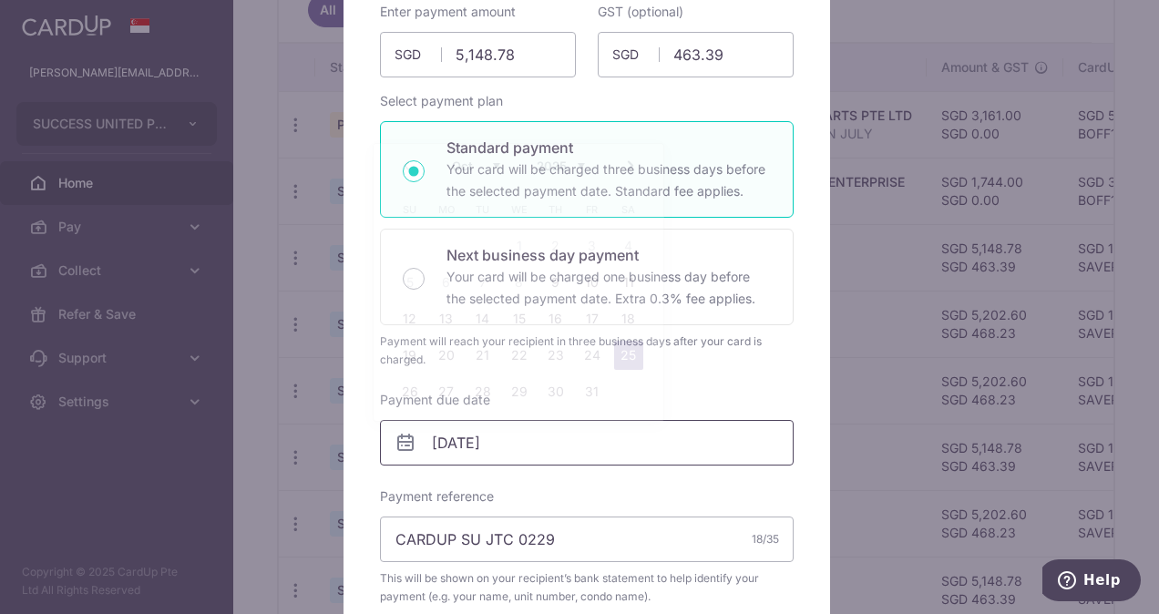
click at [489, 437] on input "25/10/2025" at bounding box center [587, 443] width 414 height 46
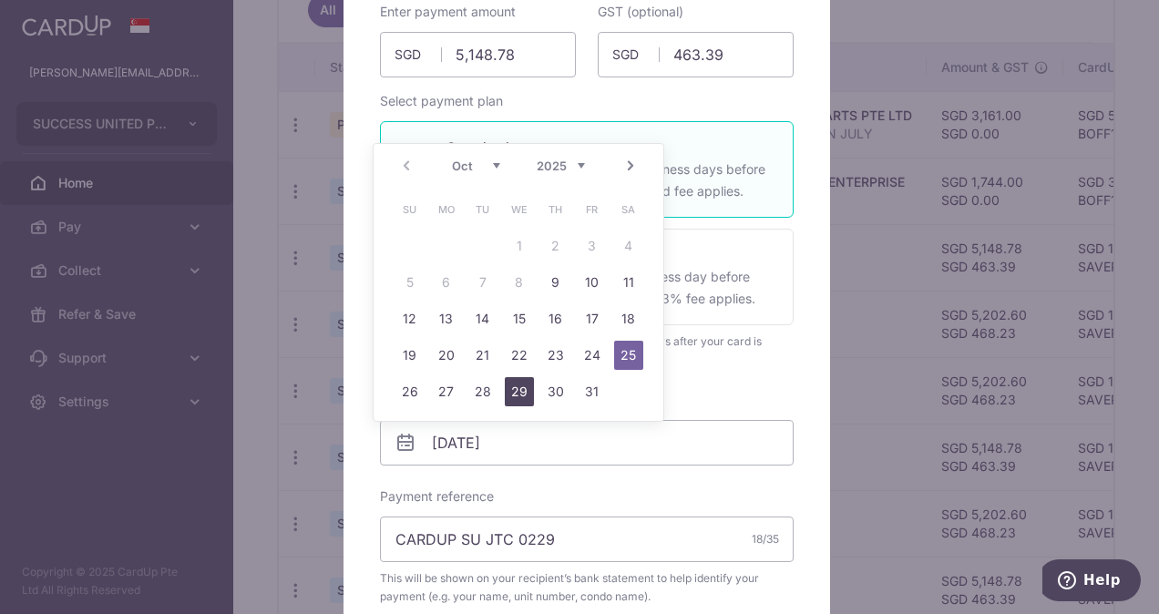
click at [511, 388] on link "29" at bounding box center [519, 391] width 29 height 29
type input "29/10/2025"
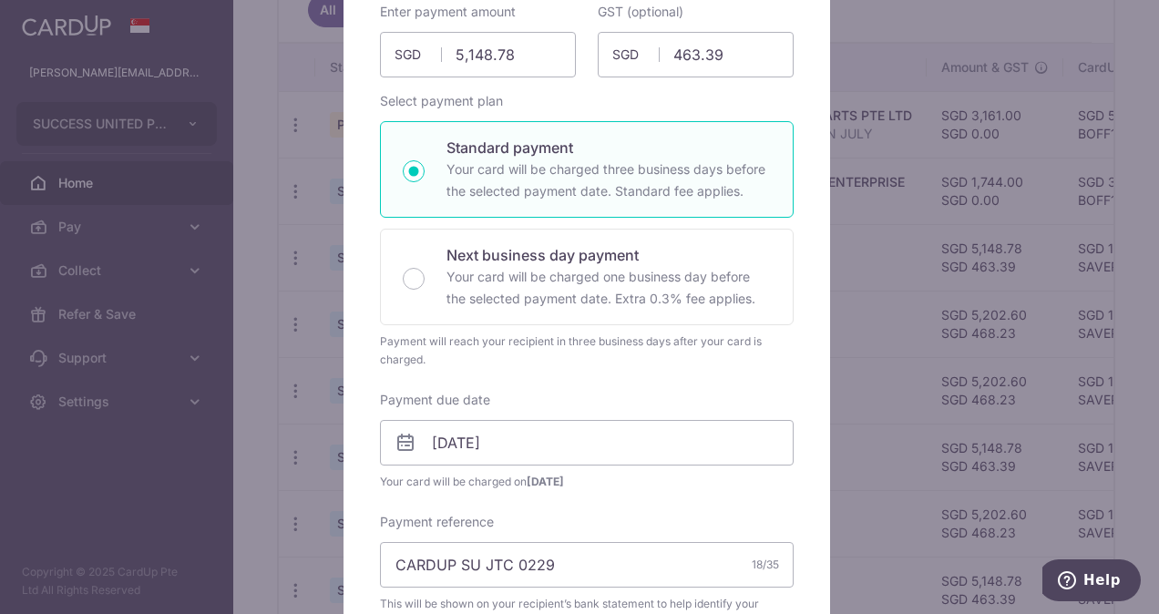
click at [701, 383] on div "Enter payment amount 5,148.78 5148.78 SGD To change the payment amount, please …" at bounding box center [587, 506] width 414 height 1006
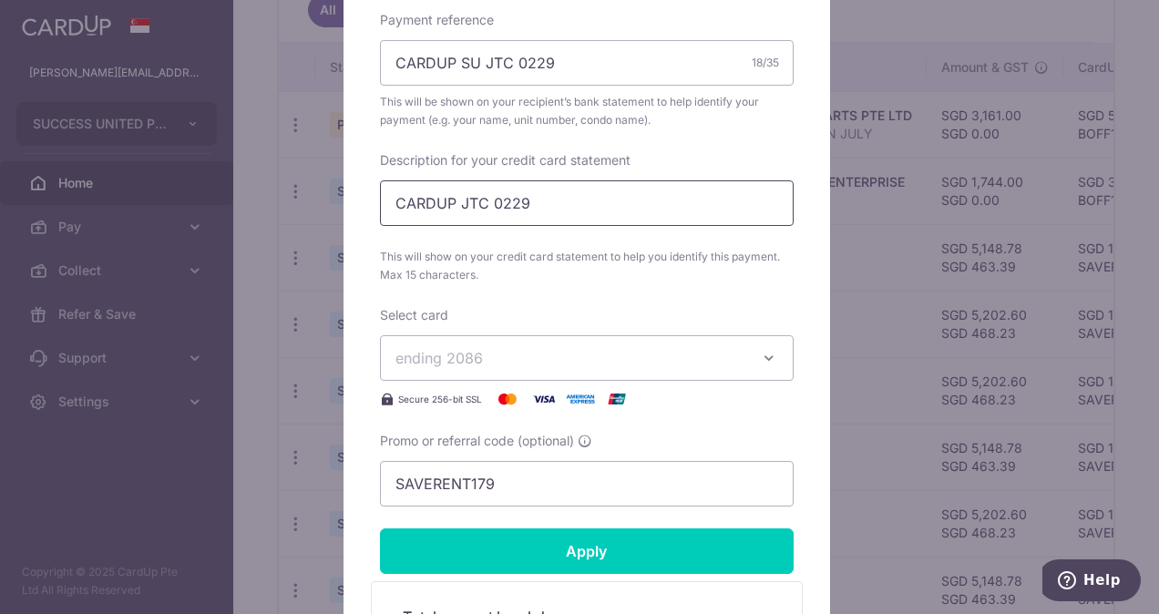
scroll to position [722, 0]
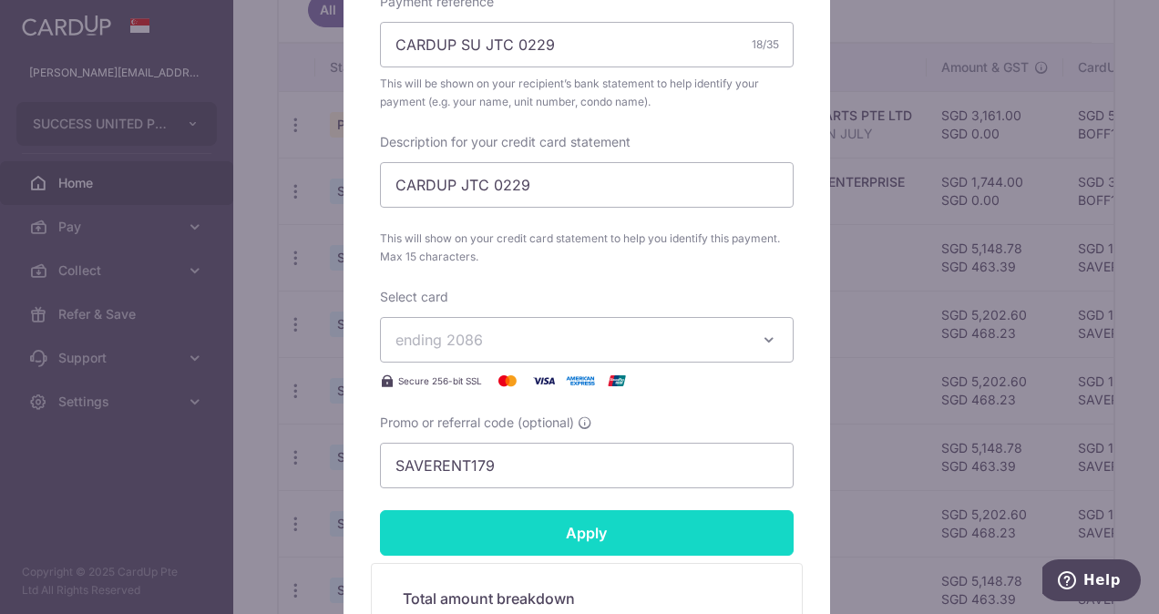
click at [503, 524] on input "Apply" at bounding box center [587, 533] width 414 height 46
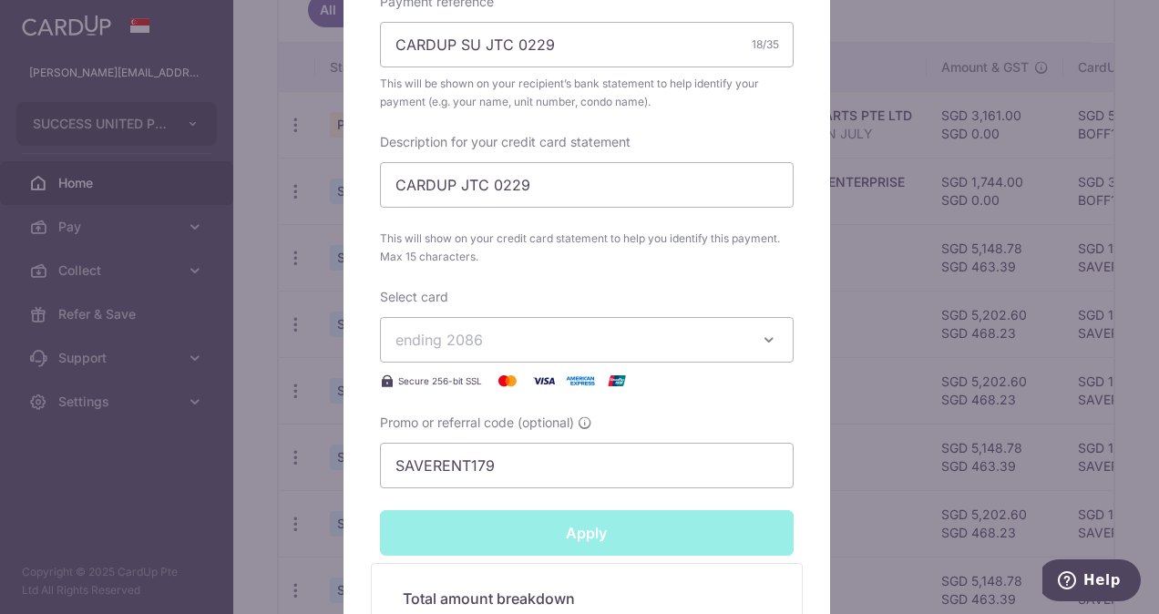
type input "Successfully Applied"
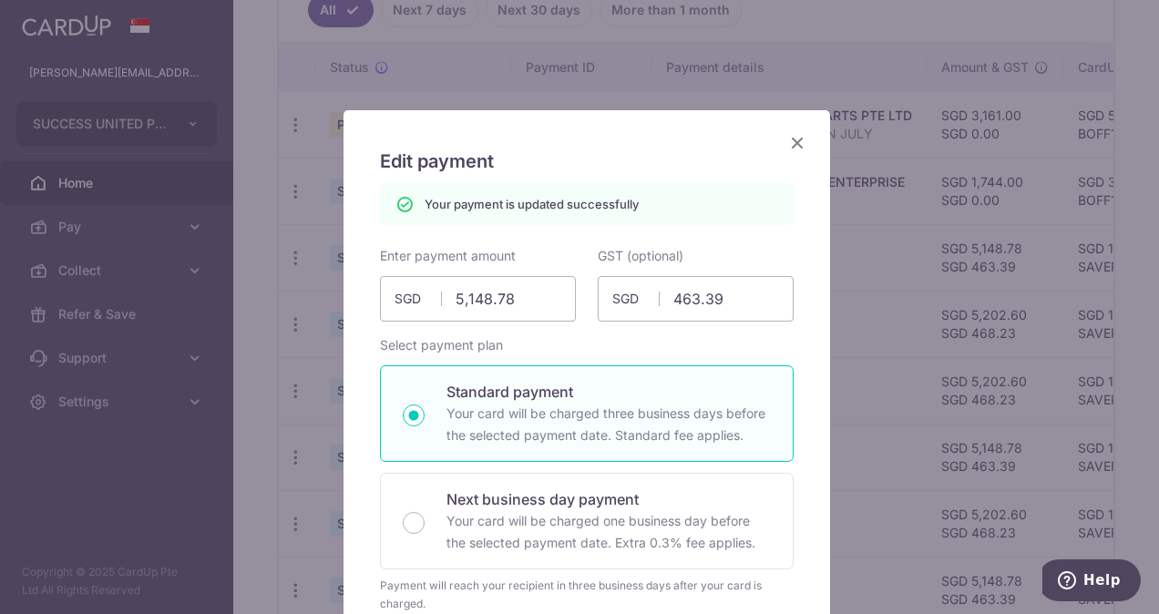
scroll to position [0, 0]
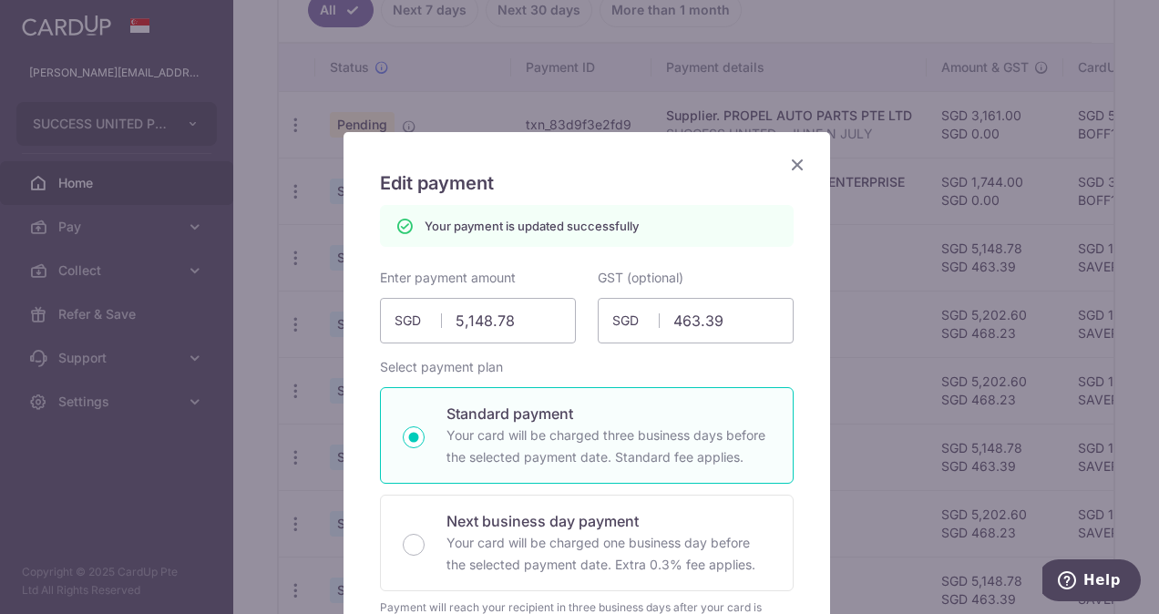
click at [786, 160] on icon "Close" at bounding box center [797, 164] width 22 height 23
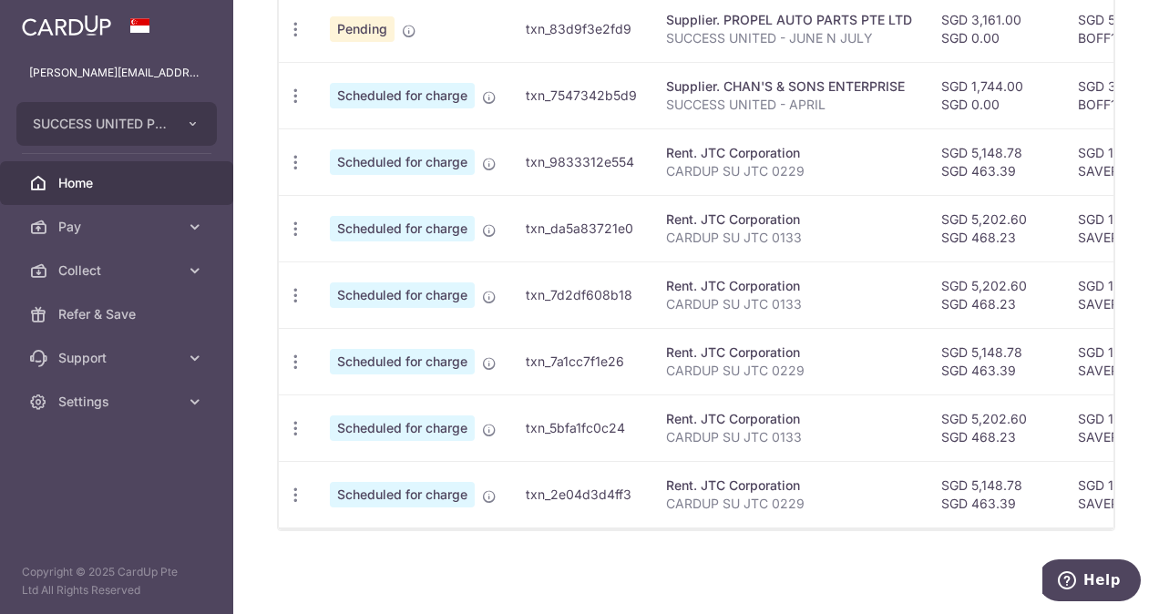
scroll to position [618, 0]
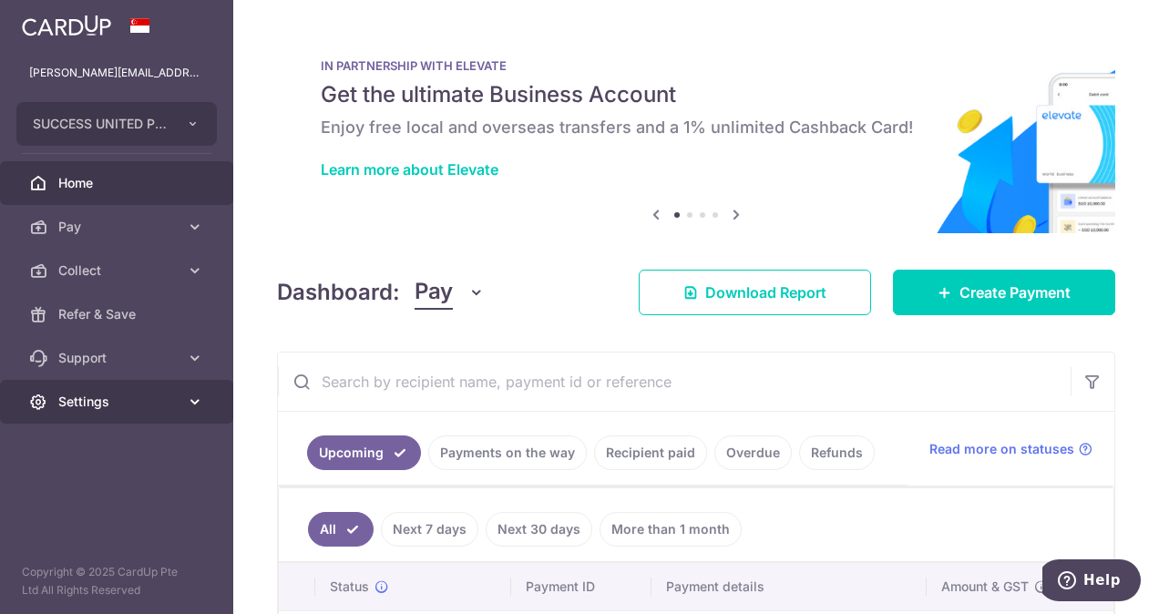
click at [123, 408] on span "Settings" at bounding box center [118, 402] width 120 height 18
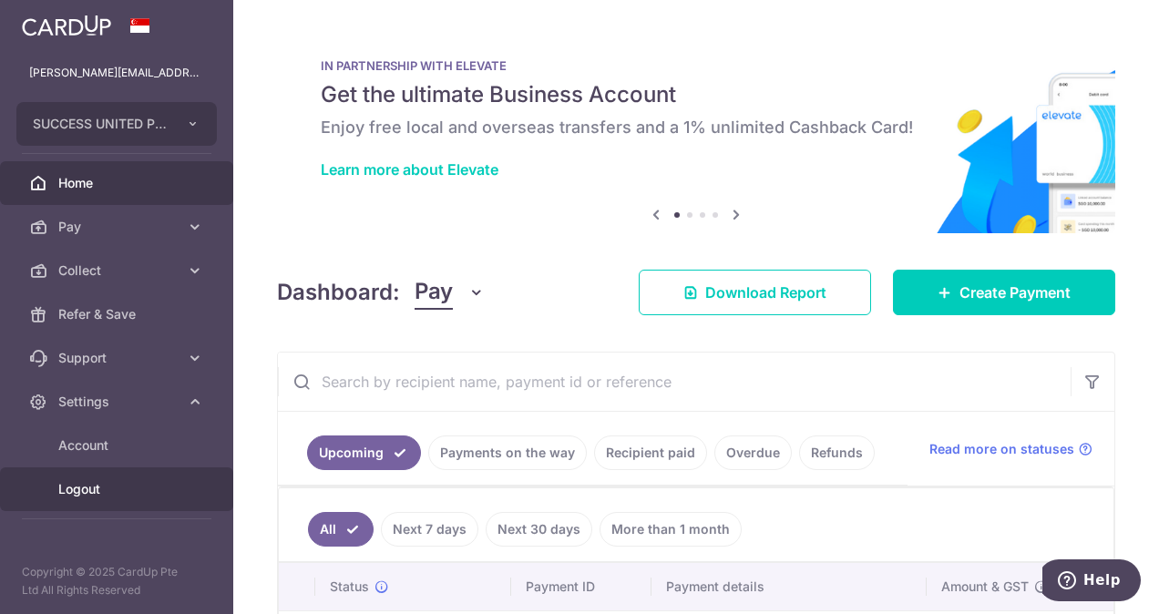
click at [89, 489] on span "Logout" at bounding box center [118, 489] width 120 height 18
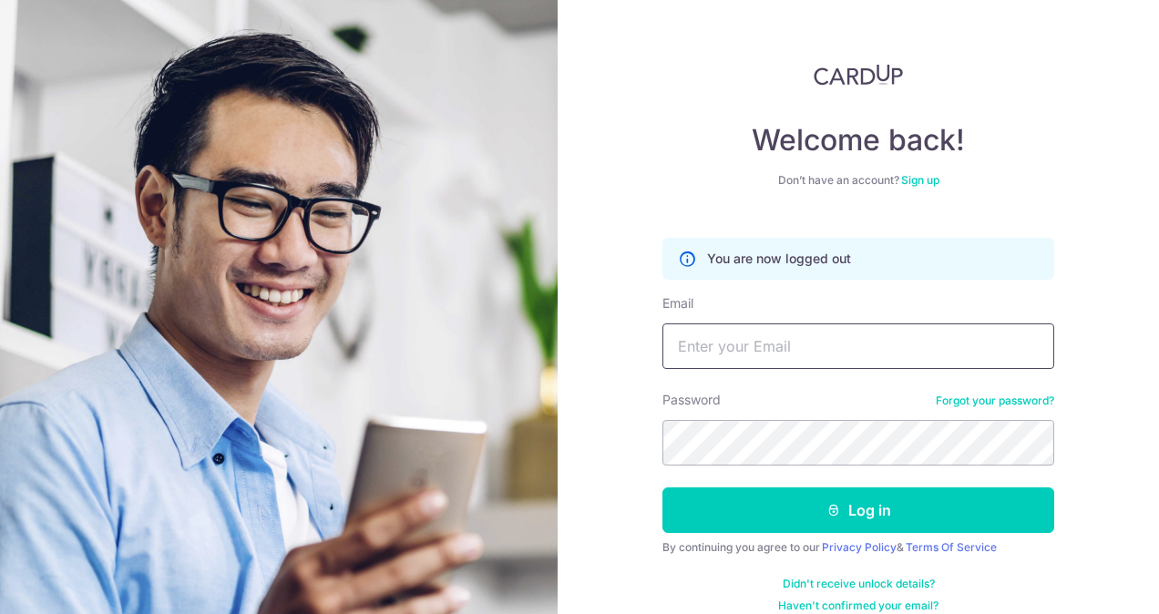
type input "[PERSON_NAME][EMAIL_ADDRESS][DOMAIN_NAME]"
